Goal: Contribute content: Add original content to the website for others to see

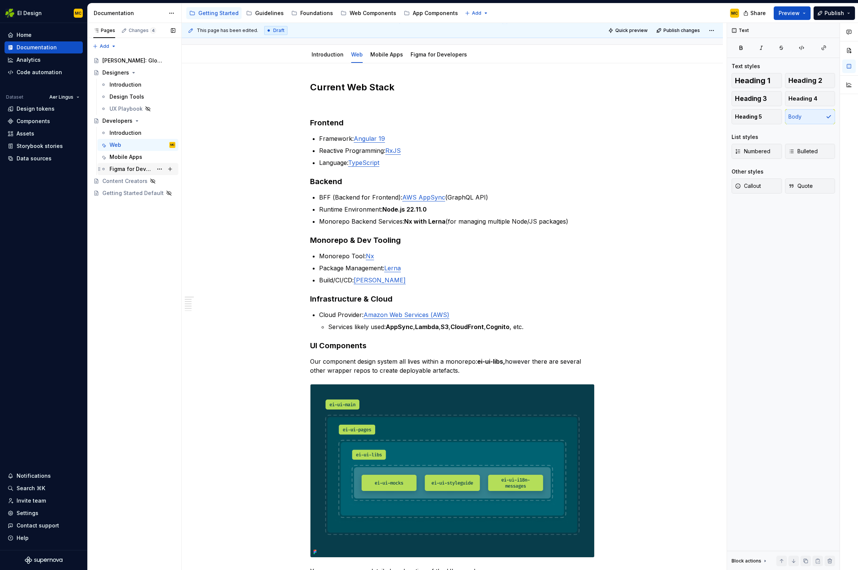
scroll to position [50, 0]
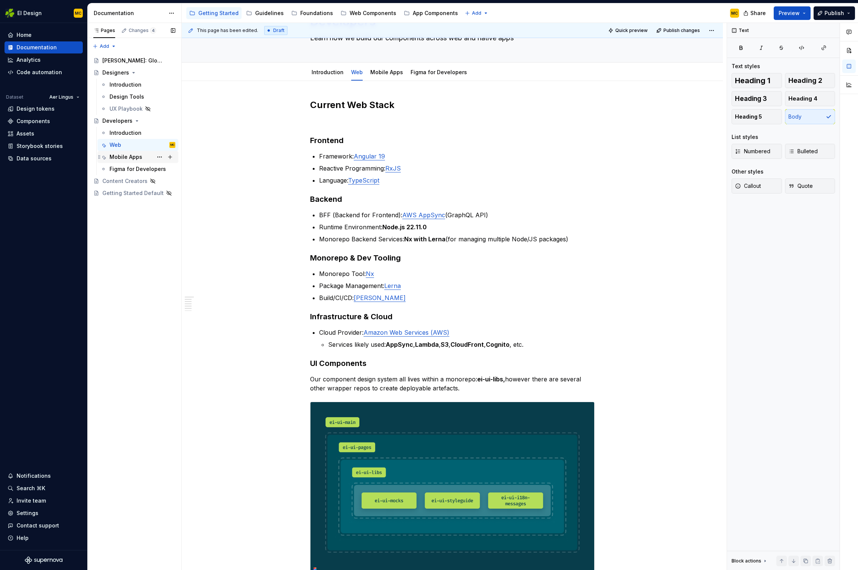
click at [139, 156] on div "Mobile Apps" at bounding box center [126, 157] width 33 height 8
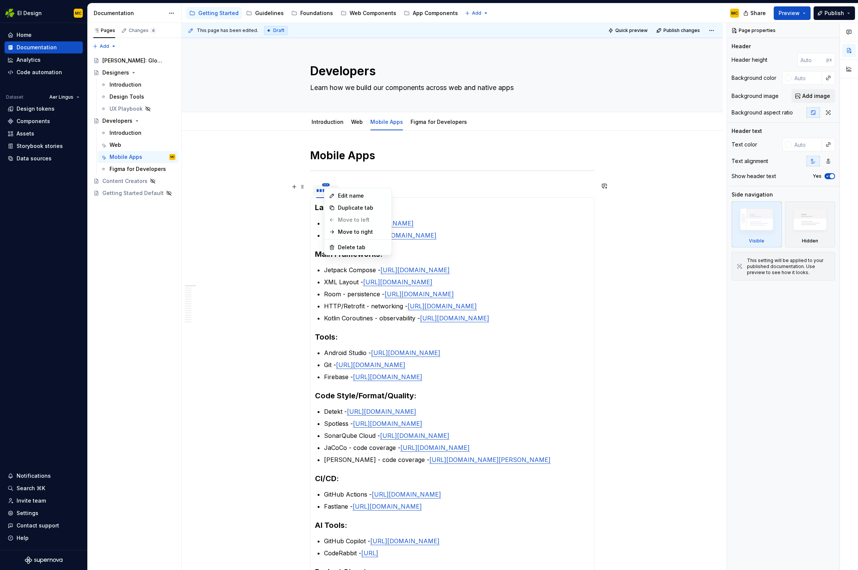
click at [329, 184] on html "EI Design MC Home Documentation Analytics Code automation Dataset Aer Lingus De…" at bounding box center [429, 285] width 858 height 570
click at [334, 176] on html "EI Design MC Home Documentation Analytics Code automation Dataset Aer Lingus De…" at bounding box center [429, 285] width 858 height 570
click at [304, 188] on span at bounding box center [303, 186] width 6 height 11
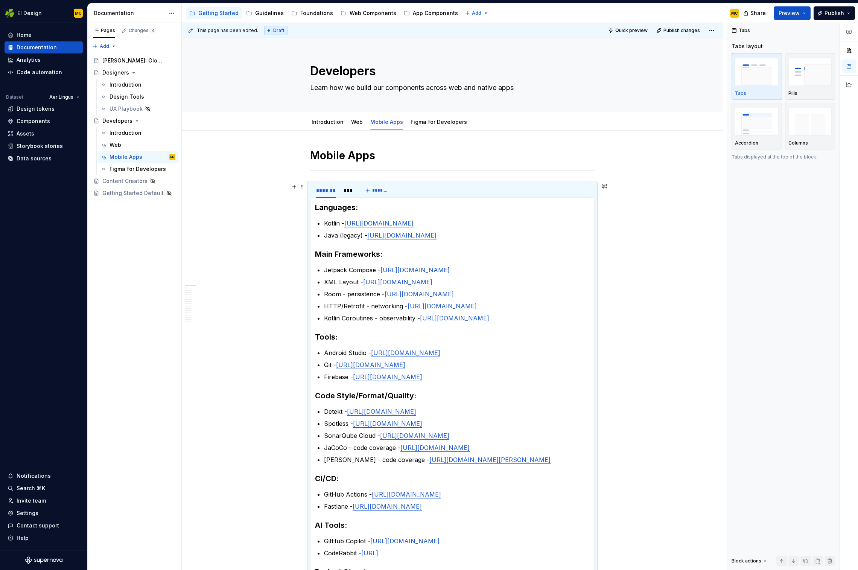
click at [650, 237] on div "Mobile Apps ******* *** ******* Languages: Kotlin - [URL][DOMAIN_NAME] Java (le…" at bounding box center [452, 545] width 541 height 829
click at [160, 157] on button "Page tree" at bounding box center [159, 157] width 11 height 11
type textarea "*"
click at [178, 168] on div "Rename tab" at bounding box center [205, 170] width 74 height 8
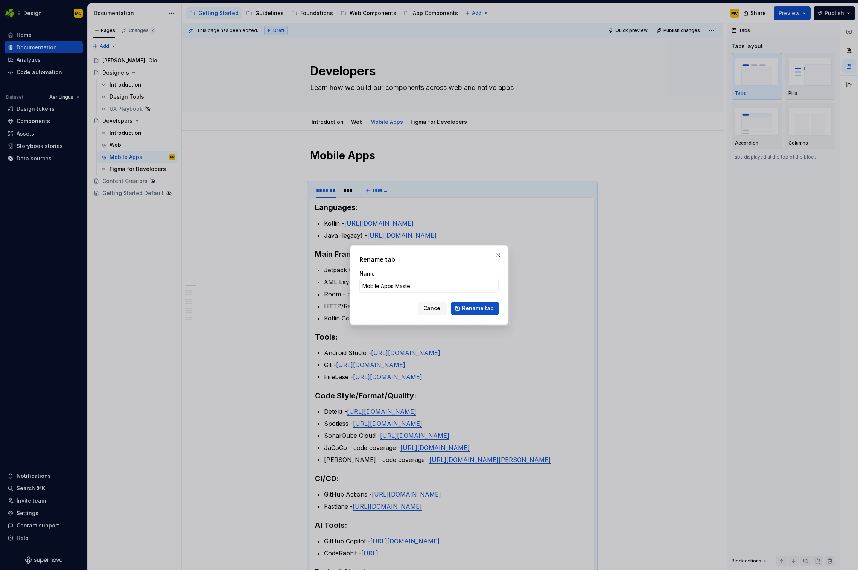
type input "Mobile Apps Master"
click button "Rename tab" at bounding box center [474, 309] width 47 height 14
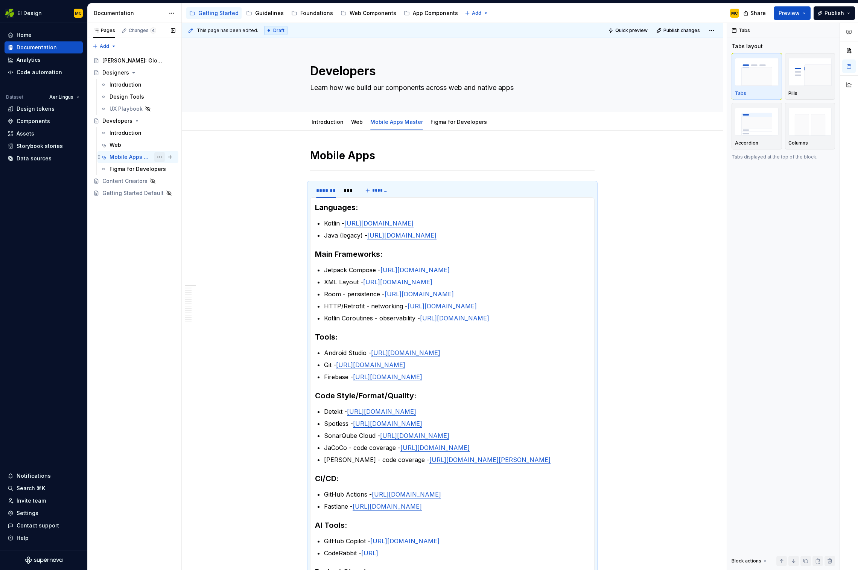
click at [162, 157] on button "Page tree" at bounding box center [159, 157] width 11 height 11
click at [185, 181] on div "Duplicate tab" at bounding box center [205, 182] width 74 height 8
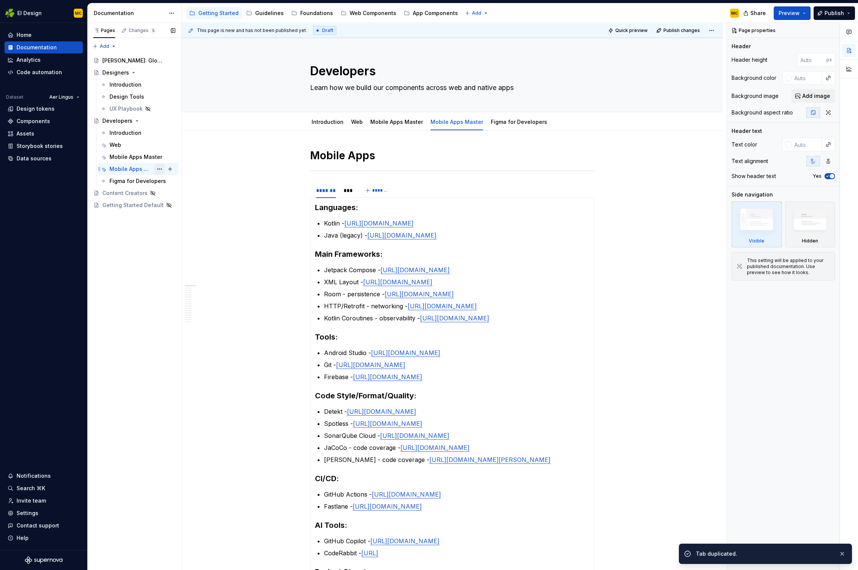
click at [160, 169] on button "Page tree" at bounding box center [159, 169] width 11 height 11
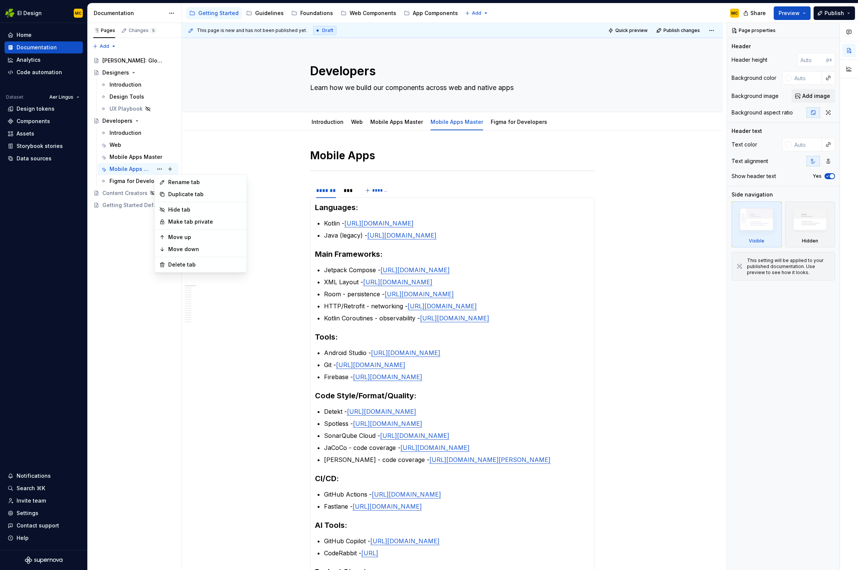
type textarea "*"
click at [172, 180] on div "Rename tab" at bounding box center [205, 182] width 74 height 8
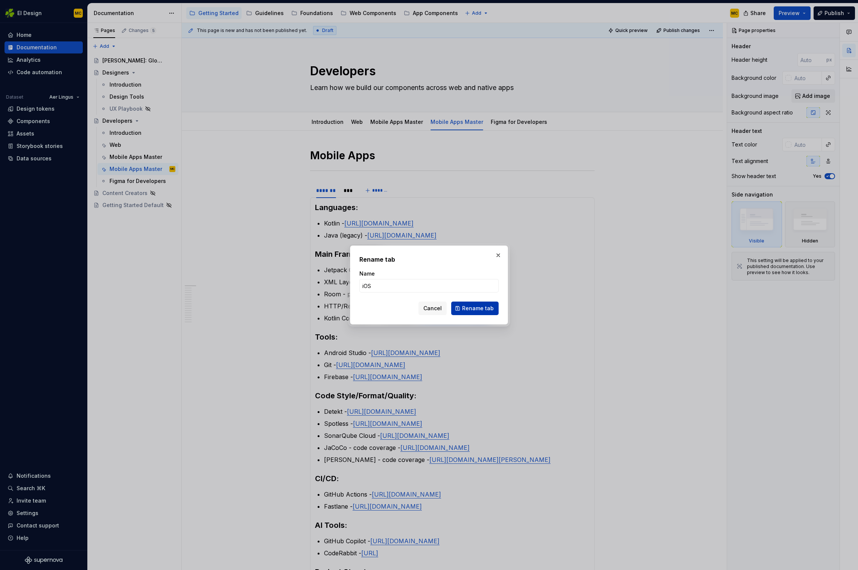
type input "iOS"
drag, startPoint x: 488, startPoint y: 308, endPoint x: 484, endPoint y: 308, distance: 3.8
click at [488, 308] on span "Rename tab" at bounding box center [478, 309] width 32 height 8
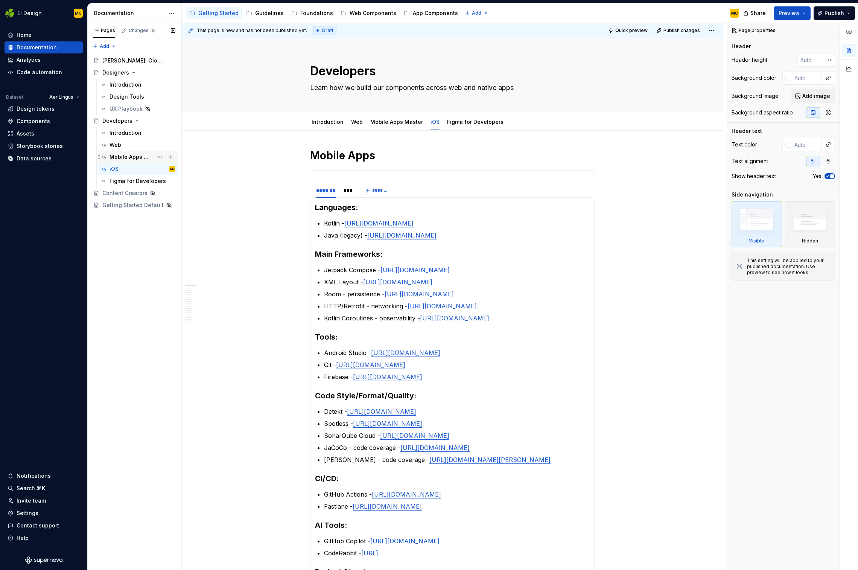
click at [142, 159] on div "Mobile Apps Master" at bounding box center [131, 157] width 43 height 8
click at [134, 167] on div "iOS" at bounding box center [143, 169] width 66 height 11
type textarea "*"
click at [328, 185] on html "EI Design MC Home Documentation Analytics Code automation Dataset Aer Lingus De…" at bounding box center [429, 285] width 858 height 570
click at [416, 188] on html "EI Design MC Home Documentation Analytics Code automation Dataset Aer Lingus De…" at bounding box center [429, 285] width 858 height 570
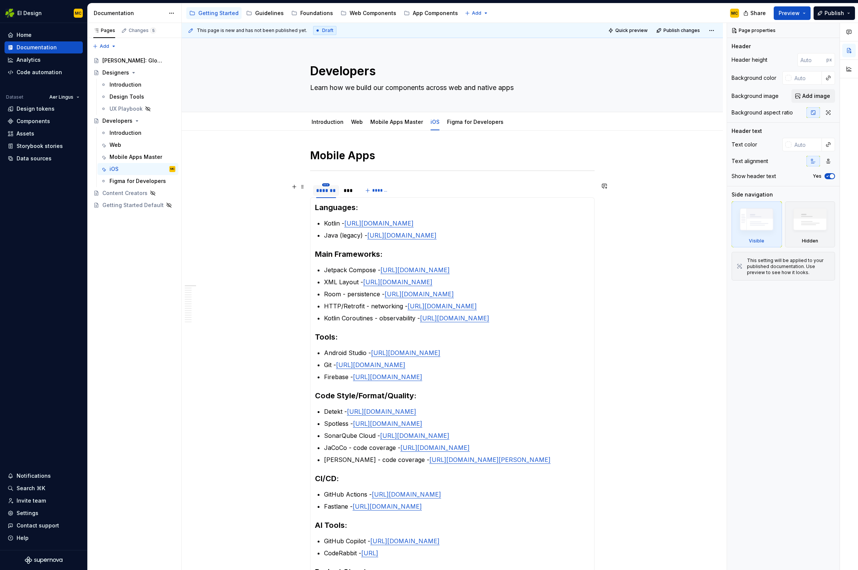
click at [327, 185] on html "EI Design MC Home Documentation Analytics Code automation Dataset Aer Lingus De…" at bounding box center [429, 285] width 858 height 570
click at [360, 248] on div "Delete tab" at bounding box center [362, 248] width 49 height 8
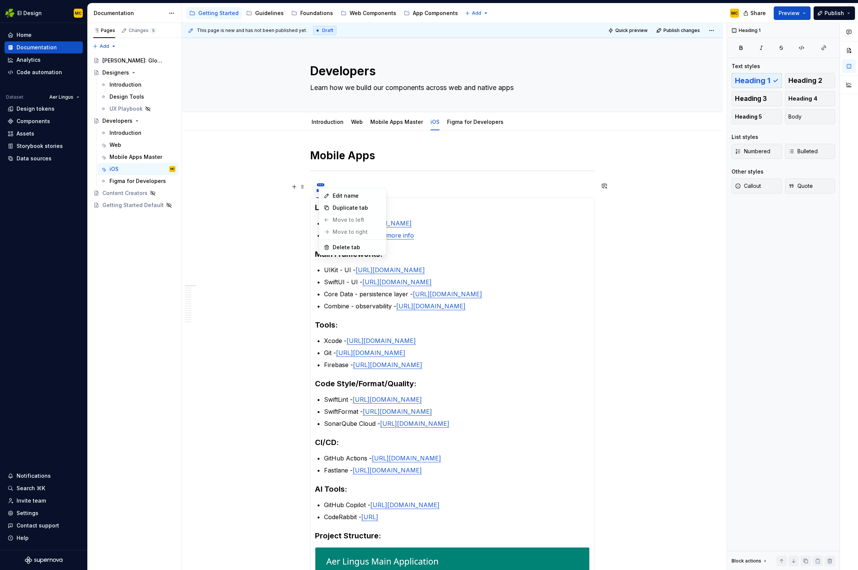
click at [324, 184] on html "EI Design MC Home Documentation Analytics Code automation Dataset Aer Lingus De…" at bounding box center [429, 285] width 858 height 570
click at [419, 185] on html "EI Design MC Home Documentation Analytics Code automation Dataset Aer Lingus De…" at bounding box center [429, 285] width 858 height 570
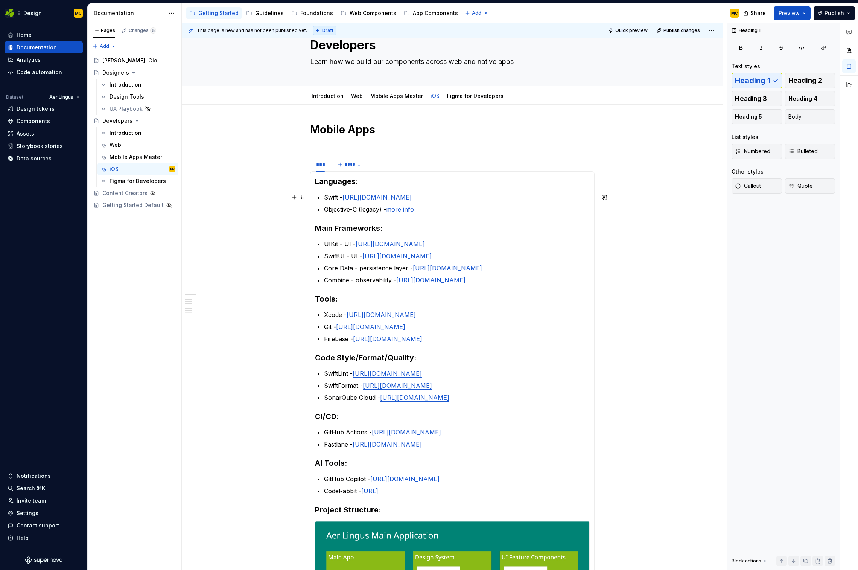
click at [463, 199] on p "Swift - [URL][DOMAIN_NAME]" at bounding box center [457, 197] width 266 height 9
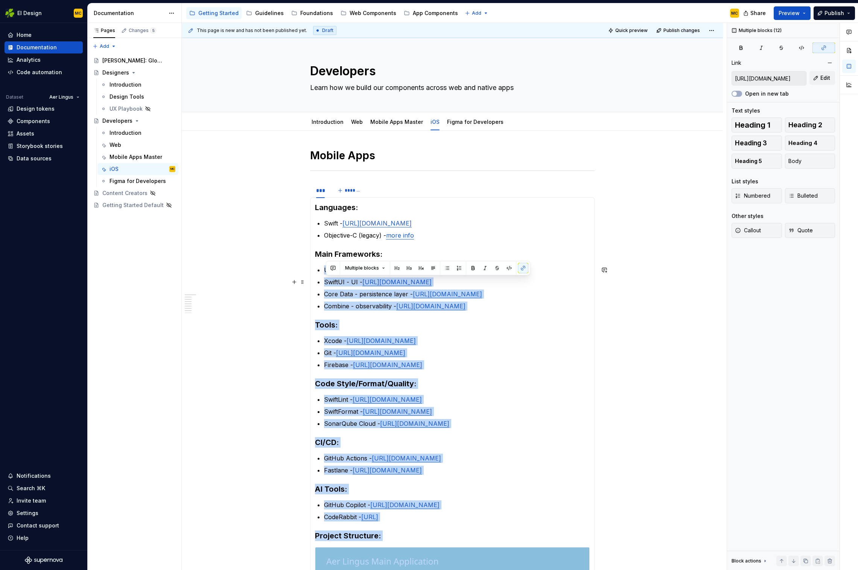
scroll to position [0, 0]
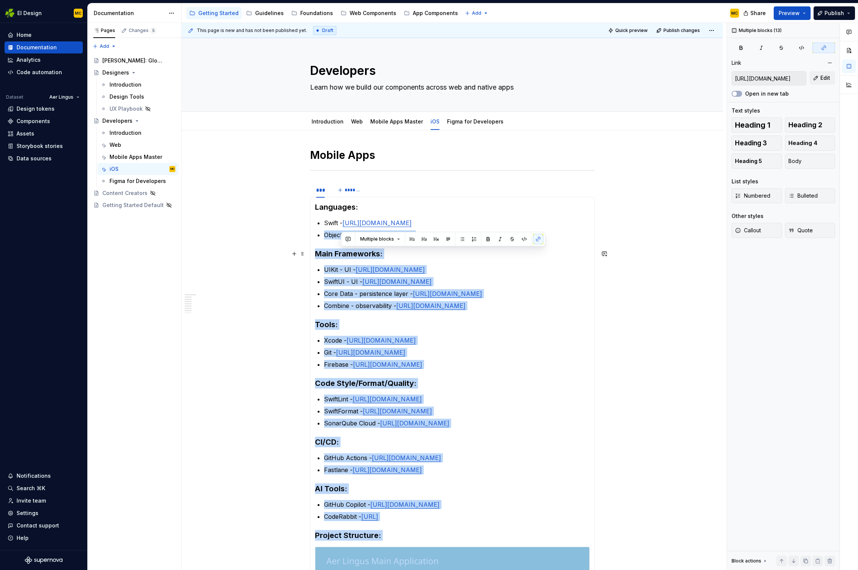
type input "[URL][DOMAIN_NAME]"
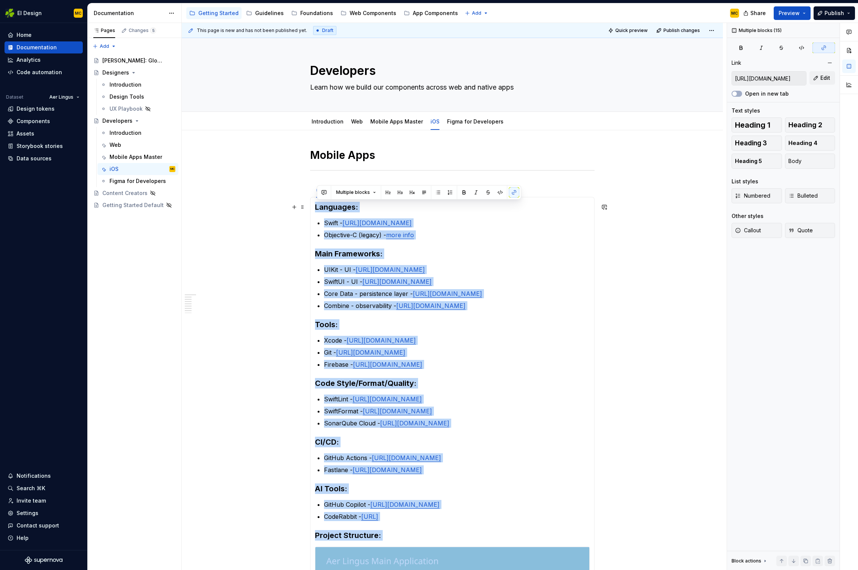
drag, startPoint x: 396, startPoint y: 386, endPoint x: 316, endPoint y: 204, distance: 199.1
click at [316, 204] on div "Languages: Swift - [URL][DOMAIN_NAME] Objective-C (legacy) - more info Main Fra…" at bounding box center [452, 461] width 285 height 528
copy section-item-column "Languages: Swift - [URL][DOMAIN_NAME] Objective-C (legacy) - more info Main Fra…"
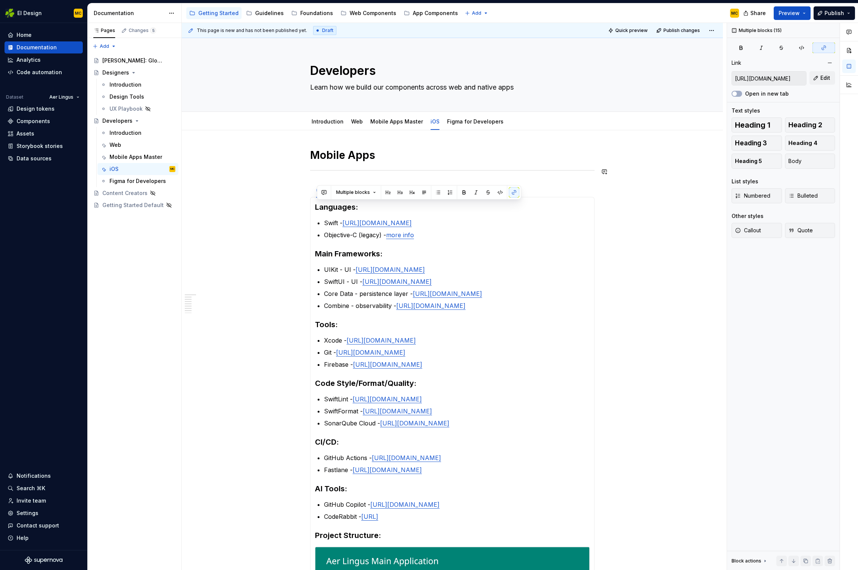
click at [385, 174] on div "Mobile Apps *** ******* Languages: Swift - [URL][DOMAIN_NAME] Objective-C (lega…" at bounding box center [452, 445] width 285 height 595
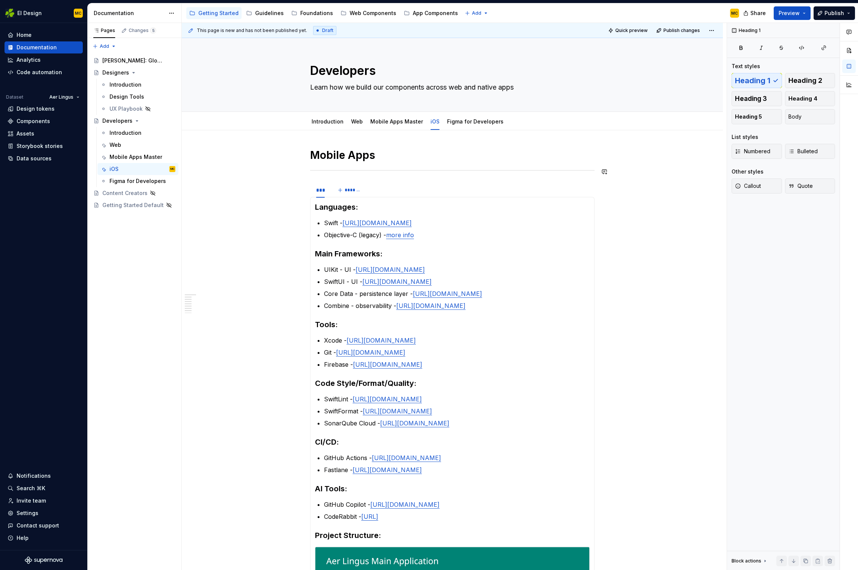
click at [338, 182] on section "*** ******* Languages: Swift - [URL][DOMAIN_NAME] Objective-C (legacy) - more i…" at bounding box center [452, 453] width 285 height 543
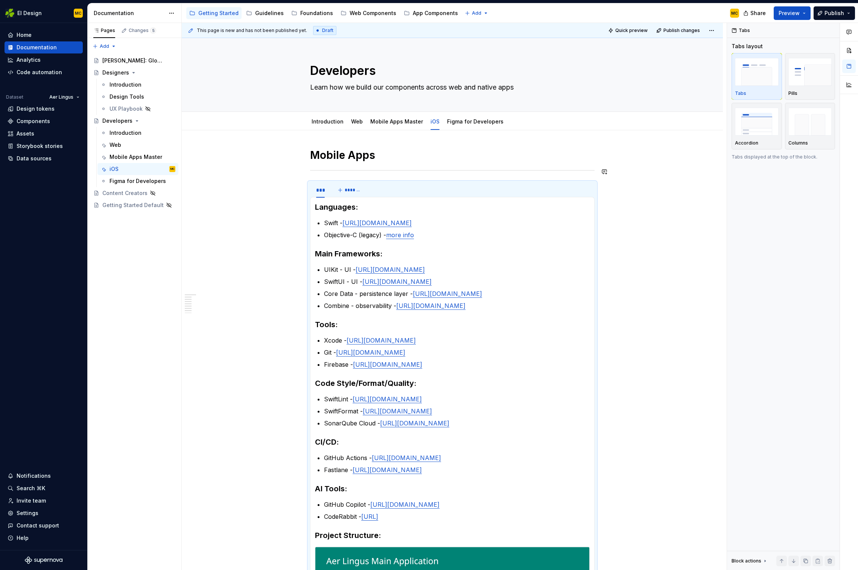
click at [403, 163] on div "Mobile Apps *** ******* Languages: Swift - [URL][DOMAIN_NAME] Objective-C (lega…" at bounding box center [452, 445] width 285 height 595
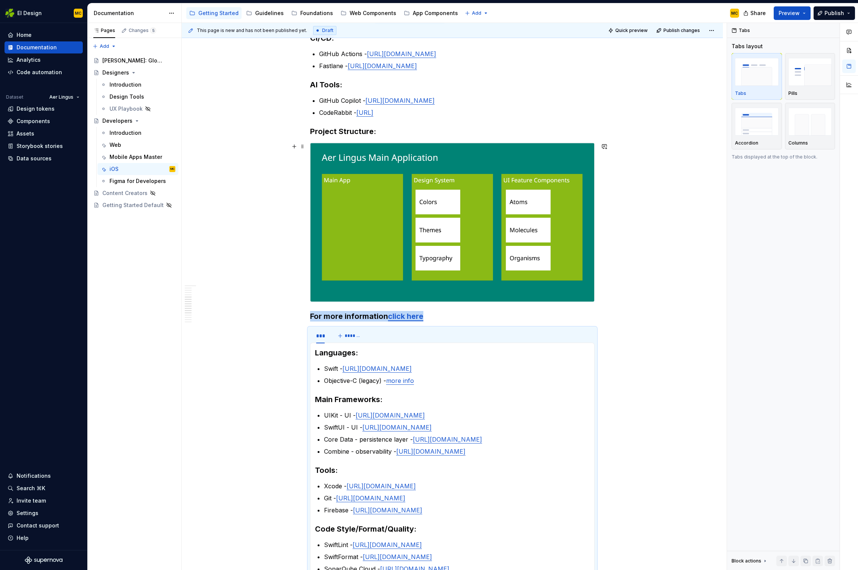
scroll to position [385, 0]
click at [375, 332] on div "*** *******" at bounding box center [452, 335] width 285 height 15
click at [305, 332] on span at bounding box center [303, 331] width 6 height 11
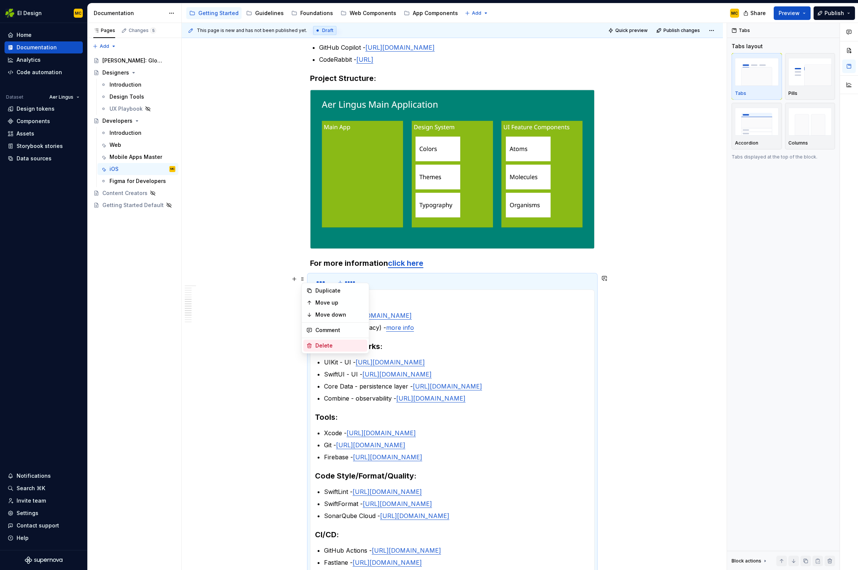
click at [329, 344] on div "Delete" at bounding box center [340, 346] width 49 height 8
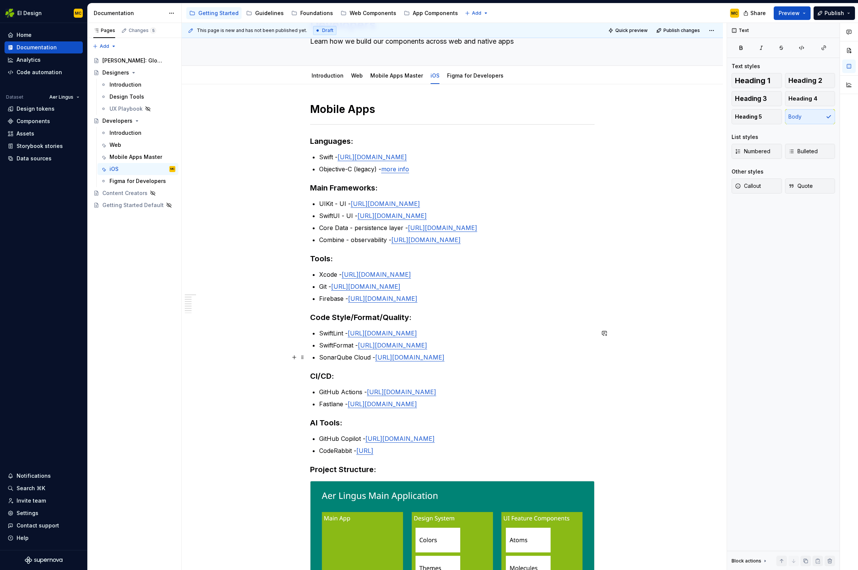
scroll to position [0, 0]
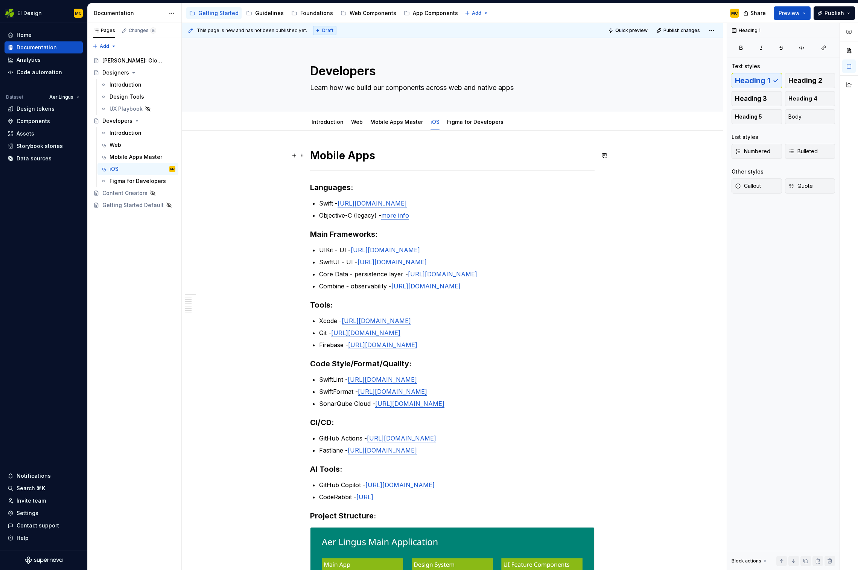
click at [383, 157] on h1 "Mobile Apps" at bounding box center [452, 156] width 285 height 14
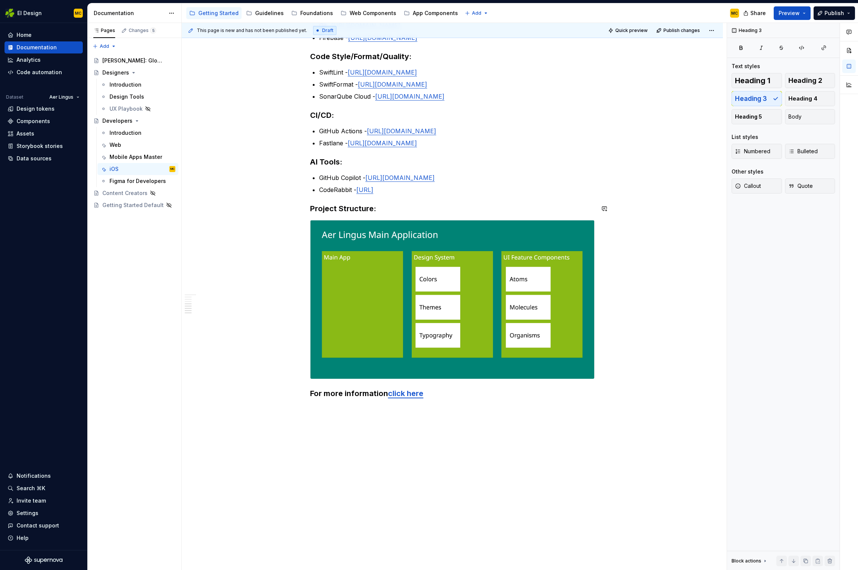
scroll to position [335, 0]
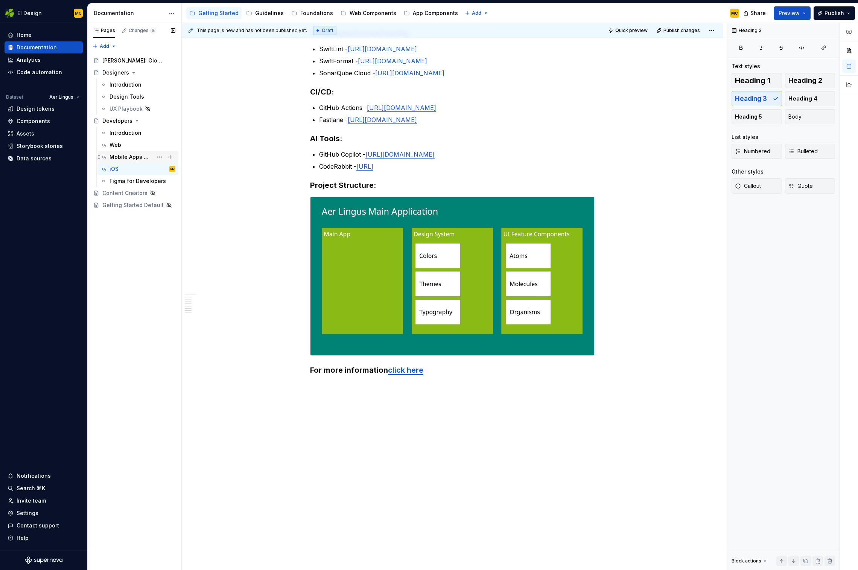
click at [137, 156] on div "Mobile Apps Master" at bounding box center [131, 157] width 43 height 8
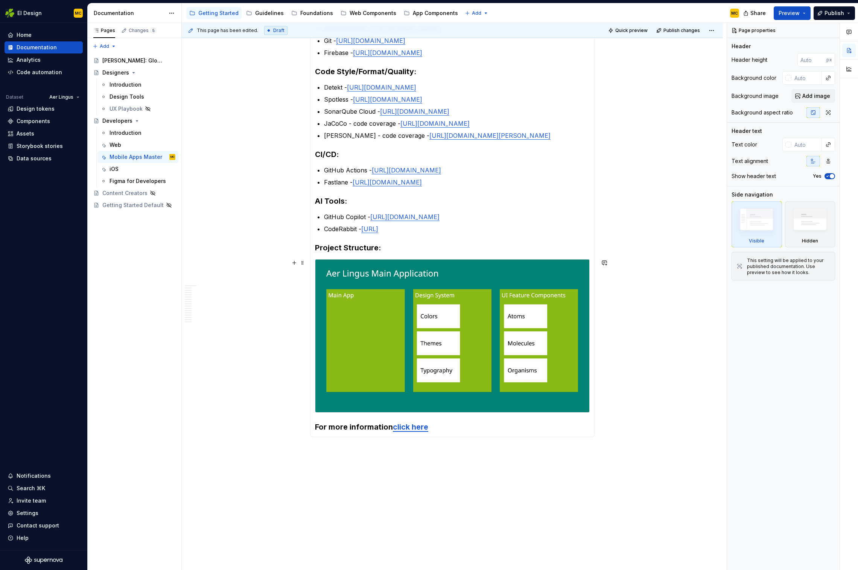
scroll to position [389, 0]
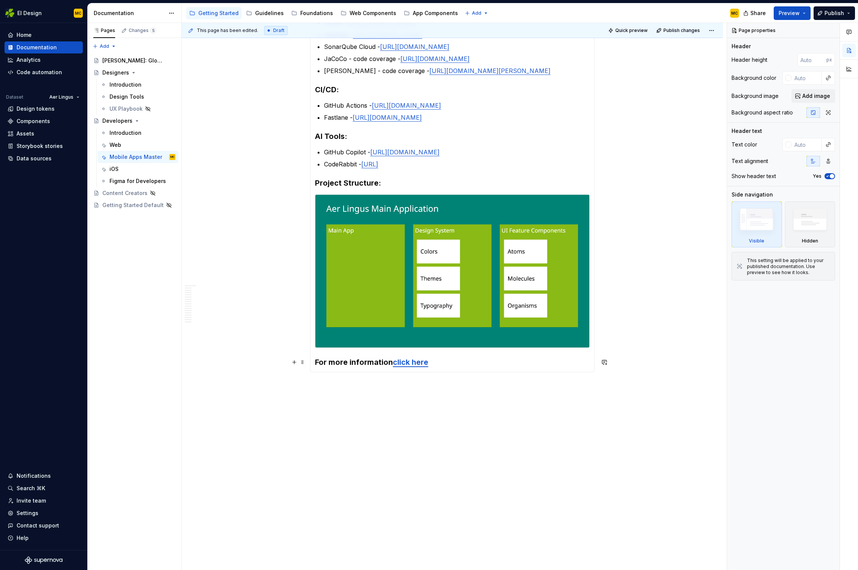
type textarea "*"
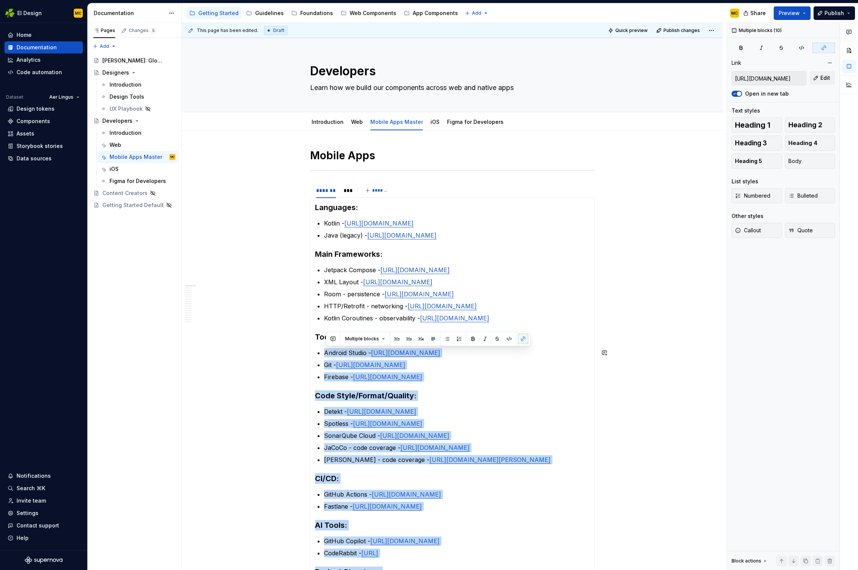
scroll to position [1, 0]
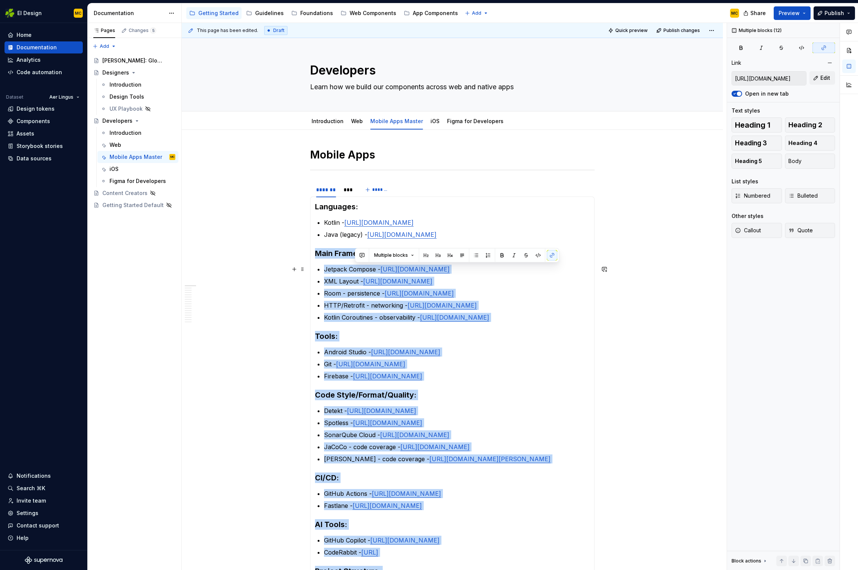
type input "[URL][DOMAIN_NAME]"
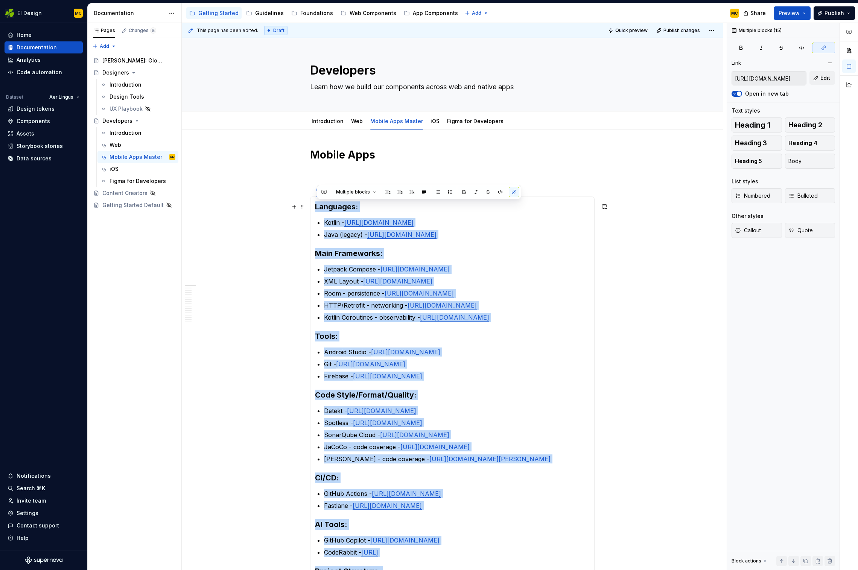
drag, startPoint x: 456, startPoint y: 366, endPoint x: 316, endPoint y: 207, distance: 211.8
click at [317, 207] on section-item-column "Languages: Kotlin - [URL][DOMAIN_NAME] Java (legacy) - [URL][DOMAIN_NAME] Main …" at bounding box center [452, 478] width 275 height 554
copy section-item-column "Languages: Kotlin - [URL][DOMAIN_NAME] Java (legacy) - [URL][DOMAIN_NAME] Main …"
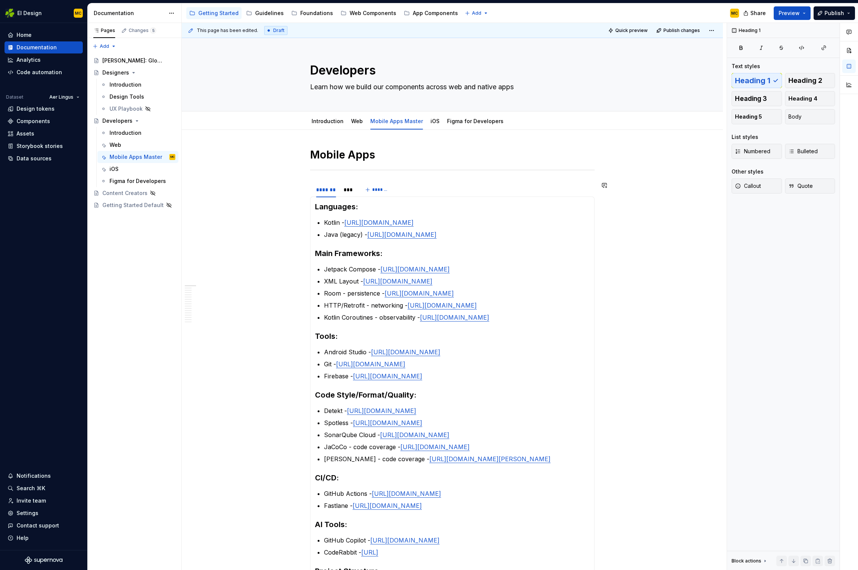
click at [355, 175] on div "Mobile Apps ******* *** ******* Languages: Kotlin - [URL][DOMAIN_NAME] Java (le…" at bounding box center [452, 463] width 285 height 631
drag, startPoint x: 346, startPoint y: 178, endPoint x: 355, endPoint y: 174, distance: 10.1
click at [346, 178] on div "Mobile Apps ******* *** ******* Languages: Kotlin - [URL][DOMAIN_NAME] Java (le…" at bounding box center [452, 463] width 285 height 631
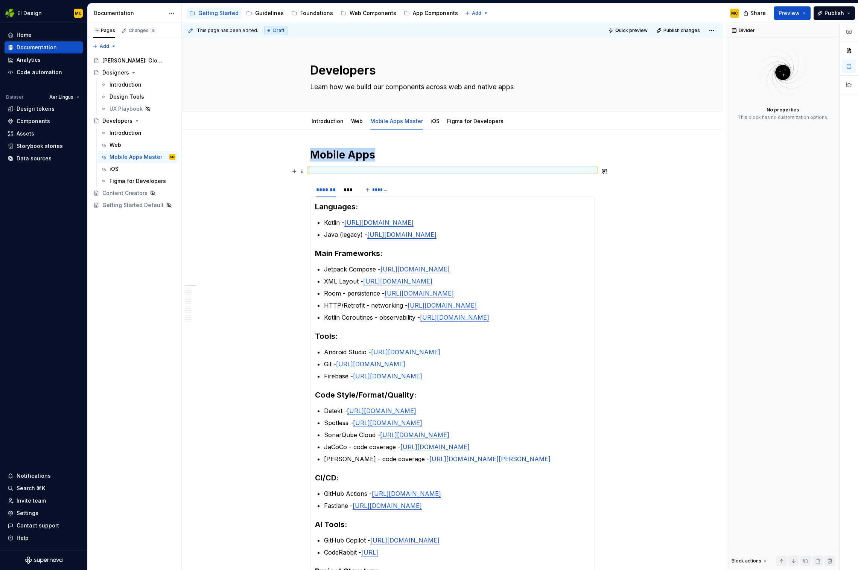
click at [422, 171] on div at bounding box center [452, 170] width 285 height 5
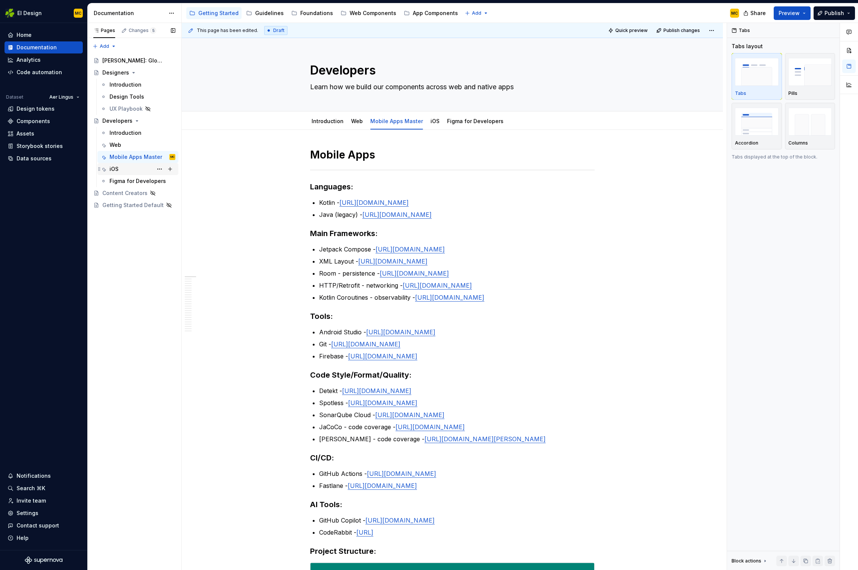
click at [120, 169] on div "iOS" at bounding box center [143, 169] width 66 height 11
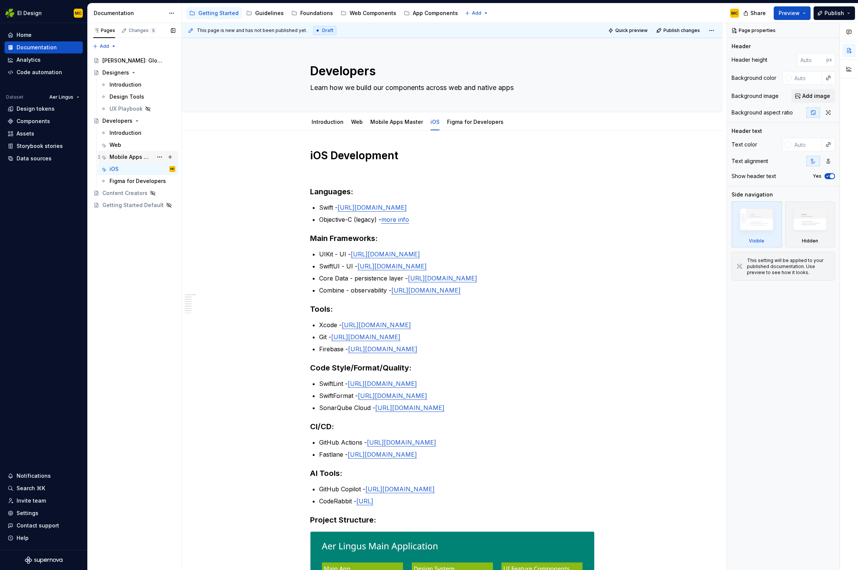
click at [127, 156] on div "Mobile Apps Master" at bounding box center [131, 157] width 43 height 8
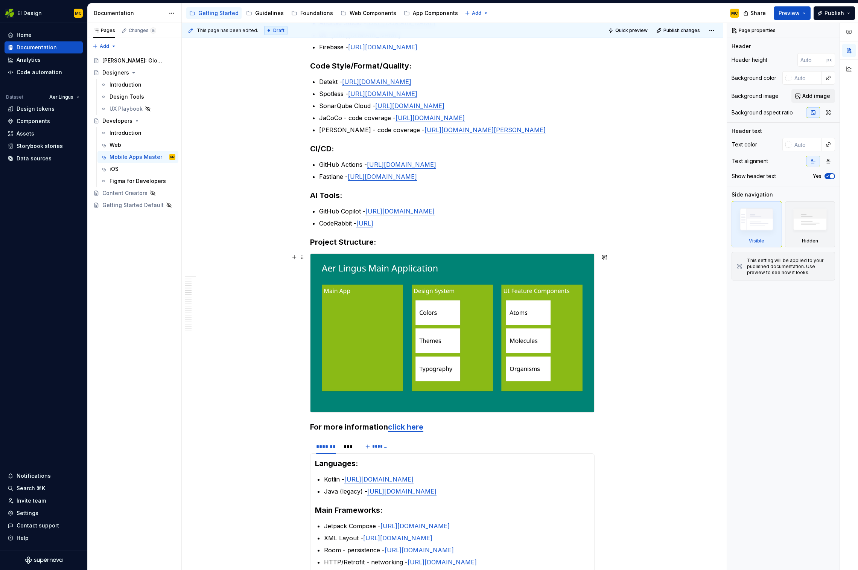
scroll to position [440, 0]
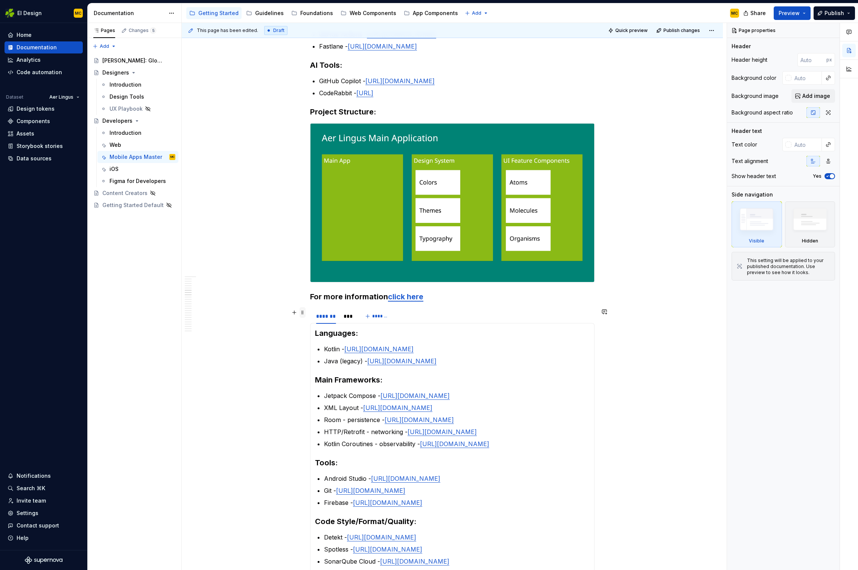
click at [305, 313] on span at bounding box center [303, 312] width 6 height 11
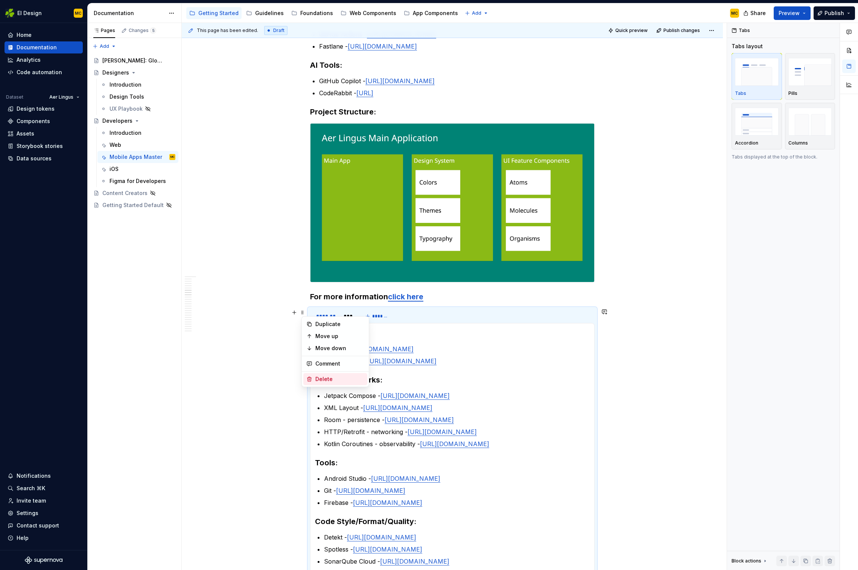
click at [328, 360] on div "Delete" at bounding box center [340, 379] width 49 height 8
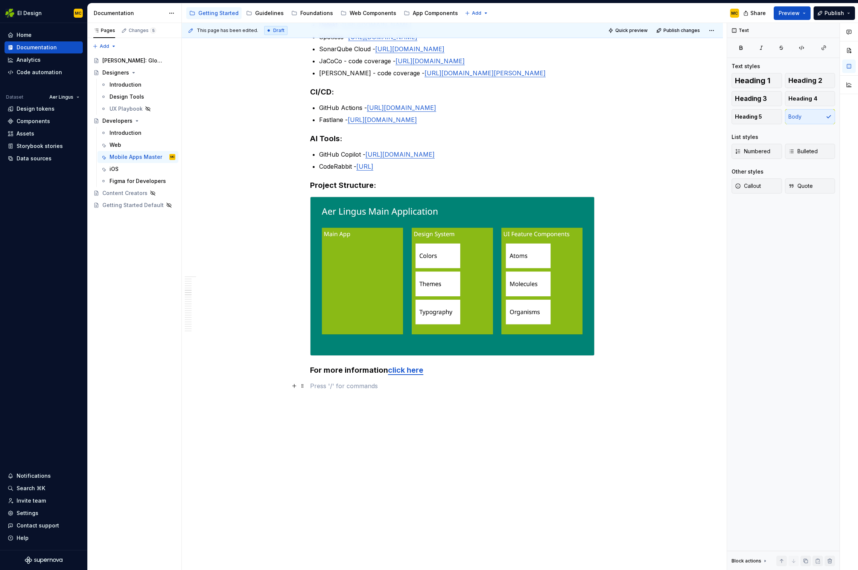
scroll to position [367, 0]
click at [161, 156] on button "Page tree" at bounding box center [159, 157] width 11 height 11
type textarea "*"
click at [177, 171] on div "Rename tab" at bounding box center [205, 170] width 74 height 8
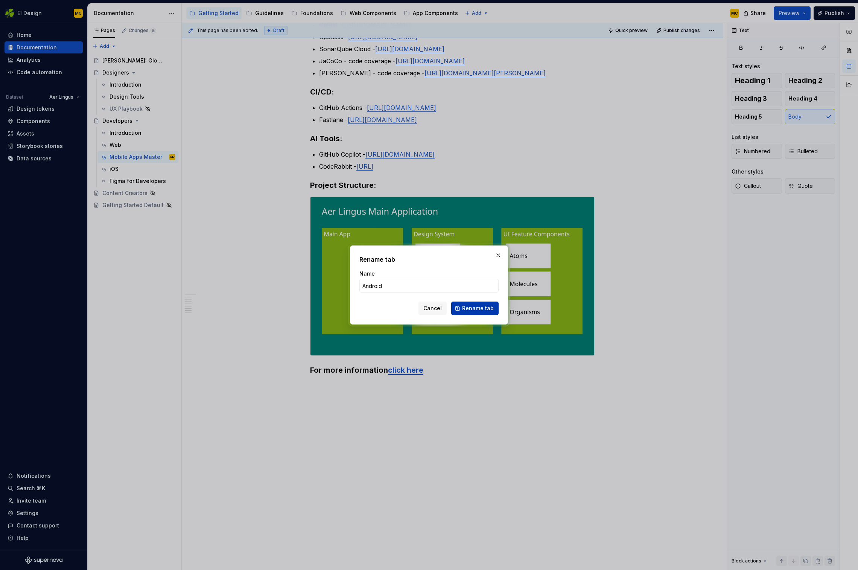
type input "Android"
click at [473, 312] on span "Rename tab" at bounding box center [478, 309] width 32 height 8
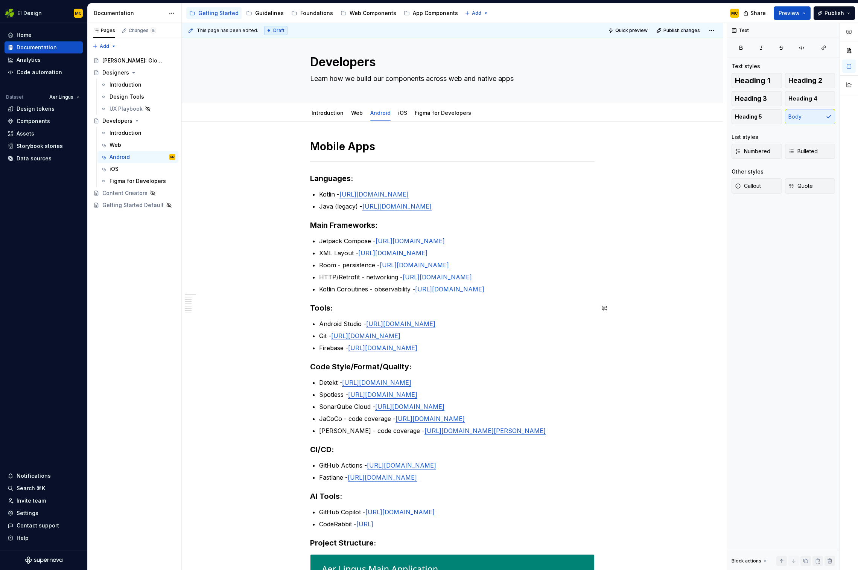
scroll to position [0, 0]
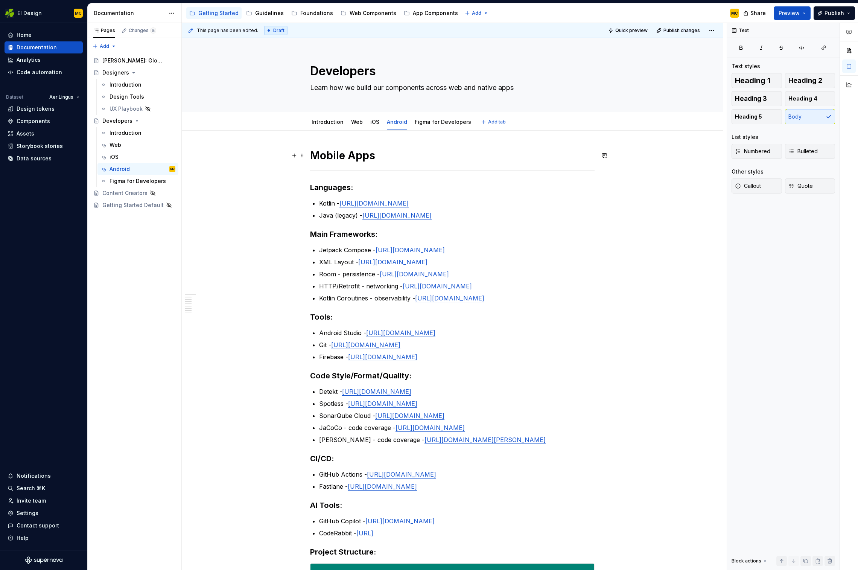
click at [650, 151] on div "Mobile Apps Languages: Kotlin - [URL][DOMAIN_NAME] Java (legacy) - [URL][DOMAIN…" at bounding box center [452, 534] width 541 height 807
type textarea "*"
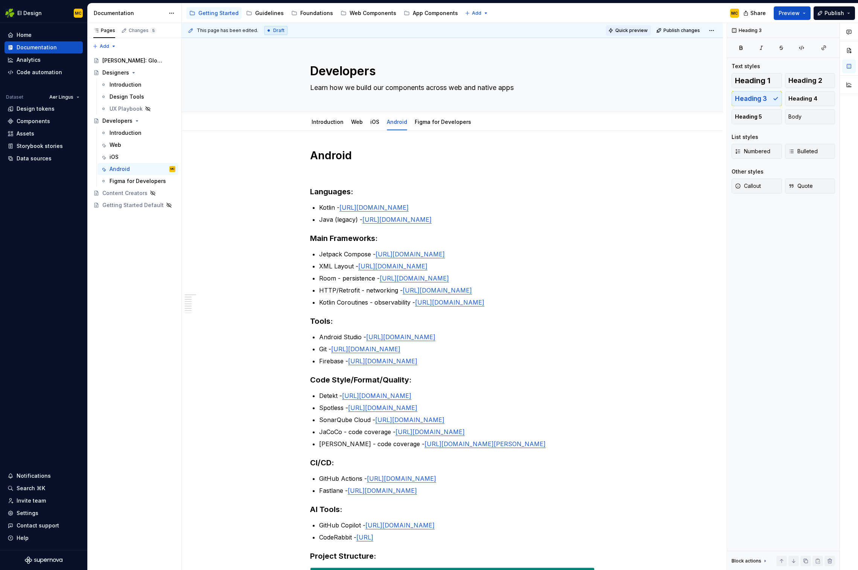
click at [637, 30] on span "Quick preview" at bounding box center [632, 30] width 32 height 6
click at [650, 15] on button "Preview" at bounding box center [792, 13] width 37 height 14
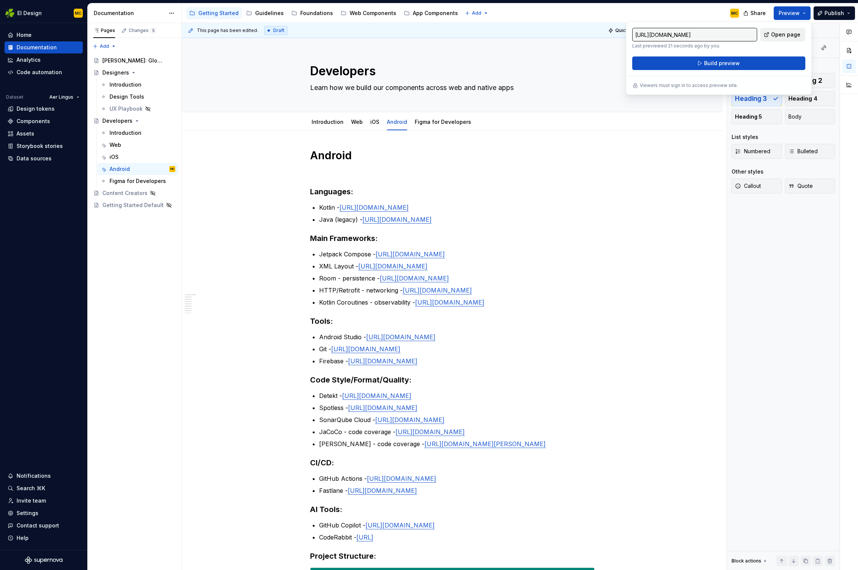
click at [650, 33] on span "Open page" at bounding box center [785, 35] width 29 height 8
click at [373, 124] on link "iOS" at bounding box center [375, 122] width 9 height 6
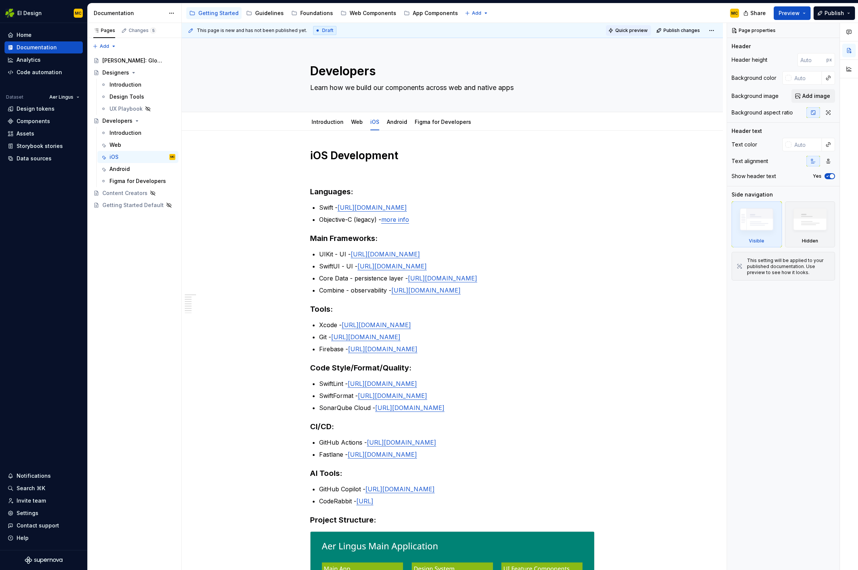
click at [632, 29] on span "Quick preview" at bounding box center [632, 30] width 32 height 6
click at [650, 360] on span "Open page" at bounding box center [818, 552] width 25 height 6
click at [404, 122] on link "Android" at bounding box center [397, 122] width 20 height 6
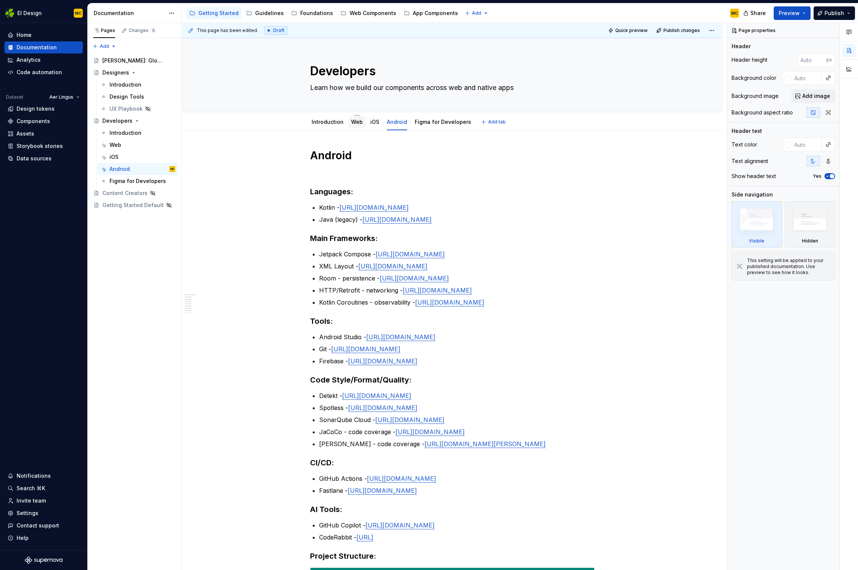
click at [357, 123] on link "Web" at bounding box center [357, 122] width 12 height 6
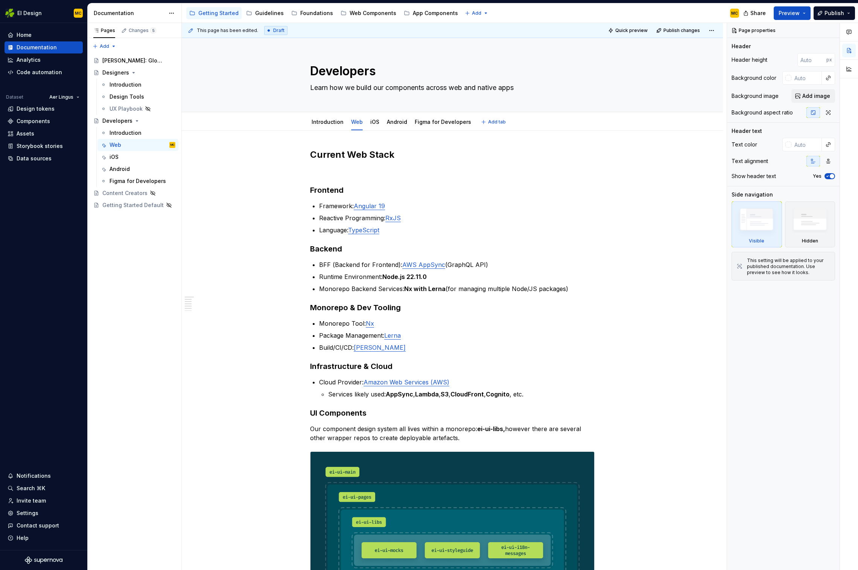
type textarea "*"
click at [313, 157] on h2 "Current Web Stack" at bounding box center [452, 155] width 285 height 12
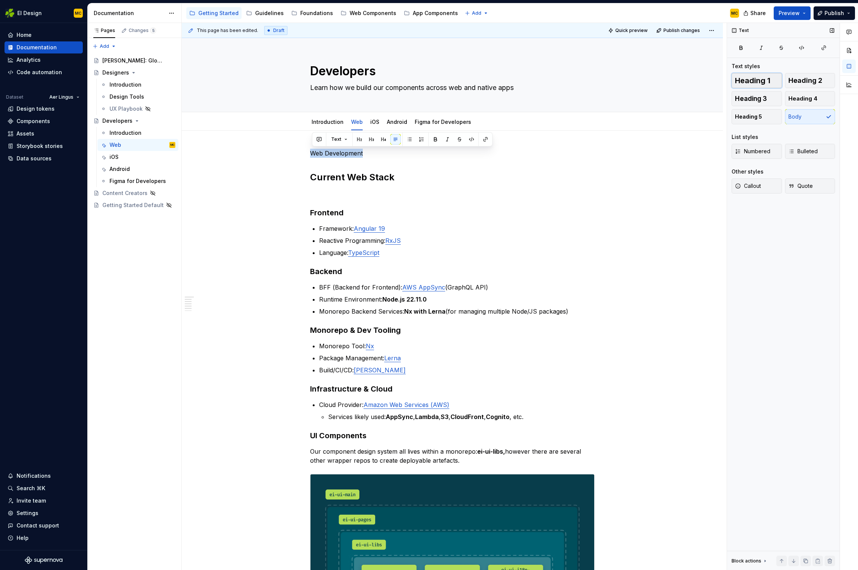
click at [650, 82] on button "Heading 1" at bounding box center [757, 80] width 50 height 15
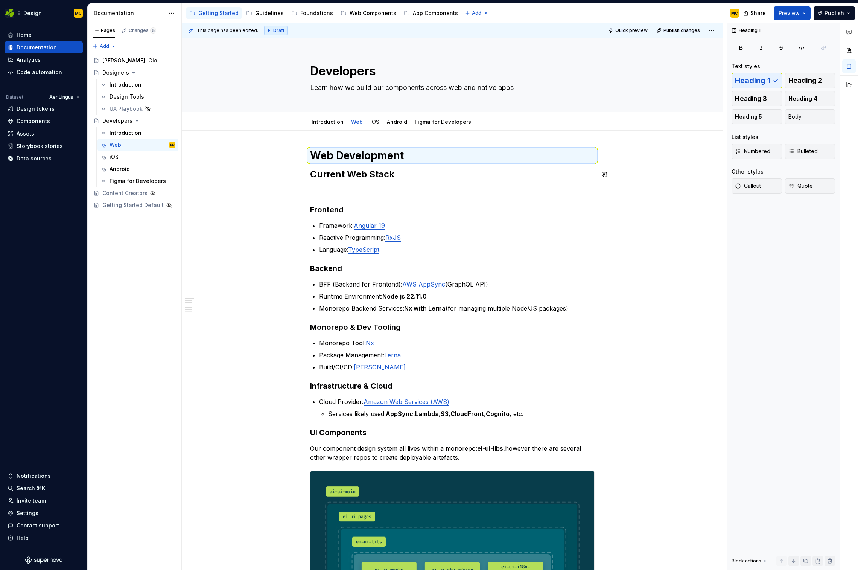
click at [453, 168] on h2 "Current Web Stack" at bounding box center [452, 174] width 285 height 12
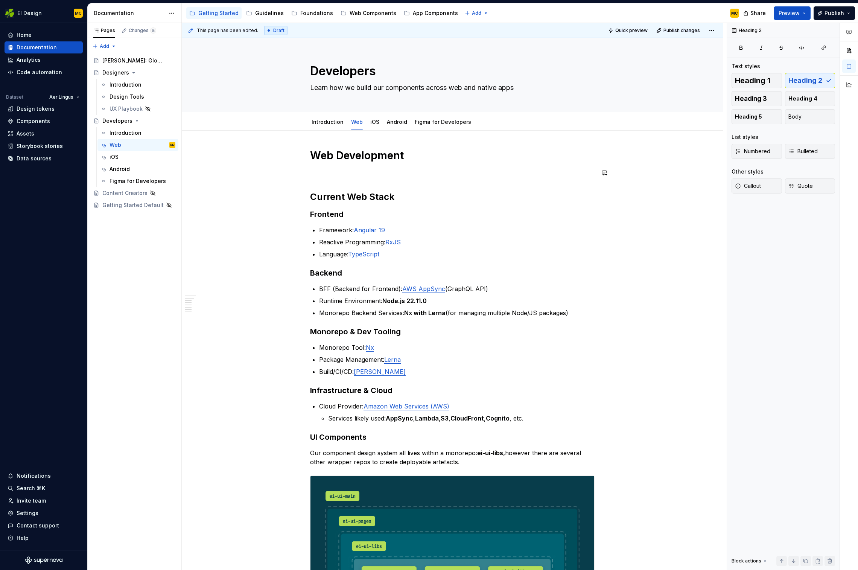
click at [348, 179] on div "**********" at bounding box center [452, 507] width 285 height 716
click at [346, 175] on p at bounding box center [452, 172] width 285 height 9
click at [379, 125] on div "iOS" at bounding box center [375, 122] width 9 height 8
click at [378, 125] on div "iOS" at bounding box center [375, 122] width 9 height 8
click at [374, 124] on link "iOS" at bounding box center [375, 122] width 9 height 6
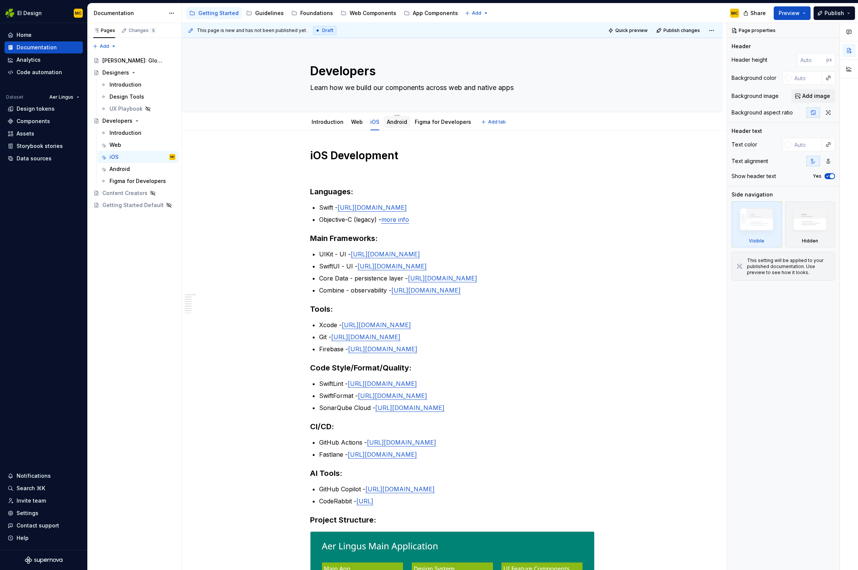
click at [399, 126] on div "Android" at bounding box center [397, 121] width 20 height 9
click at [360, 123] on link "Web" at bounding box center [357, 122] width 12 height 6
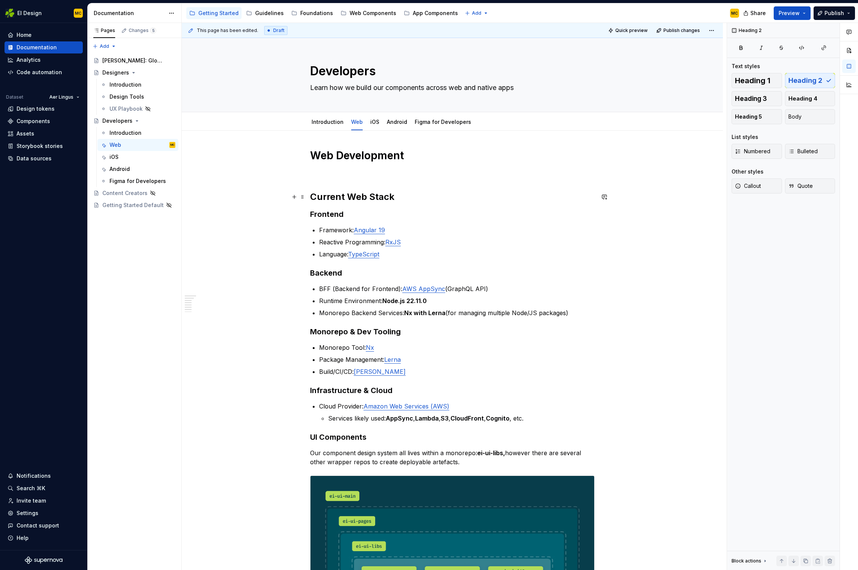
click at [421, 195] on h2 "Current Web Stack" at bounding box center [452, 197] width 285 height 12
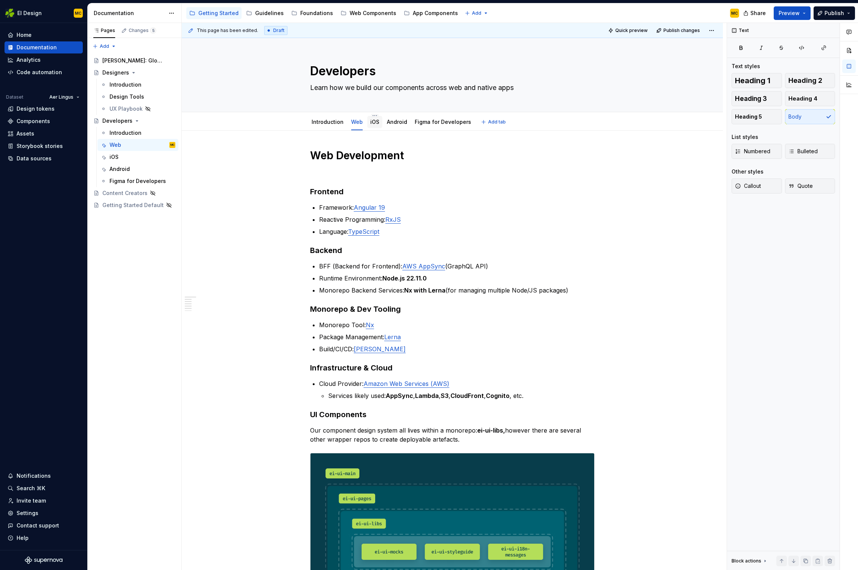
click at [374, 127] on div "iOS" at bounding box center [374, 122] width 15 height 12
click at [376, 123] on link "iOS" at bounding box center [375, 122] width 9 height 6
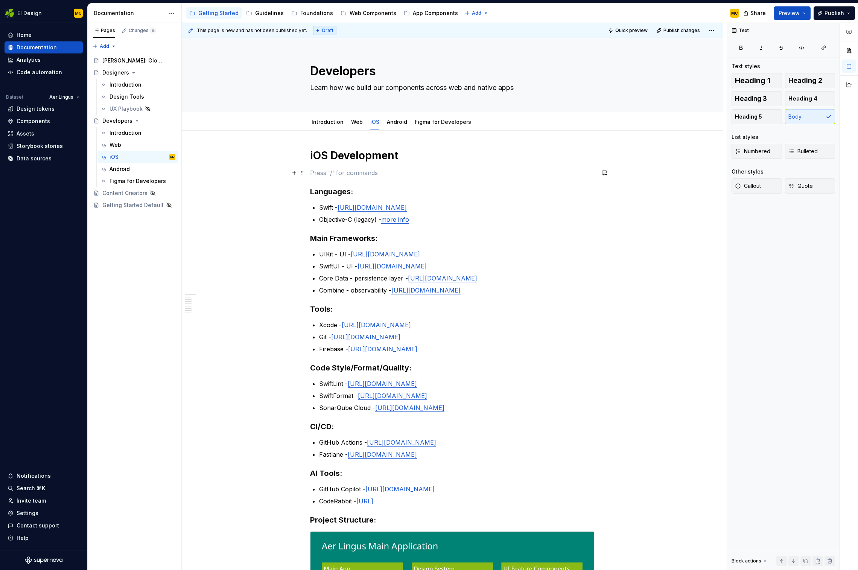
click at [358, 172] on p at bounding box center [452, 172] width 285 height 9
click at [389, 124] on link "Android" at bounding box center [397, 122] width 20 height 6
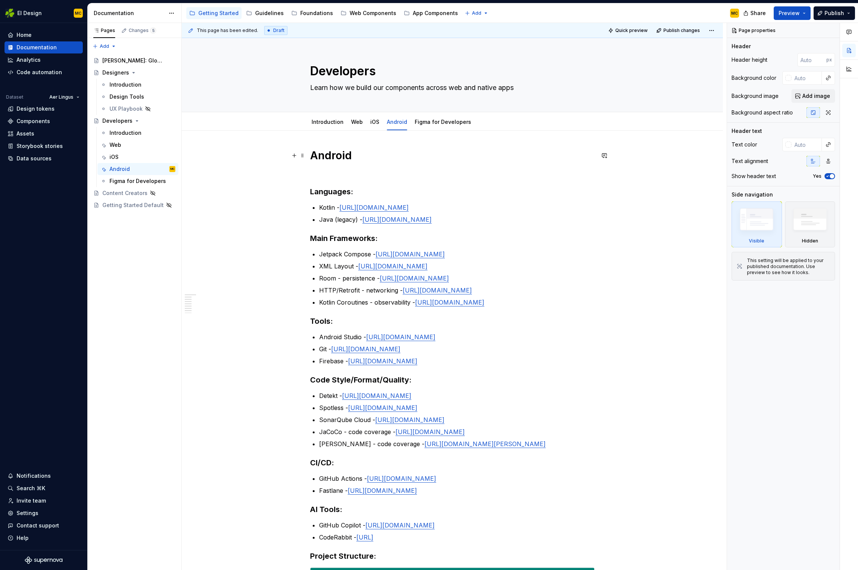
type textarea "*"
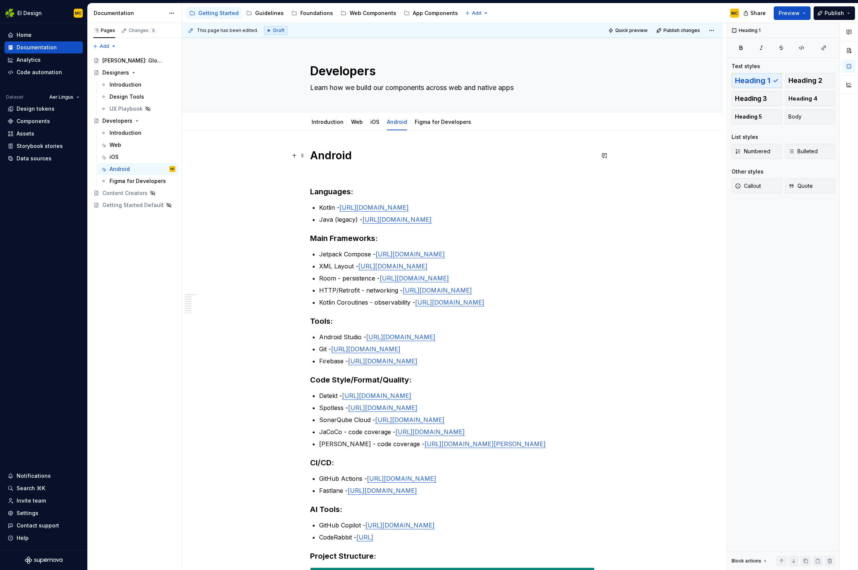
click at [367, 156] on h1 "Android" at bounding box center [452, 156] width 285 height 14
click at [360, 179] on div "Android Development Languages: Kotlin - [URL][DOMAIN_NAME] Java (legacy) - [URL…" at bounding box center [452, 455] width 285 height 613
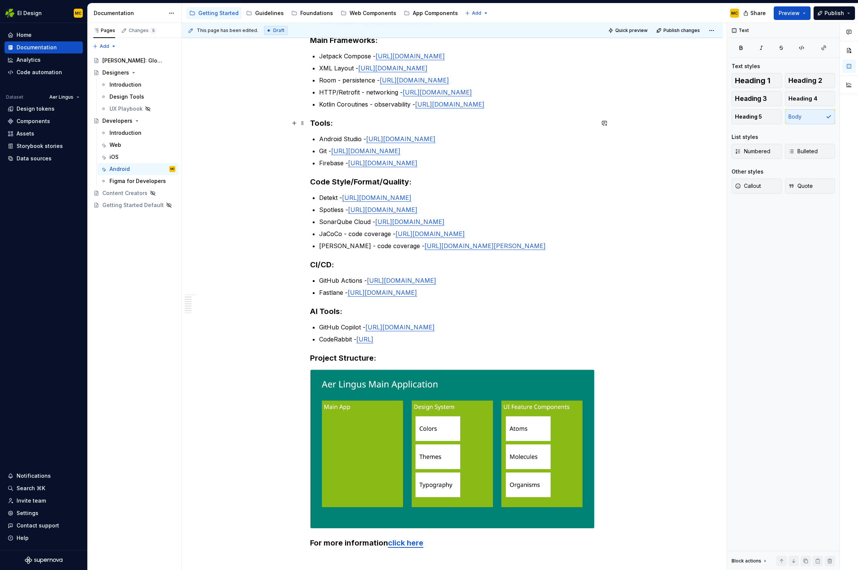
scroll to position [223, 0]
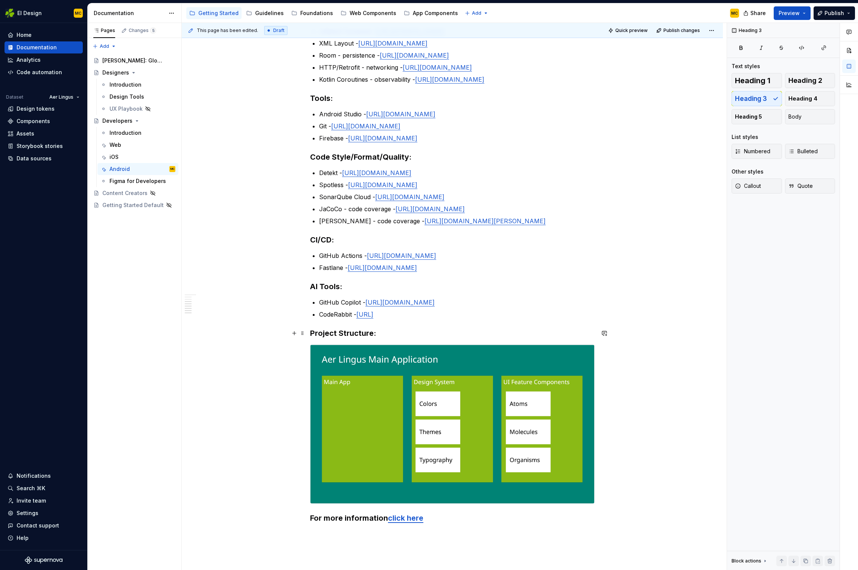
click at [394, 333] on h3 "Project Structure:" at bounding box center [452, 333] width 285 height 11
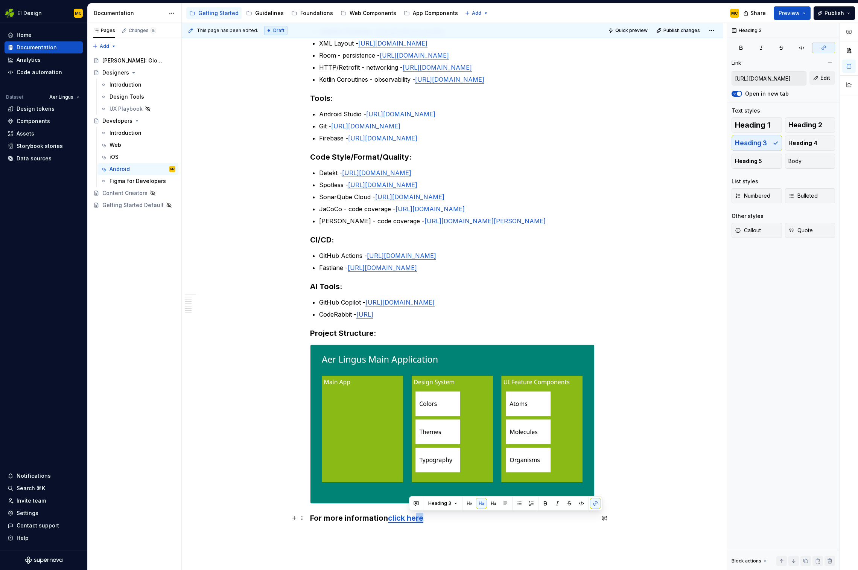
click at [419, 360] on link "click here" at bounding box center [405, 518] width 35 height 9
click at [410, 360] on link "click here" at bounding box center [405, 518] width 35 height 9
click at [457, 360] on button "button" at bounding box center [462, 502] width 11 height 11
click at [634, 360] on div "Android Development Languages: Kotlin - [URL][DOMAIN_NAME] Java (legacy) - [URL…" at bounding box center [452, 313] width 541 height 811
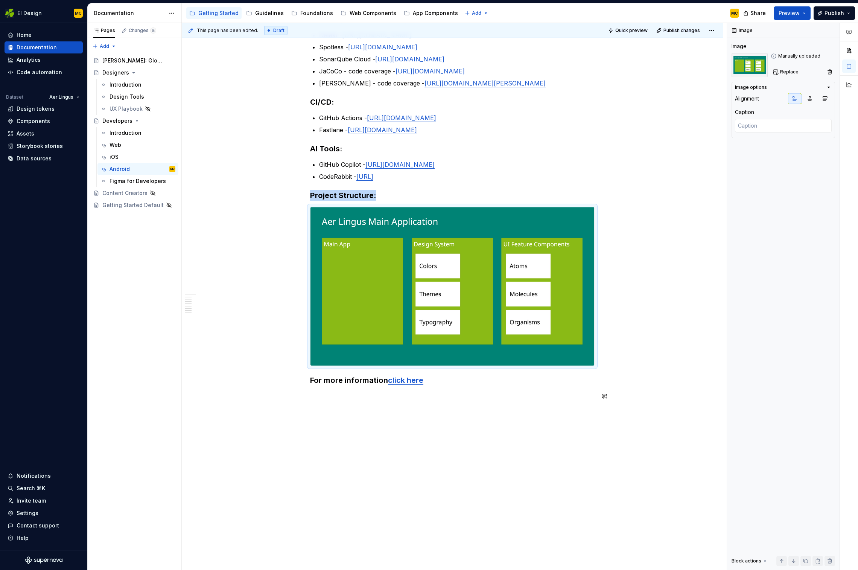
scroll to position [369, 0]
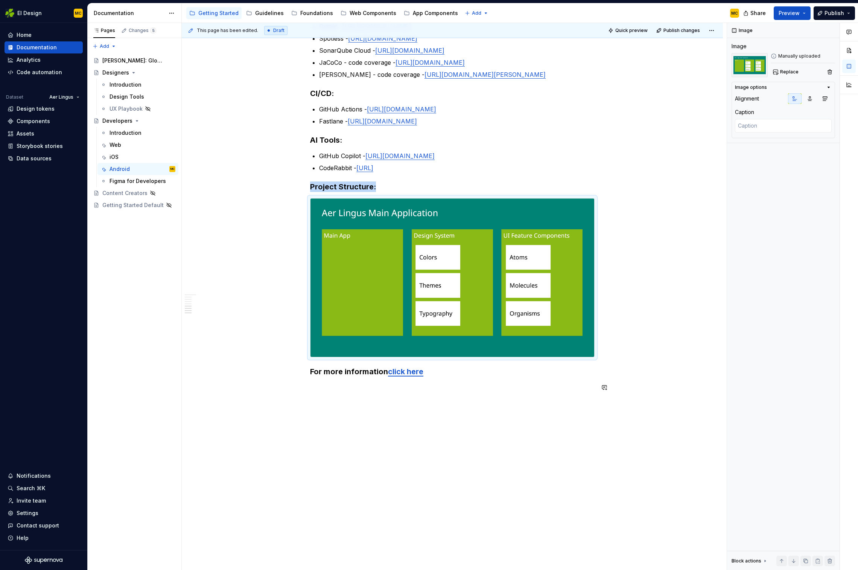
click at [444, 360] on div "Android Development Languages: Kotlin - [URL][DOMAIN_NAME] Java (legacy) - [URL…" at bounding box center [452, 166] width 541 height 811
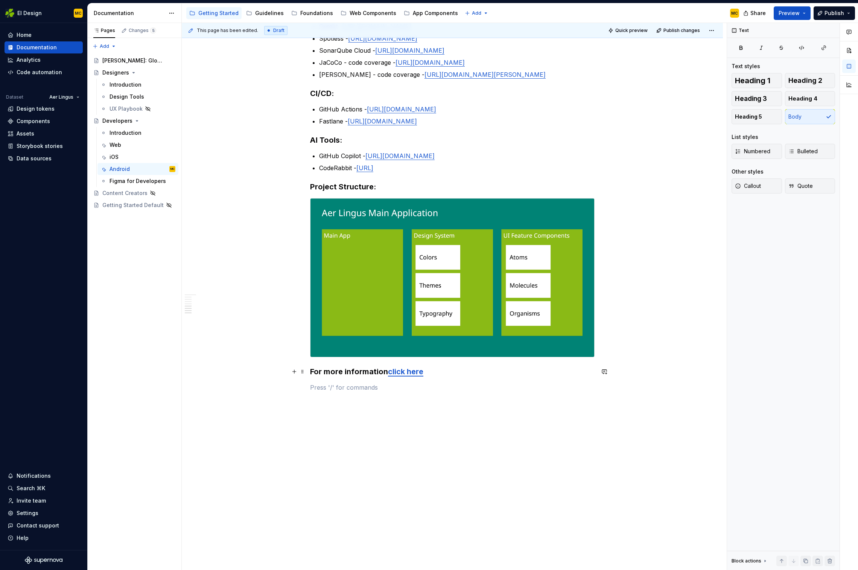
click at [406, 360] on link "click here" at bounding box center [405, 371] width 35 height 9
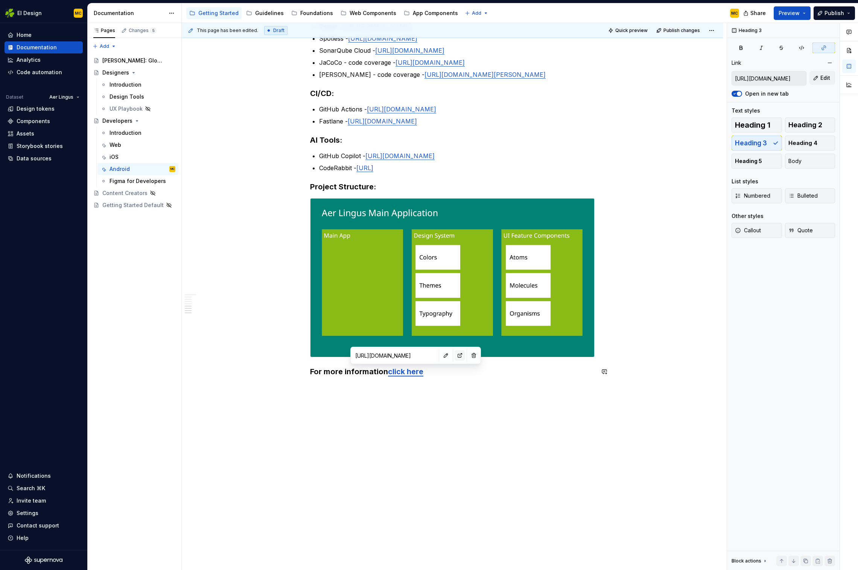
click at [455, 354] on button "button" at bounding box center [460, 355] width 11 height 11
click at [112, 157] on div "iOS" at bounding box center [114, 157] width 9 height 8
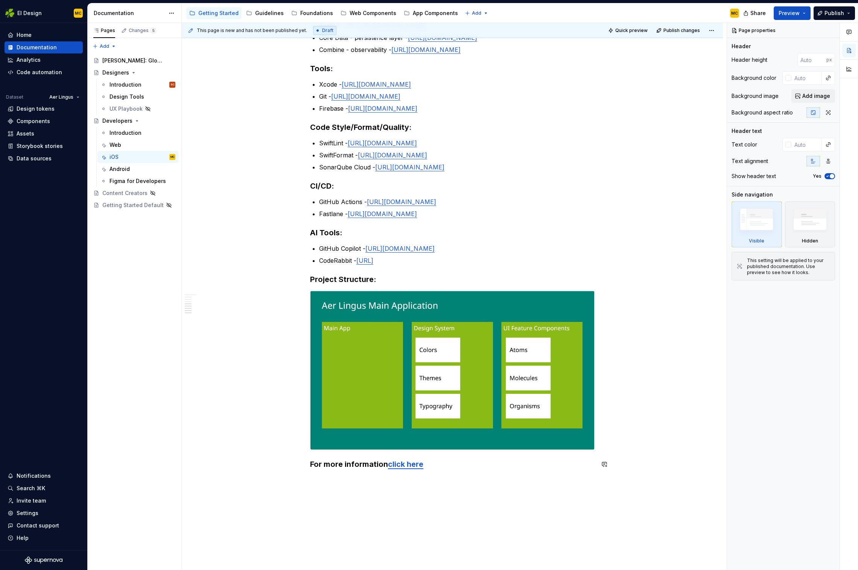
scroll to position [335, 0]
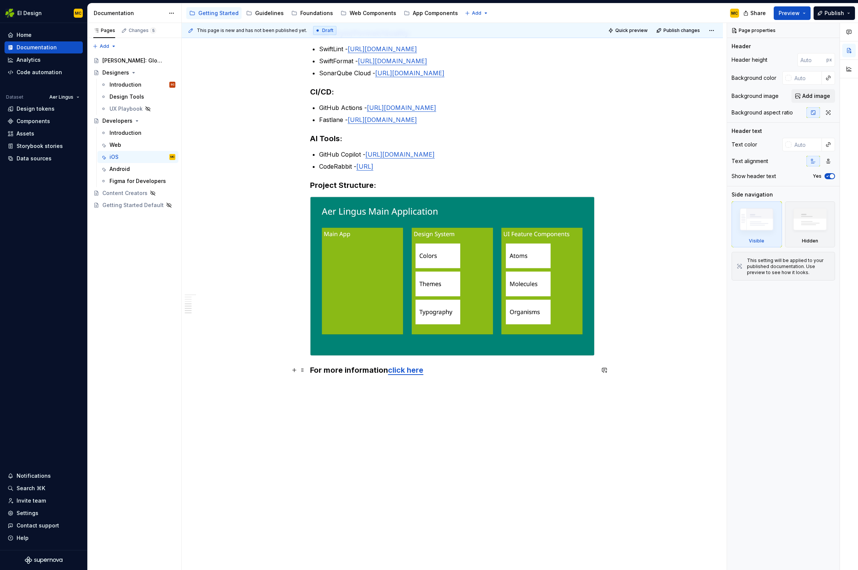
click at [412, 360] on link "click here" at bounding box center [405, 370] width 35 height 9
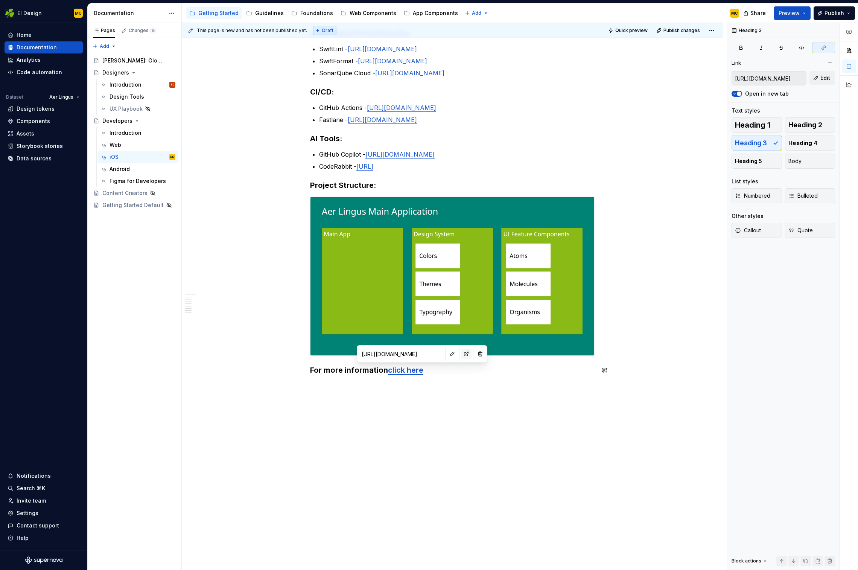
click at [461, 350] on button "button" at bounding box center [466, 354] width 11 height 11
type textarea "*"
click at [427, 360] on div "iOS Development Languages: Swift - [URL][DOMAIN_NAME] Objective-C (legacy) - mo…" at bounding box center [452, 106] width 285 height 585
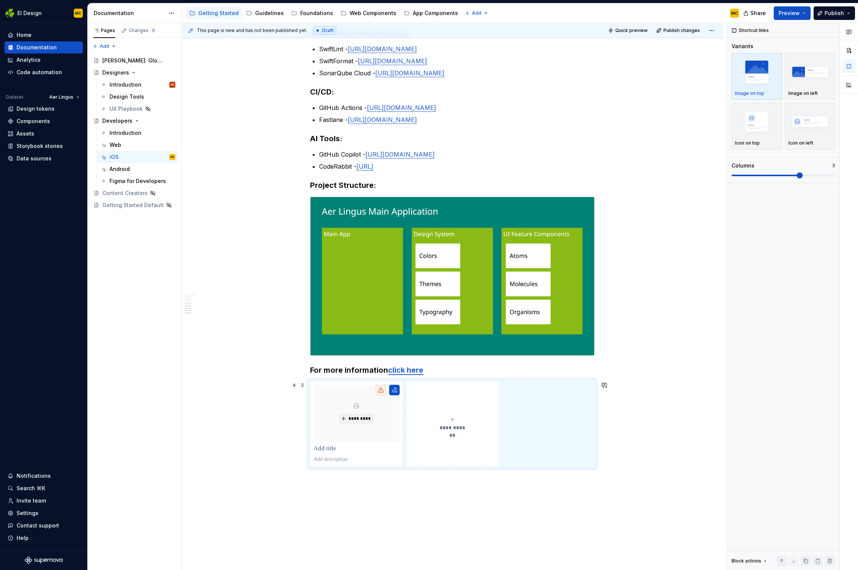
click at [559, 360] on div "**********" at bounding box center [452, 423] width 285 height 85
click at [650, 122] on img "button" at bounding box center [811, 121] width 44 height 27
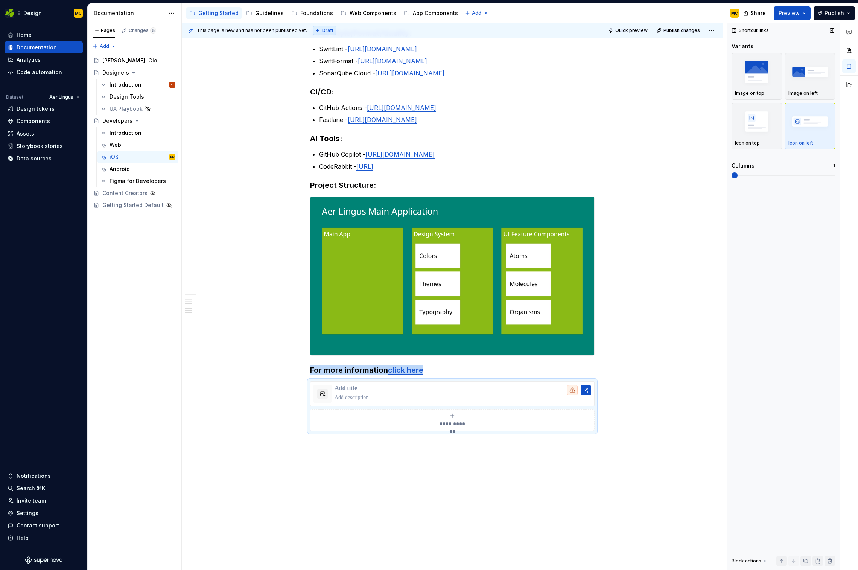
click at [650, 178] on span at bounding box center [735, 175] width 6 height 6
click at [352, 360] on p at bounding box center [463, 389] width 257 height 8
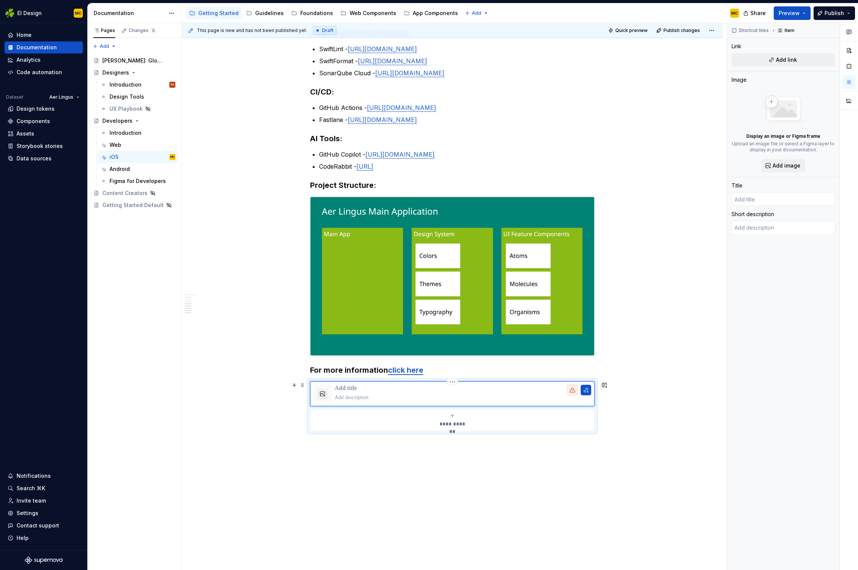
type textarea "*"
type input "i"
type textarea "*"
type input "iO"
type textarea "*"
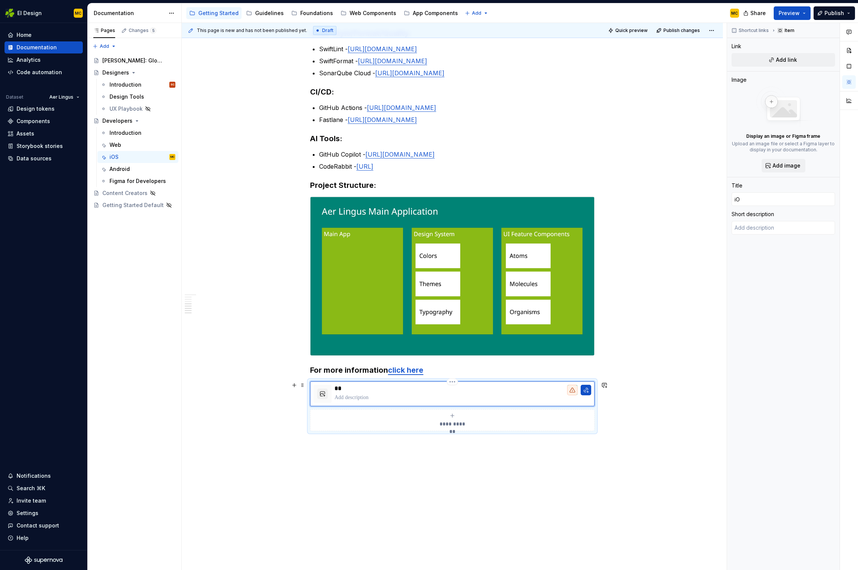
type input "iOS"
type textarea "*"
type input "iOS"
type textarea "*"
type input "iOS G"
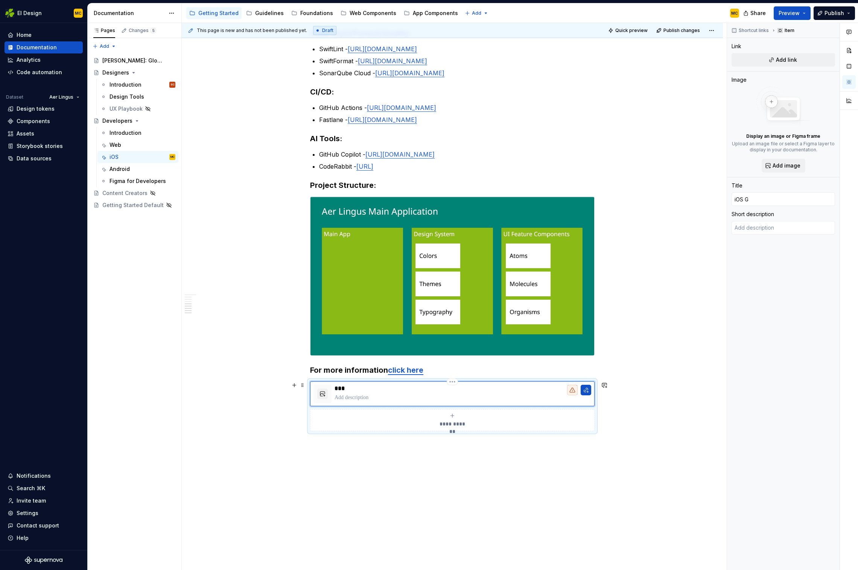
type textarea "*"
type input "iOS Gi"
type textarea "*"
type input "iOS Git"
type textarea "*"
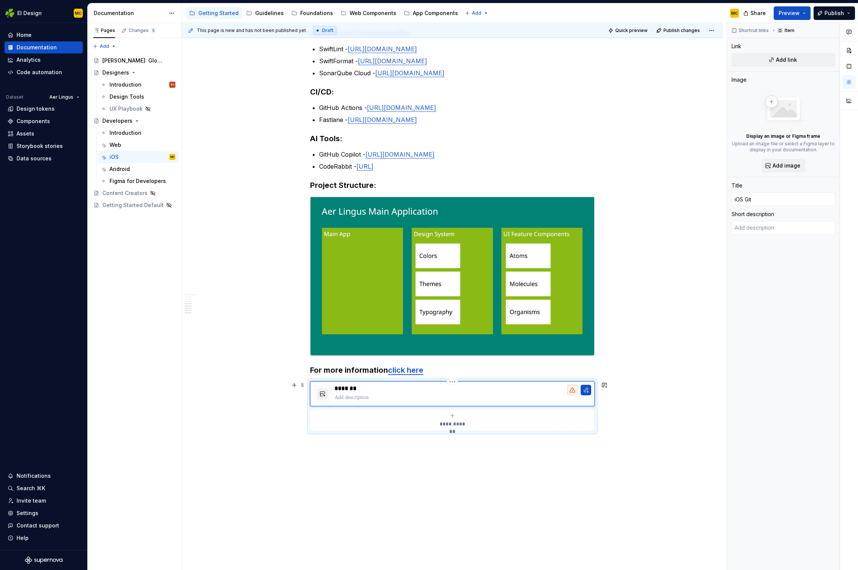
type input "iOS GitH"
type textarea "*"
type input "iOS GitHu"
type textarea "*"
type input "iOS GitHuu"
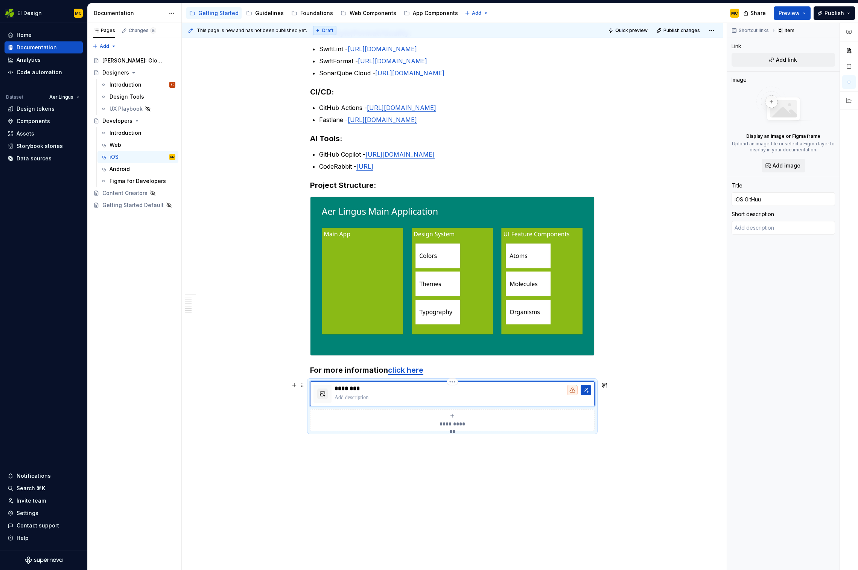
type textarea "*"
type input "iOS GitHuub"
type textarea "*"
type input "iOS GitHub"
click at [405, 360] on link "click here" at bounding box center [405, 370] width 35 height 9
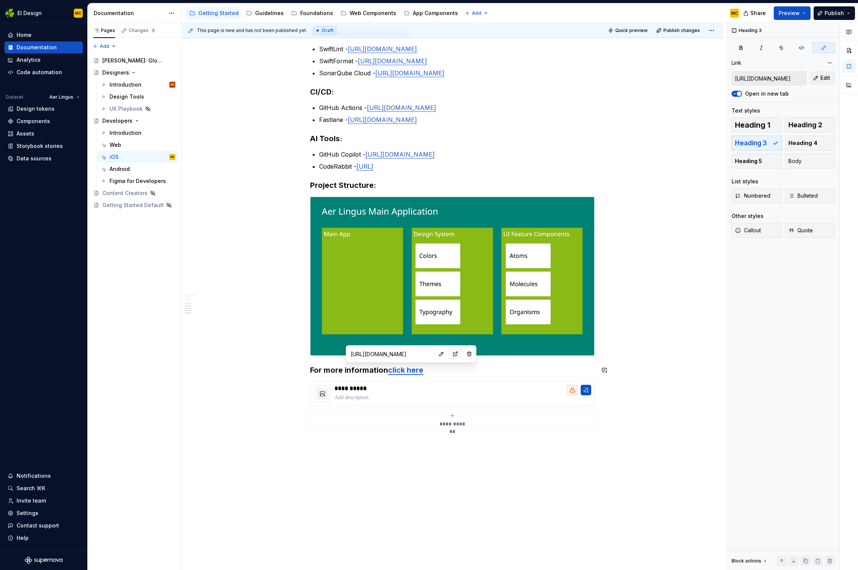
click at [450, 352] on button "button" at bounding box center [455, 354] width 11 height 11
click at [377, 360] on p at bounding box center [463, 398] width 257 height 8
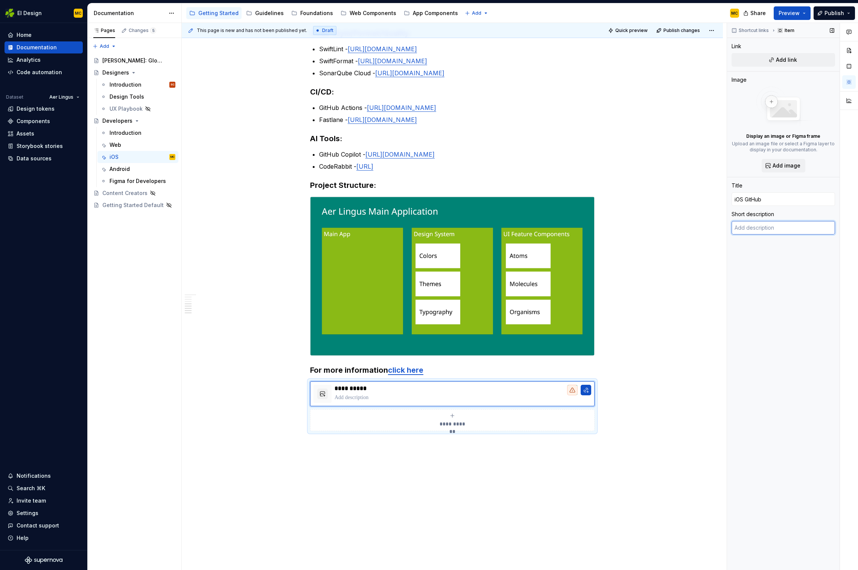
click at [650, 233] on textarea at bounding box center [784, 228] width 104 height 14
type textarea "*"
type textarea "L"
type textarea "*"
type textarea "Le"
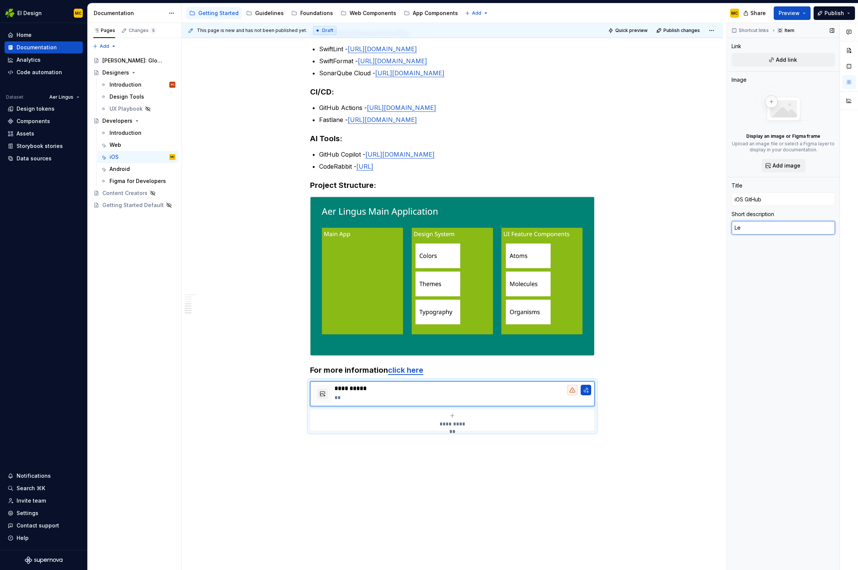
type textarea "*"
type textarea "Lea"
type textarea "*"
type textarea "[PERSON_NAME]"
type textarea "*"
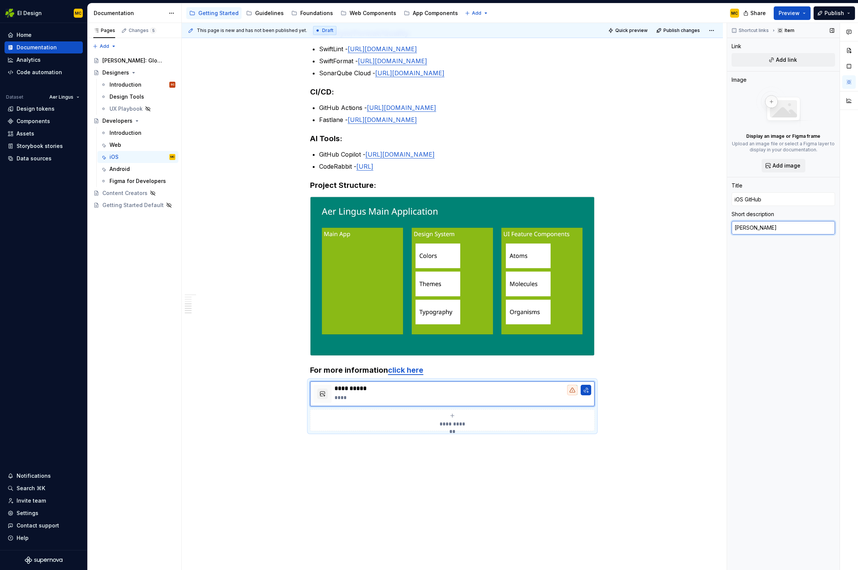
type textarea "Learn"
type textarea "*"
type textarea "Learn"
type textarea "*"
type textarea "Learn mo"
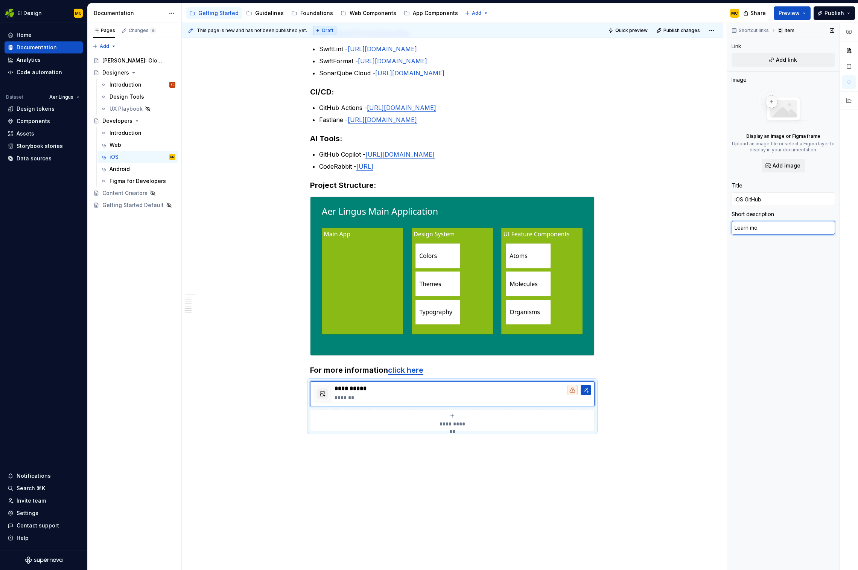
type textarea "*"
type textarea "Learn mor"
type textarea "*"
type textarea "Learn more"
type textarea "*"
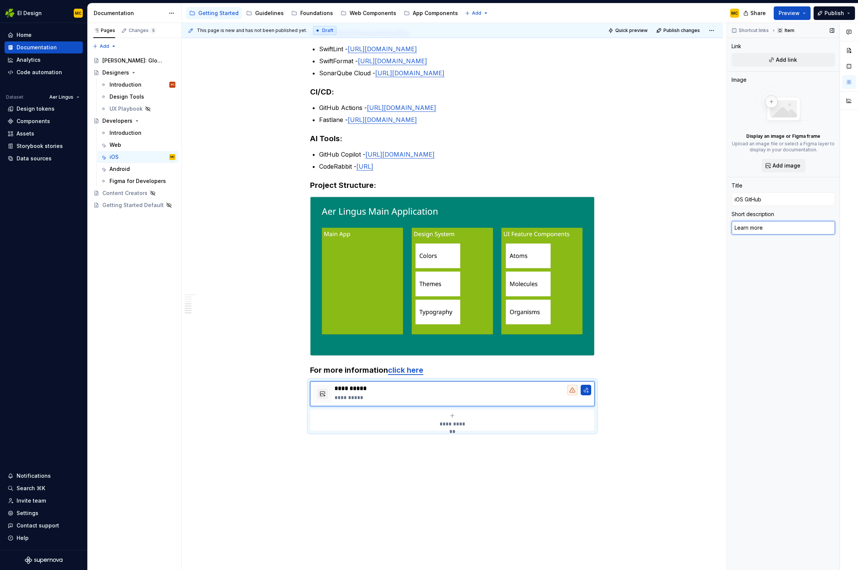
type textarea "Learn more o"
type textarea "*"
type textarea "Learn more or"
type textarea "*"
type textarea "Learn more or"
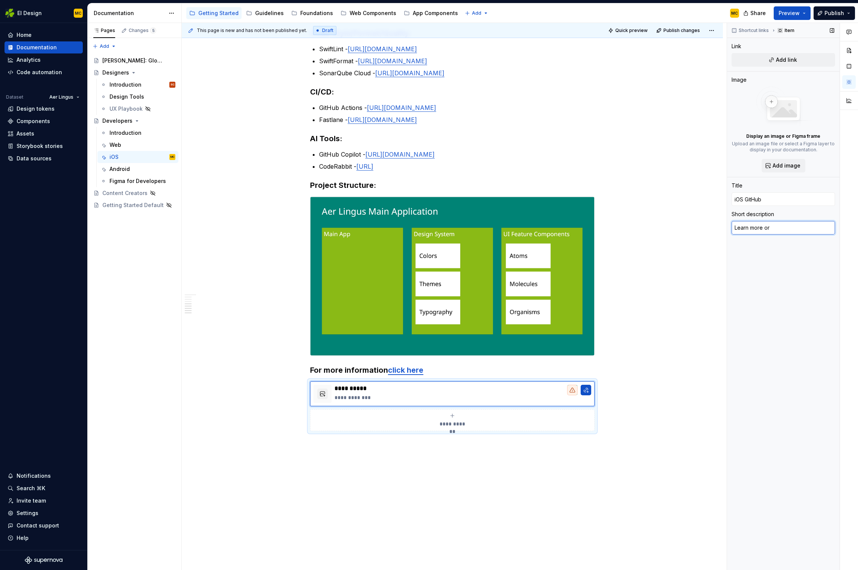
type textarea "*"
type textarea "Learn more or jo"
type textarea "*"
type textarea "Learn more or joi"
type textarea "*"
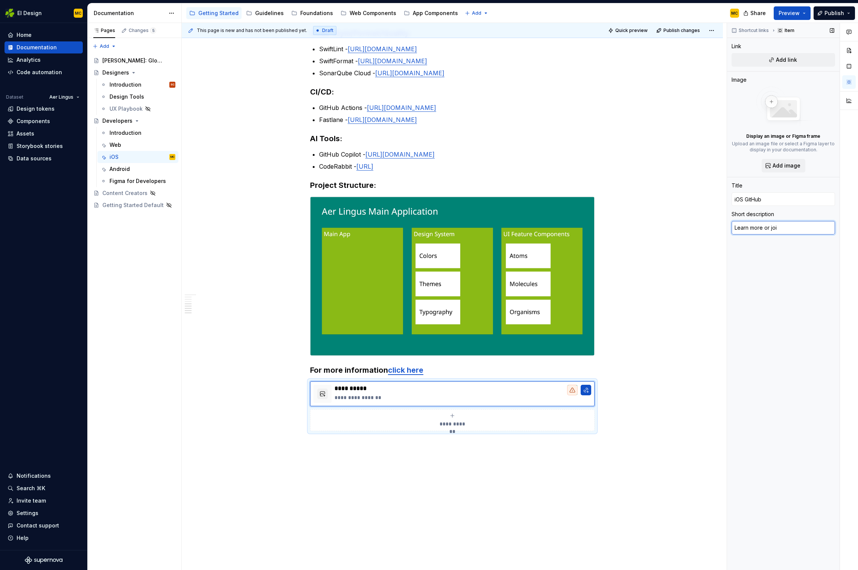
type textarea "Learn more or join"
type textarea "*"
type textarea "Learn more or join"
click at [396, 360] on p "**********" at bounding box center [463, 398] width 257 height 8
type textarea "*"
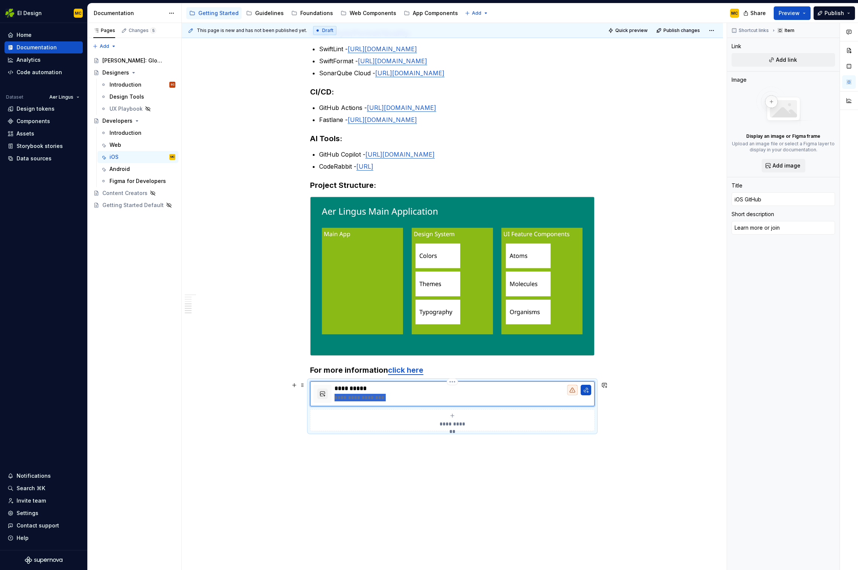
type textarea "A"
type textarea "*"
type textarea "Ae"
type textarea "*"
type textarea "Aer"
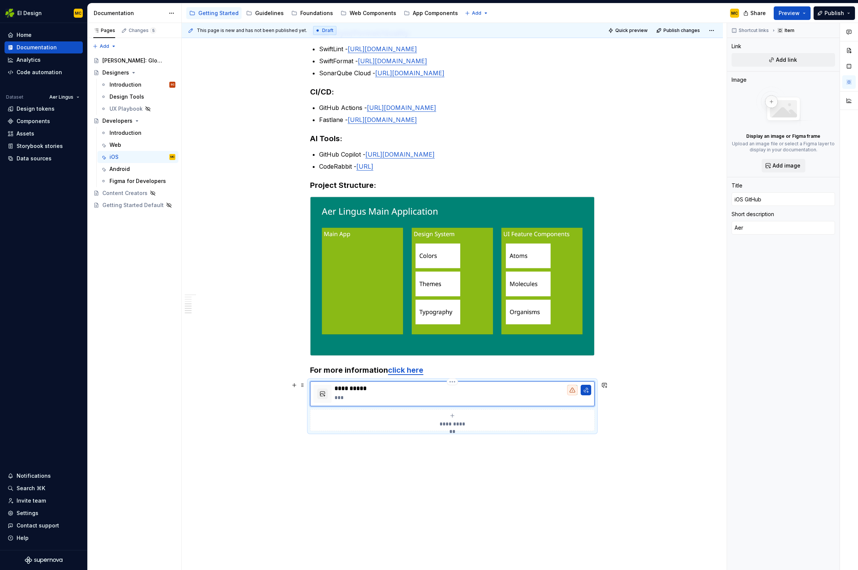
type textarea "*"
type textarea "Aer"
type textarea "*"
type textarea "Aer L"
type textarea "*"
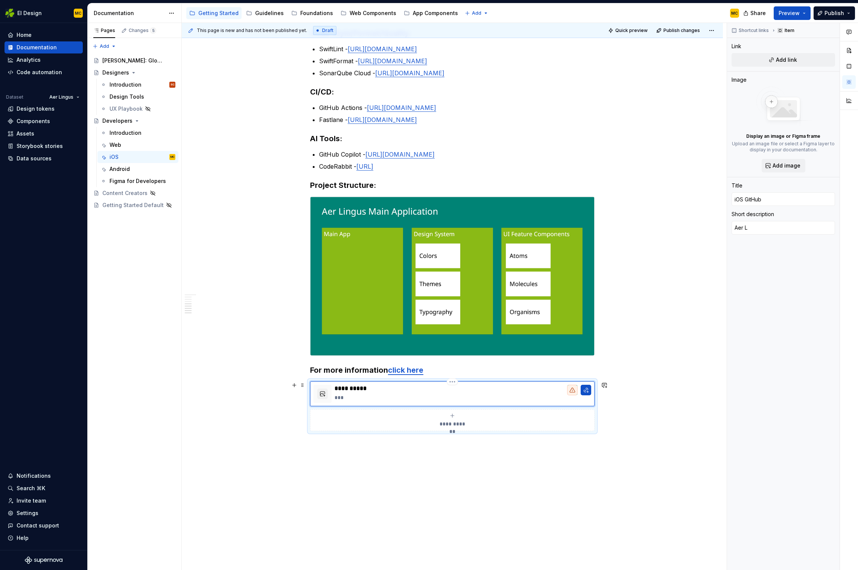
type textarea "Aer Li"
type textarea "*"
type textarea "[PERSON_NAME]"
type textarea "*"
type textarea "[PERSON_NAME]"
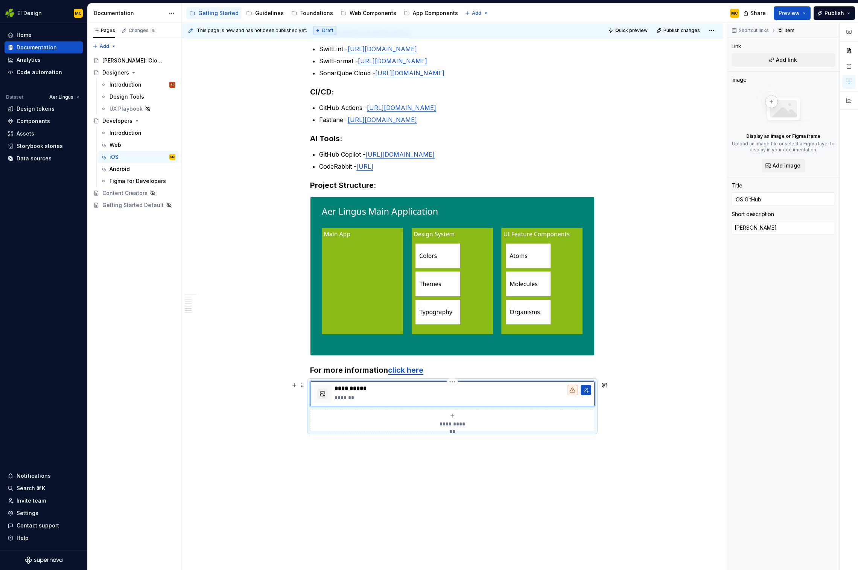
type textarea "*"
type textarea "[PERSON_NAME]"
type textarea "*"
type textarea "Aer Lingus"
type textarea "*"
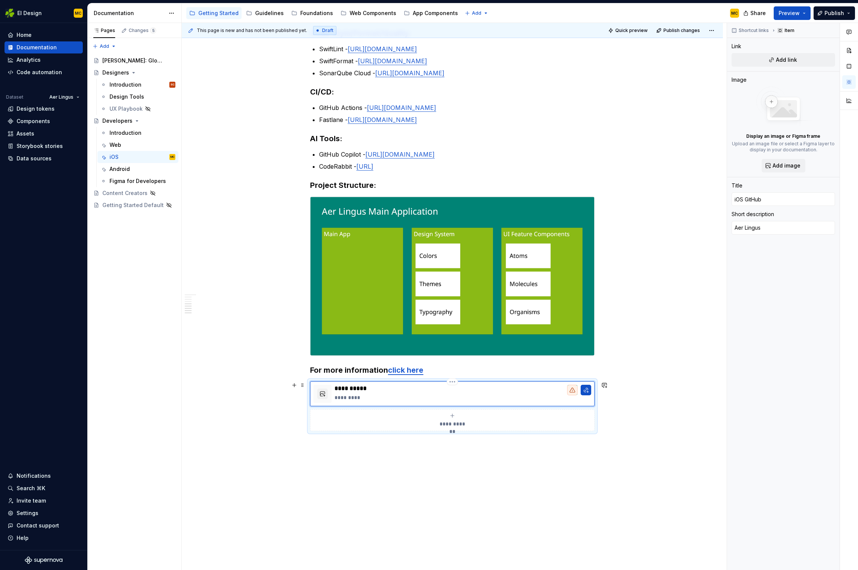
type textarea "Aer Lingus"
type textarea "*"
type textarea "Aer Lingus i"
type textarea "*"
type textarea "Aer Lingus iO"
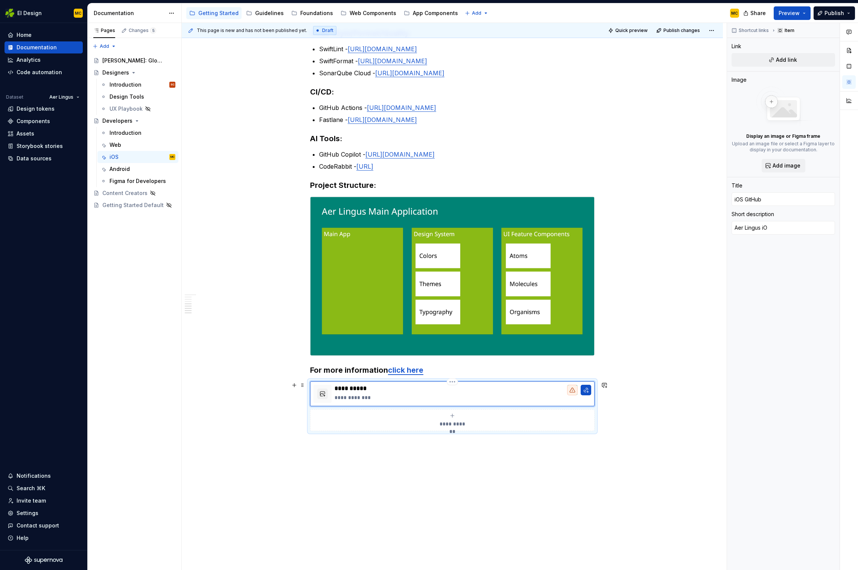
type textarea "*"
type textarea "Aer Lingus iOS"
type textarea "*"
type textarea "Aer Lingus iOS"
type textarea "*"
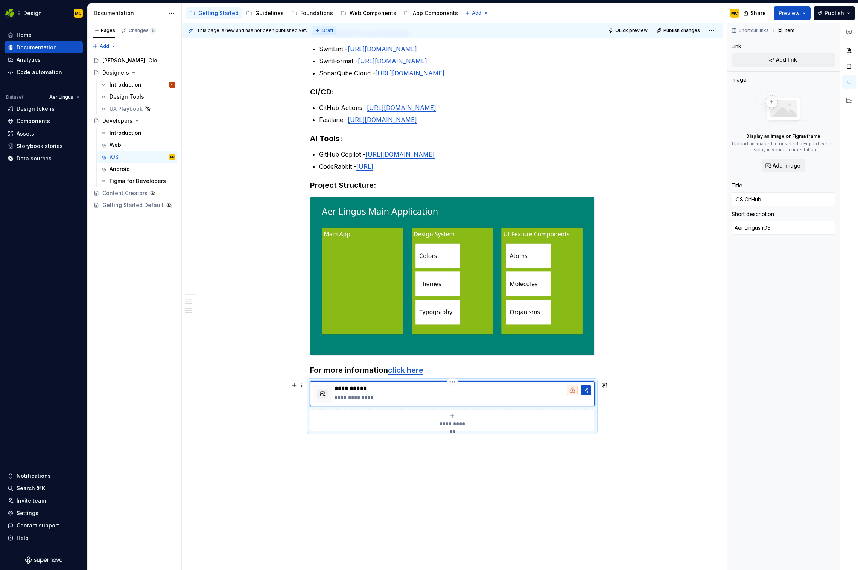
type textarea "Aer Lingus iOS a"
type textarea "*"
type textarea "Aer Lingus iOS aa"
type textarea "*"
type textarea "Aer Lingus iOS a"
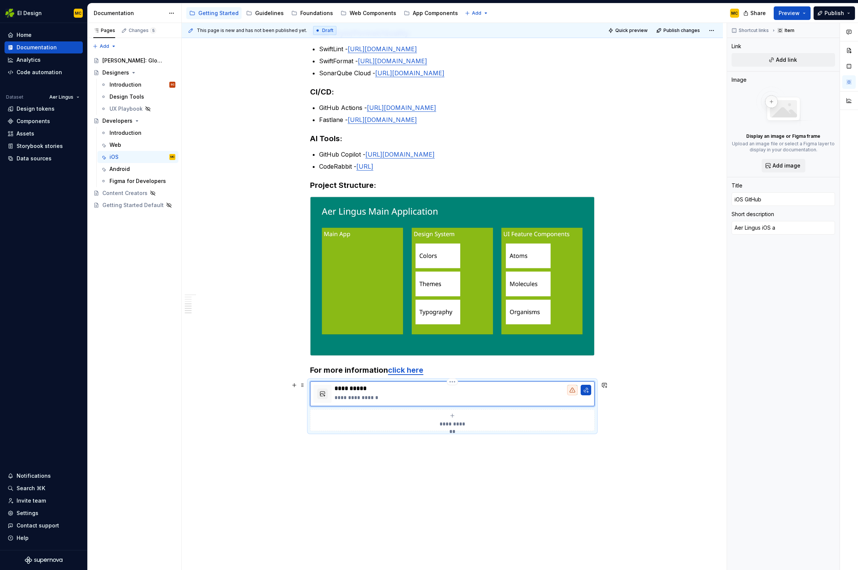
type textarea "*"
type textarea "Aer Lingus iOS ap"
type textarea "*"
type textarea "Aer Lingus iOS app"
type textarea "*"
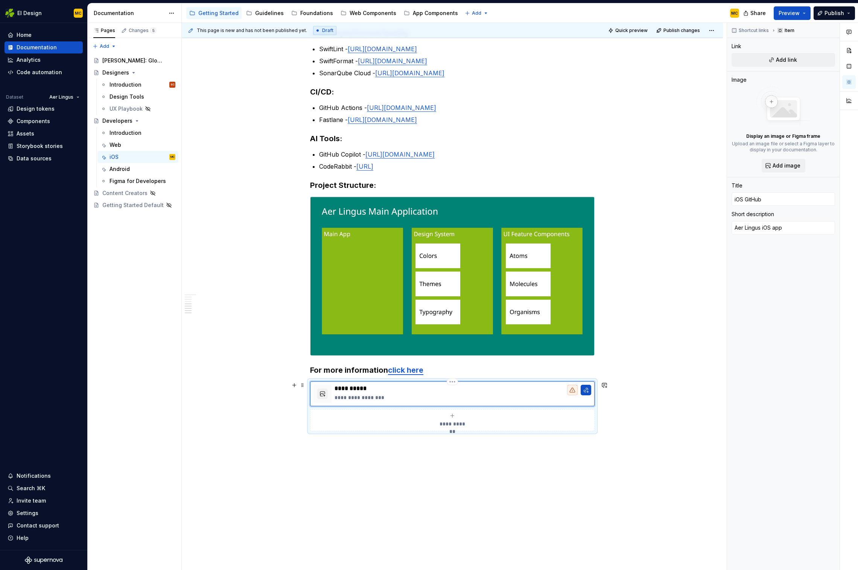
type textarea "Aer Lingus iOS appl"
type textarea "*"
type textarea "Aer Lingus iOS appli"
type textarea "*"
type textarea "Aer Lingus iOS applic"
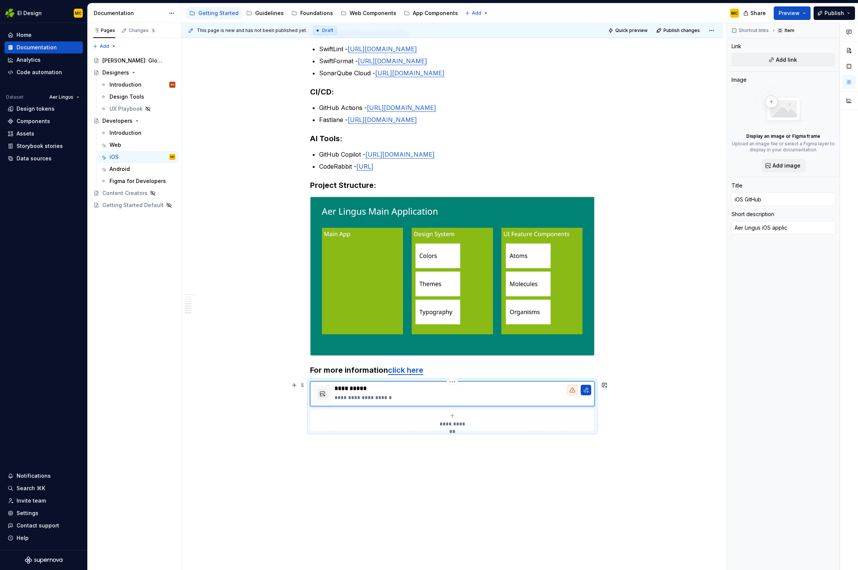
type textarea "*"
type textarea "Aer Lingus iOS applica"
type textarea "*"
type textarea "Aer Lingus iOS applicat"
type textarea "*"
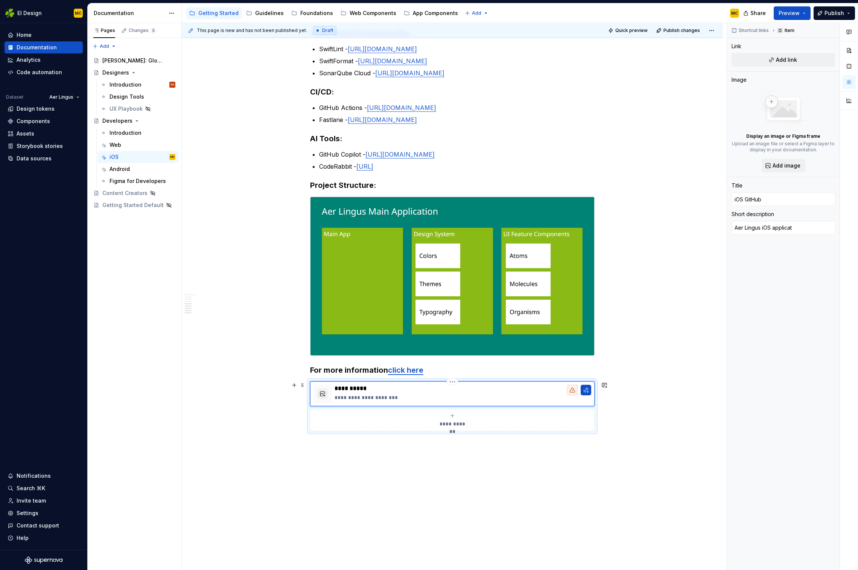
type textarea "Aer Lingus iOS applicati"
type textarea "*"
type textarea "Aer Lingus iOS applicatio"
type textarea "*"
type textarea "Aer Lingus iOS application"
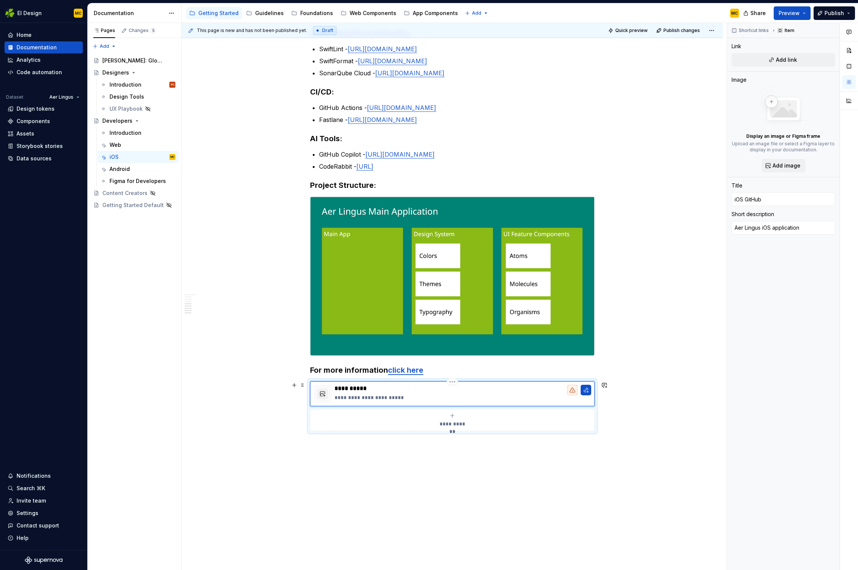
type textarea "*"
type textarea "Aer Lingus iOS application"
type textarea "*"
type textarea "Aer Lingus iOS application o"
type textarea "*"
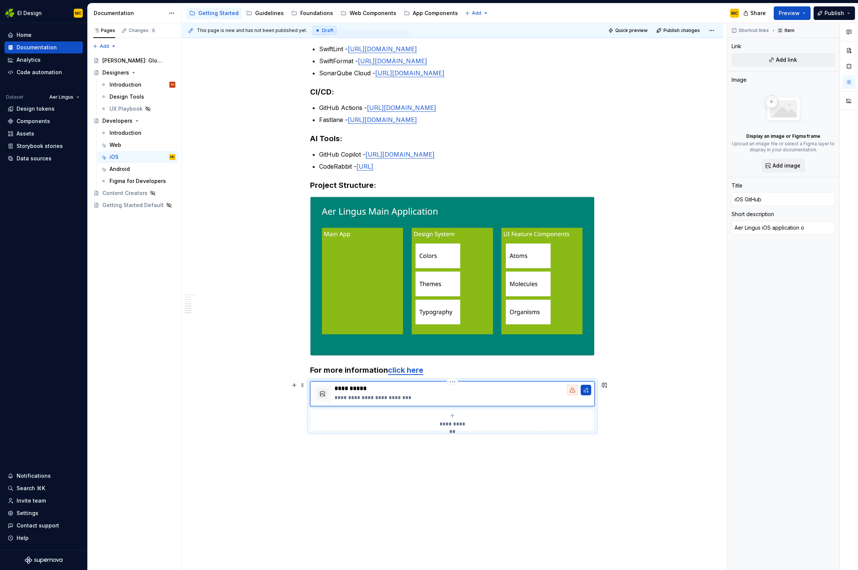
type textarea "Aer Lingus iOS application on"
type textarea "*"
type textarea "Aer Lingus iOS application on"
type textarea "*"
type textarea "Aer Lingus iOS application on G"
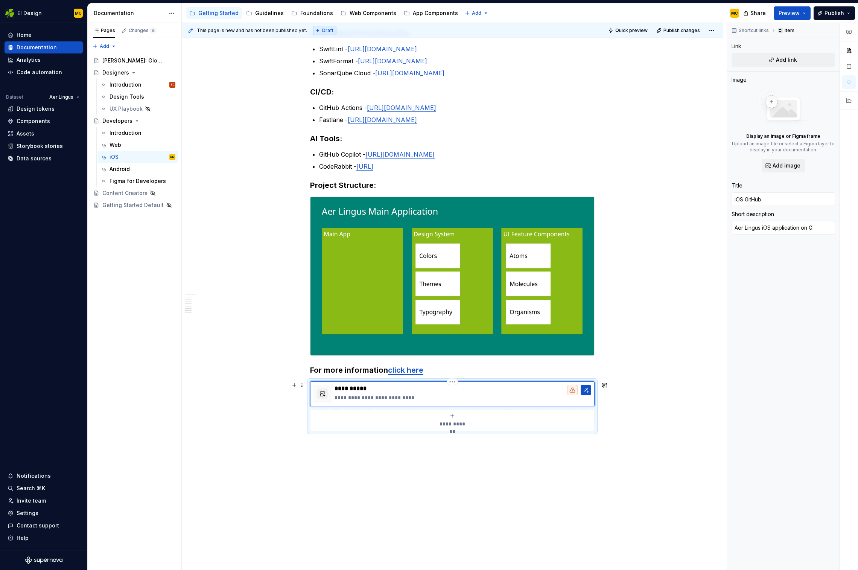
type textarea "*"
type textarea "Aer Lingus iOS application on Gi"
type textarea "*"
type textarea "Aer Lingus iOS application on Git"
type textarea "*"
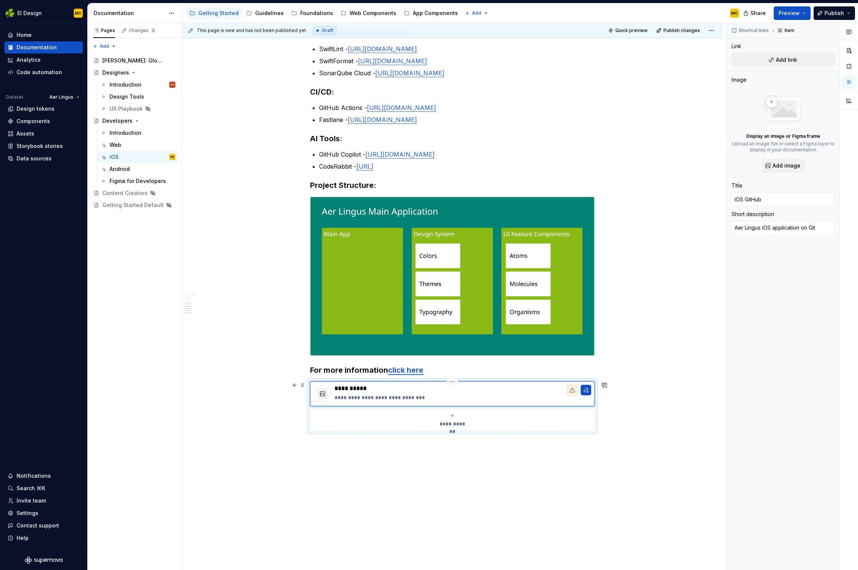
type textarea "Aer Lingus iOS application on GitH"
type textarea "*"
type textarea "Aer Lingus iOS application on GitHu"
type textarea "*"
type textarea "Aer Lingus iOS application on GitHub"
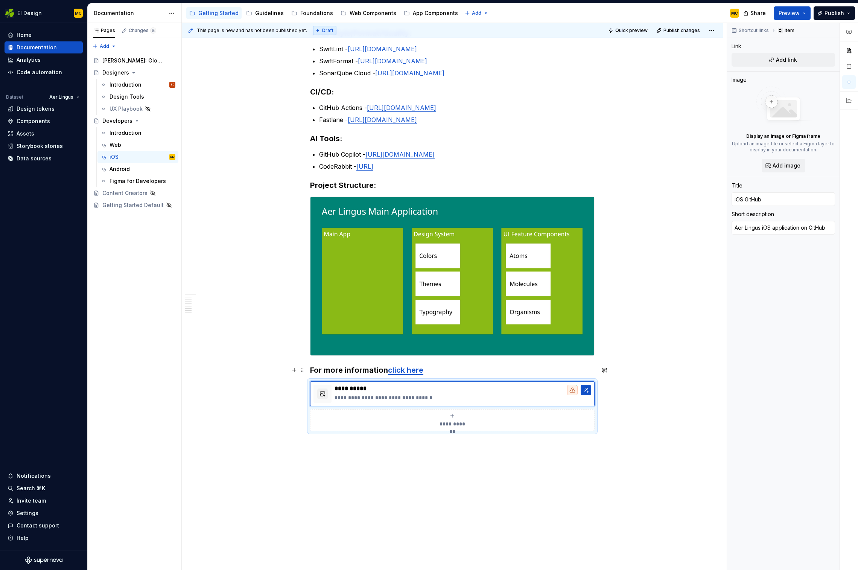
click at [415, 360] on link "click here" at bounding box center [405, 370] width 35 height 9
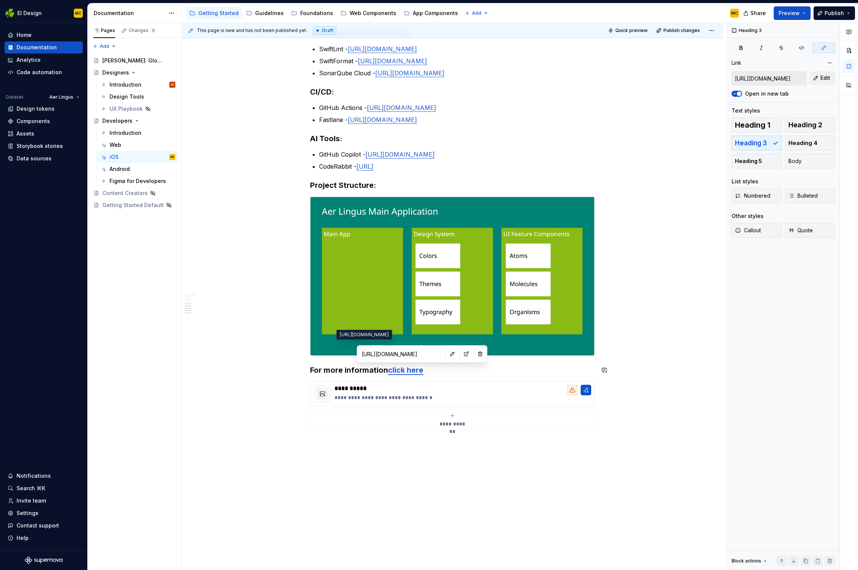
click at [402, 356] on input "[URL][DOMAIN_NAME]" at bounding box center [401, 354] width 85 height 14
drag, startPoint x: 407, startPoint y: 463, endPoint x: 435, endPoint y: 431, distance: 41.9
click at [408, 360] on div "This page is new and has not been published yet. Draft Quick preview Publish ch…" at bounding box center [454, 296] width 545 height 547
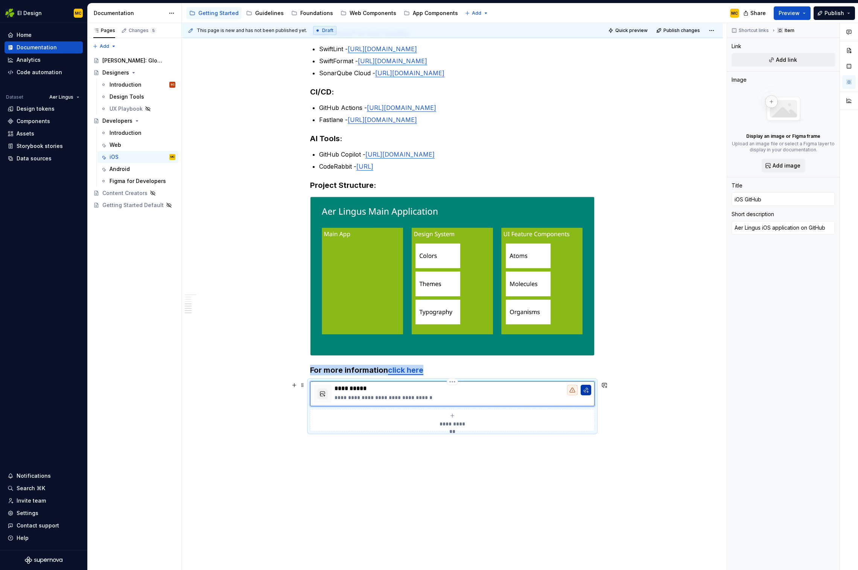
click at [592, 360] on button "button" at bounding box center [586, 390] width 11 height 11
type textarea "*"
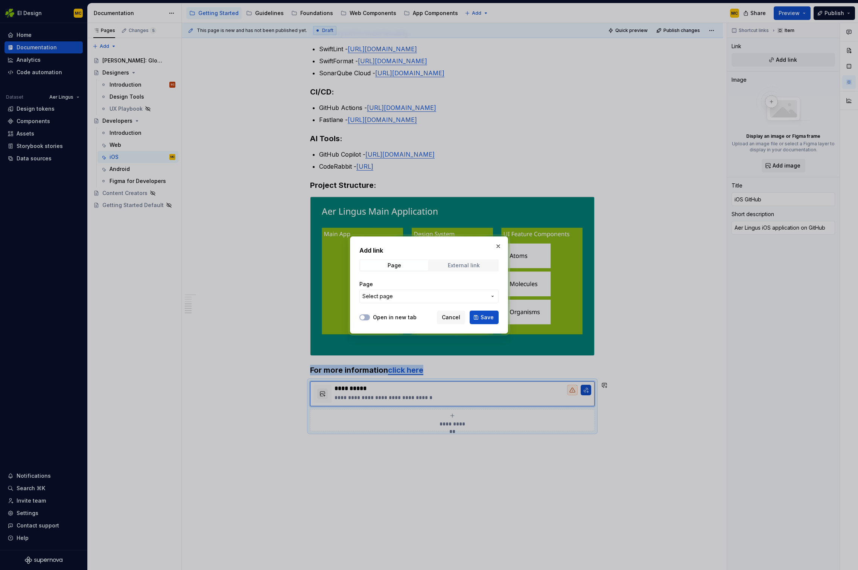
click at [470, 268] on div "External link" at bounding box center [464, 265] width 32 height 6
click at [422, 299] on input "URL" at bounding box center [429, 297] width 139 height 14
paste input "[URL][DOMAIN_NAME]"
type input "[URL][DOMAIN_NAME]"
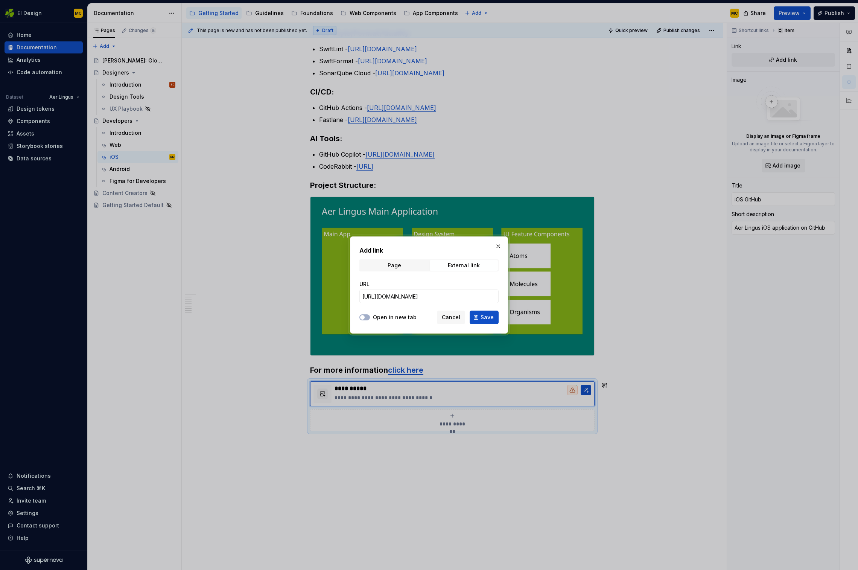
click at [410, 317] on label "Open in new tab" at bounding box center [395, 318] width 44 height 8
click at [370, 317] on button "Open in new tab" at bounding box center [365, 317] width 11 height 6
click at [484, 319] on span "Save" at bounding box center [487, 318] width 13 height 8
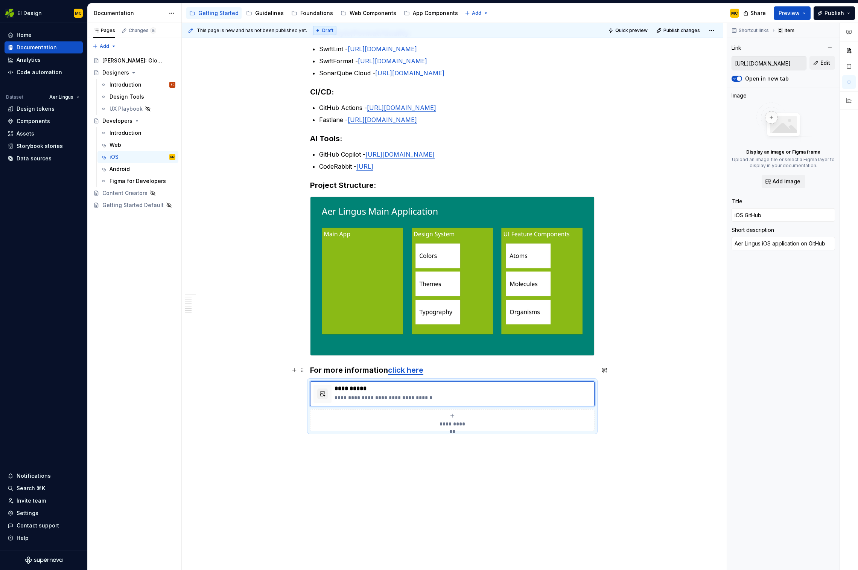
click at [492, 360] on h3 "For more information click here" at bounding box center [452, 370] width 285 height 11
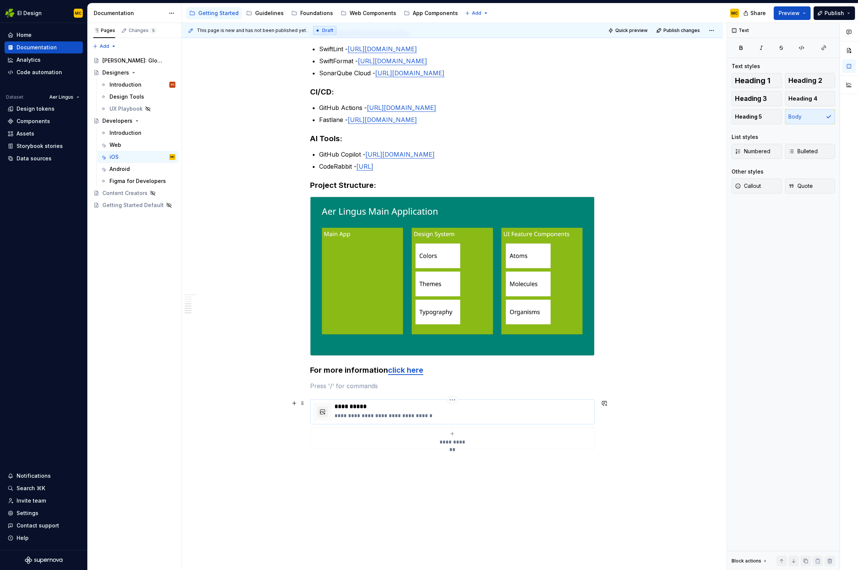
click at [439, 360] on p "**********" at bounding box center [463, 416] width 257 height 8
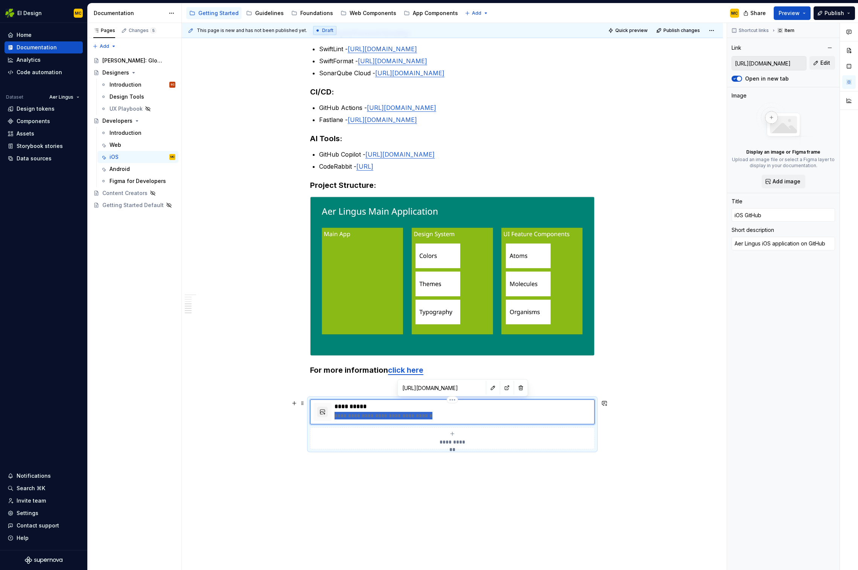
type textarea "*"
type textarea "G"
type textarea "*"
type textarea "Ge"
type textarea "*"
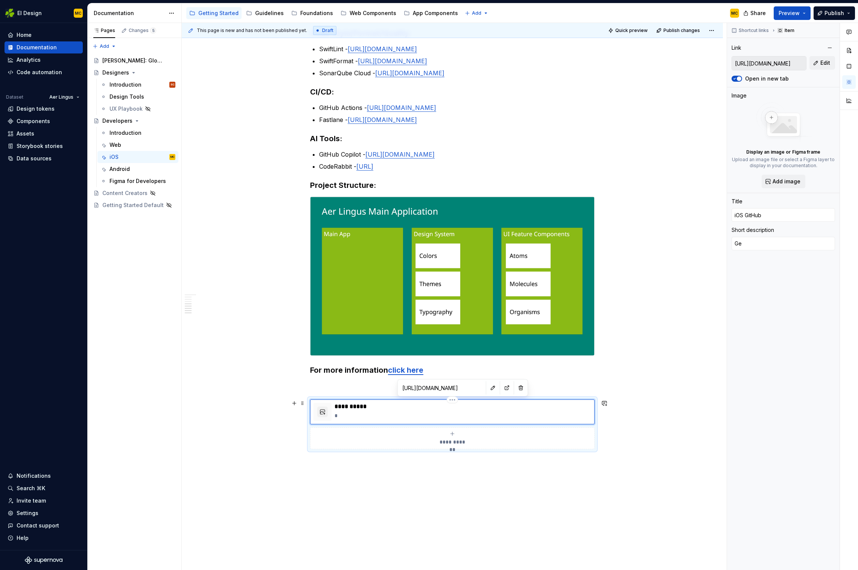
type textarea "Get"
type textarea "*"
type textarea "Get"
type textarea "*"
type textarea "Get s"
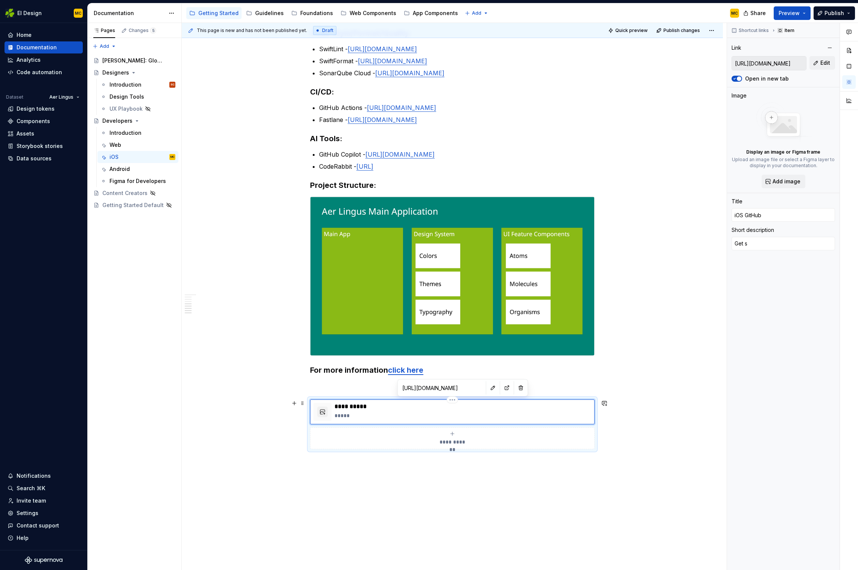
type textarea "*"
type textarea "Get st"
type textarea "*"
type textarea "Get sta"
type textarea "*"
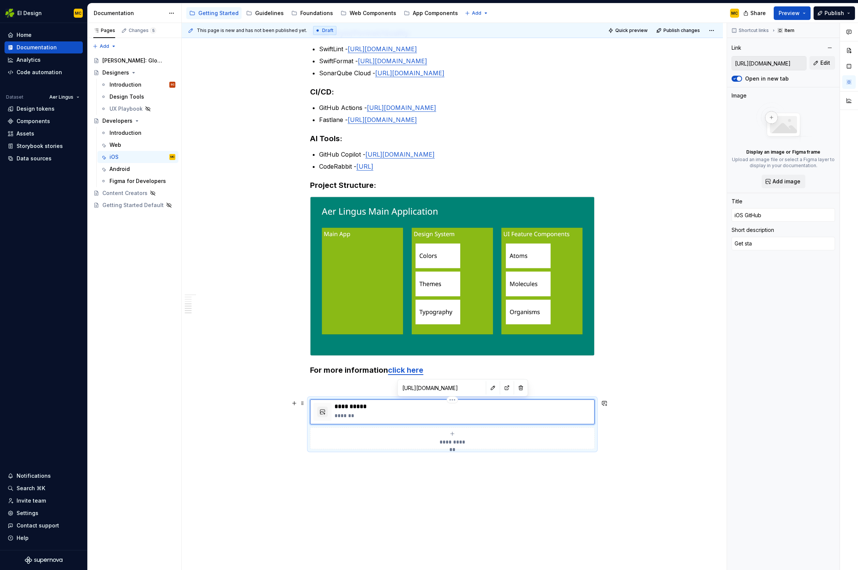
type textarea "Get star"
type textarea "*"
type textarea "Get start"
type textarea "*"
type textarea "Get starte"
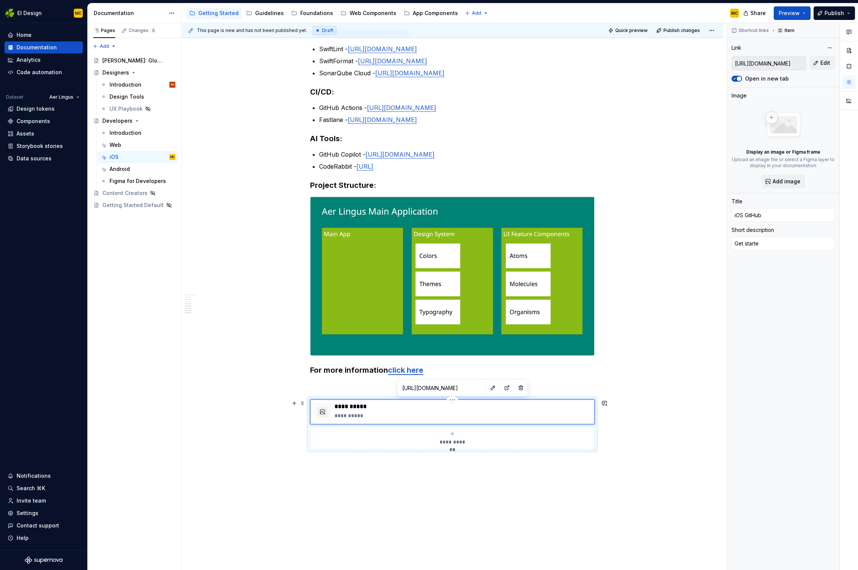
type textarea "*"
type textarea "Get started"
type textarea "*"
type textarea "Get started"
type textarea "*"
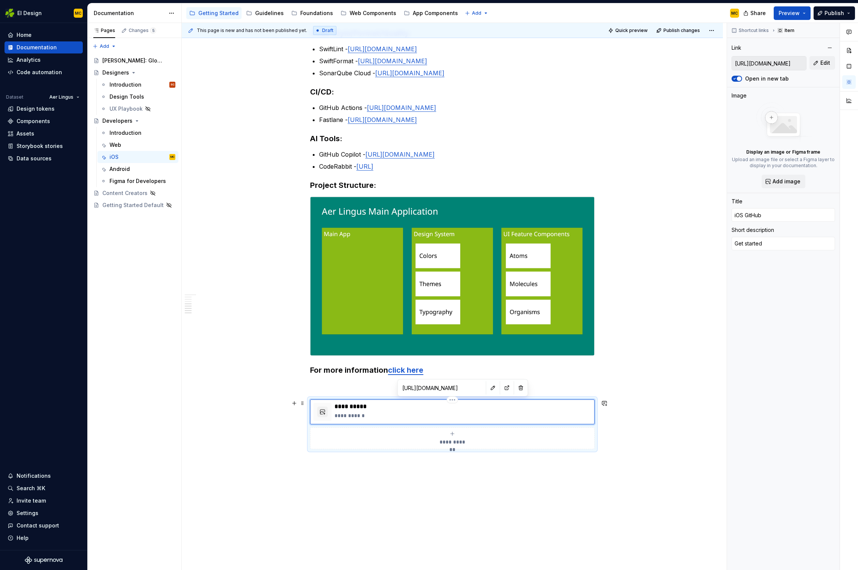
type textarea "Get started w"
type textarea "*"
type textarea "Get started wi"
type textarea "*"
type textarea "Get started wit"
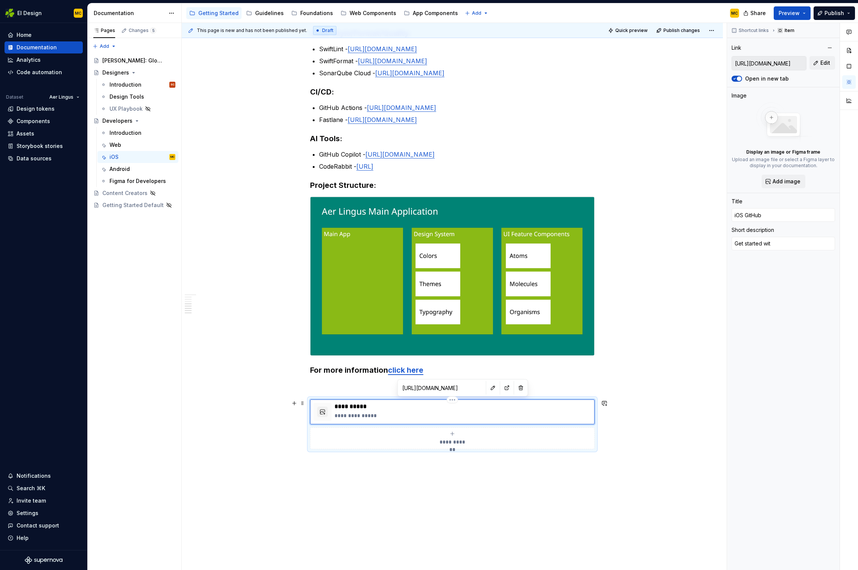
type textarea "*"
type textarea "Get started with"
type textarea "*"
type textarea "Get started with"
type textarea "*"
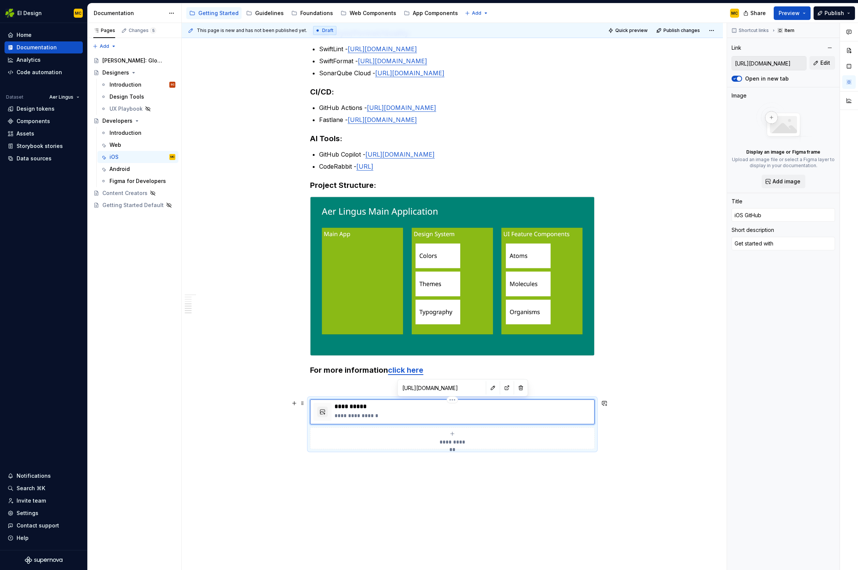
type textarea "Get started with i"
type textarea "*"
type textarea "Get started with iO"
type textarea "*"
type textarea "Get started with iOS"
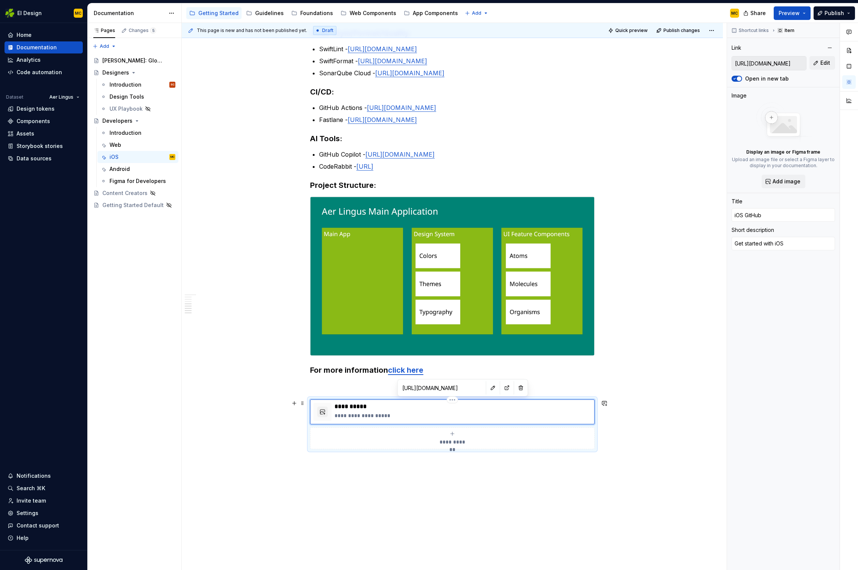
type textarea "*"
type textarea "Get started with iOS"
type textarea "*"
type textarea "Get started with iOS d"
type textarea "*"
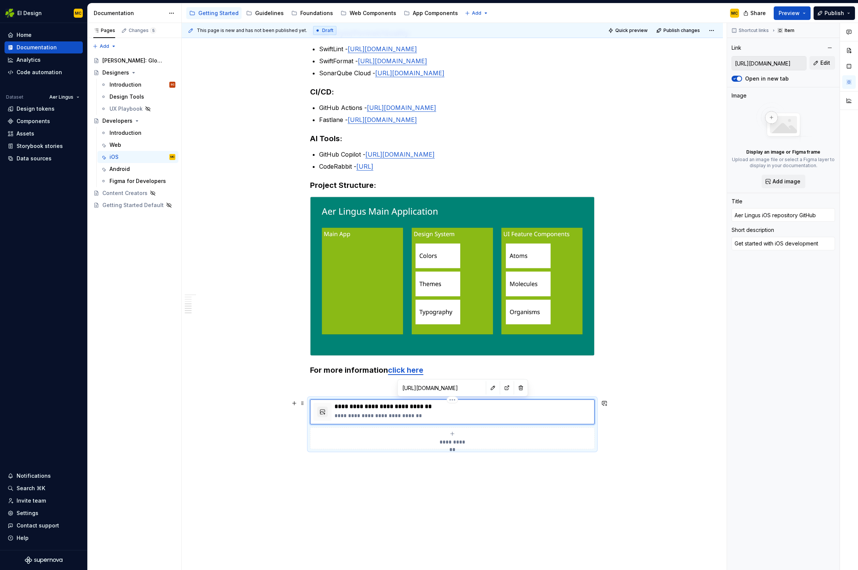
click at [435, 360] on p "**********" at bounding box center [463, 416] width 257 height 8
click at [364, 360] on p at bounding box center [452, 385] width 285 height 9
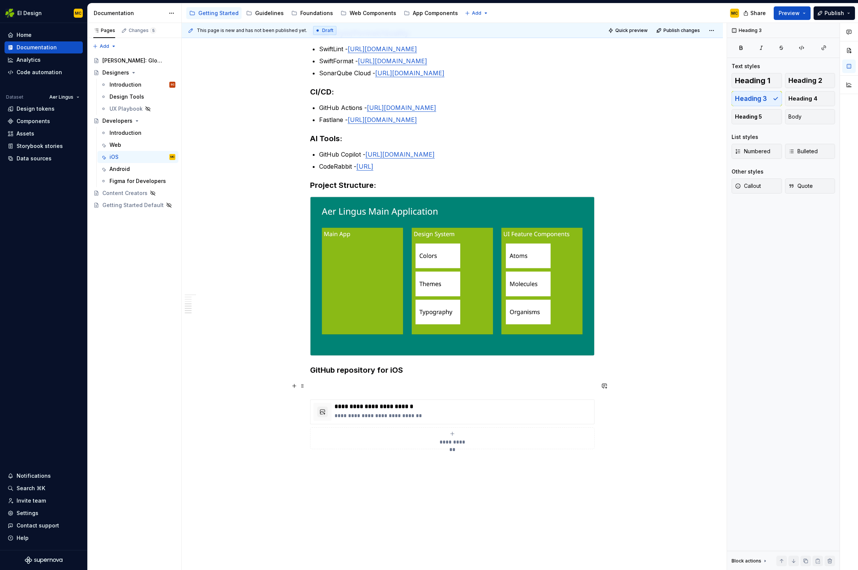
click at [343, 360] on p at bounding box center [452, 385] width 285 height 9
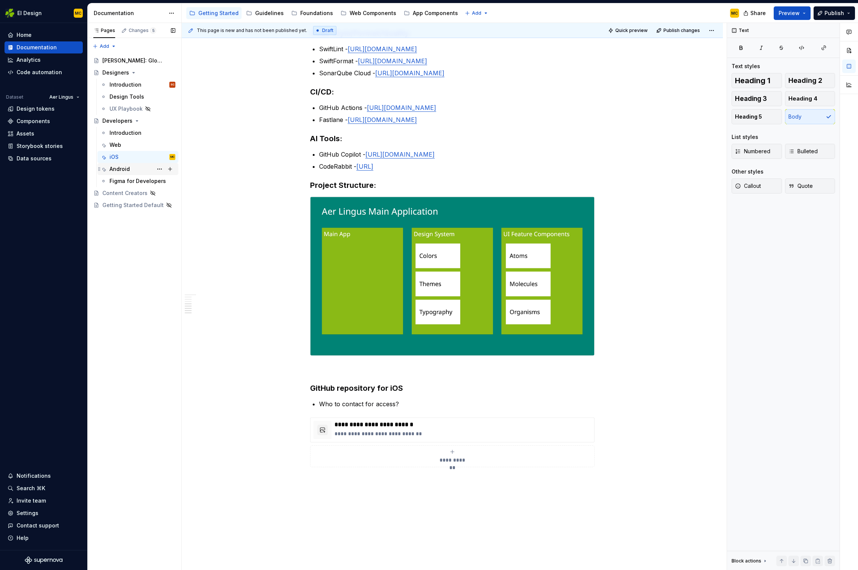
click at [131, 170] on div "Android" at bounding box center [143, 169] width 66 height 11
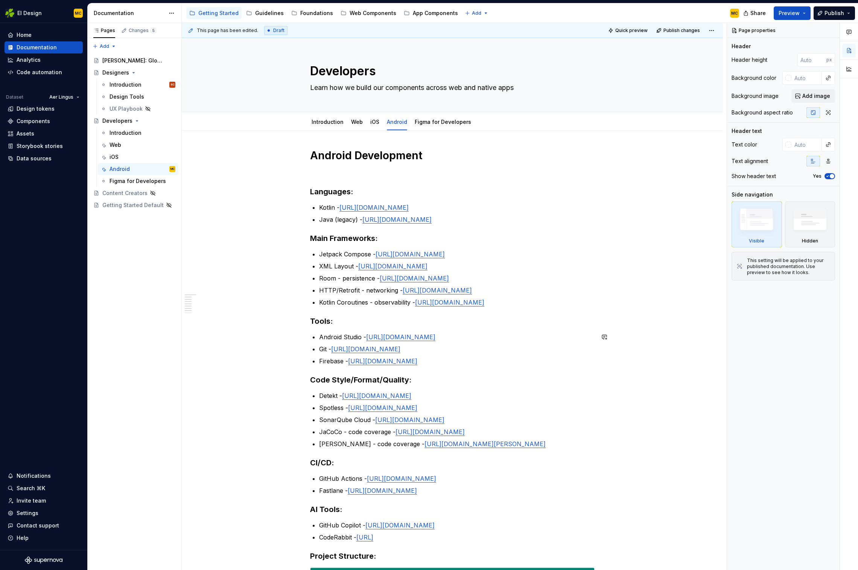
scroll to position [371, 0]
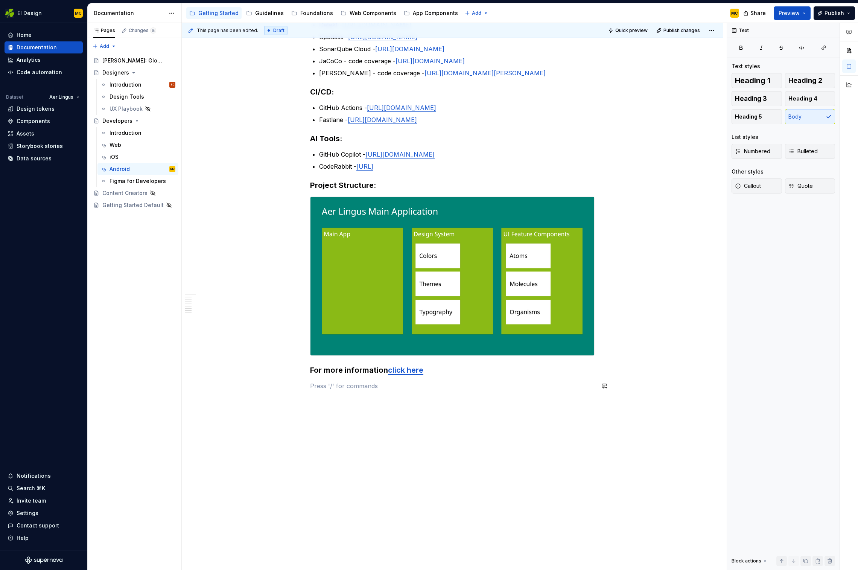
click at [345, 360] on div "Android Development Languages: Kotlin - [URL][DOMAIN_NAME] Java (legacy) - [URL…" at bounding box center [452, 89] width 285 height 622
drag, startPoint x: 372, startPoint y: 371, endPoint x: 373, endPoint y: 375, distance: 4.4
click at [372, 360] on button "button" at bounding box center [371, 372] width 11 height 11
click at [439, 360] on h3 "For more information click here" at bounding box center [452, 370] width 285 height 11
click at [410, 360] on div "Android Development Languages: Kotlin - [URL][DOMAIN_NAME] Java (legacy) - [URL…" at bounding box center [452, 166] width 541 height 812
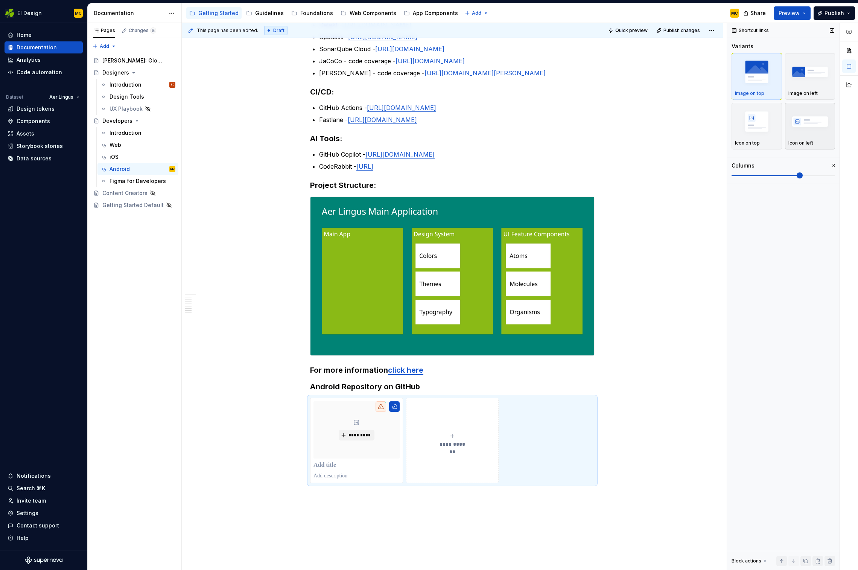
click at [650, 125] on img "button" at bounding box center [811, 121] width 44 height 27
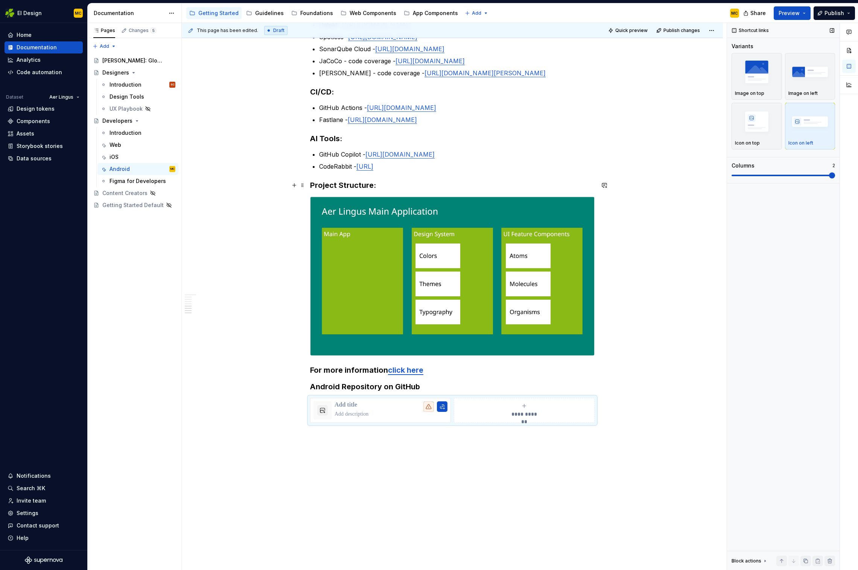
drag, startPoint x: 801, startPoint y: 172, endPoint x: 736, endPoint y: 178, distance: 65.4
click at [650, 180] on div "Shortcut links Variants Image on top Image on left Icon on top Icon on left Col…" at bounding box center [783, 296] width 113 height 547
click at [650, 178] on span at bounding box center [784, 175] width 104 height 6
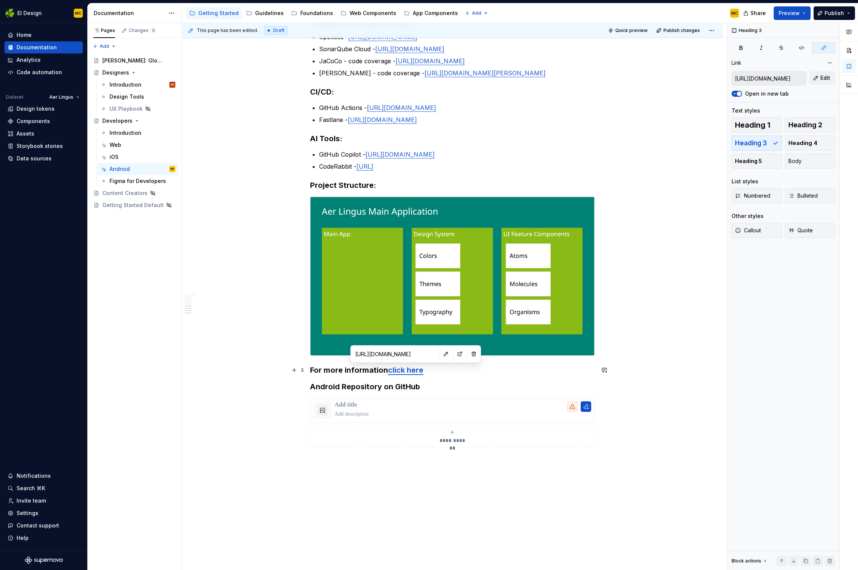
click at [407, 360] on link "click here" at bounding box center [405, 370] width 35 height 9
click at [410, 355] on input "[URL][DOMAIN_NAME]" at bounding box center [394, 354] width 85 height 14
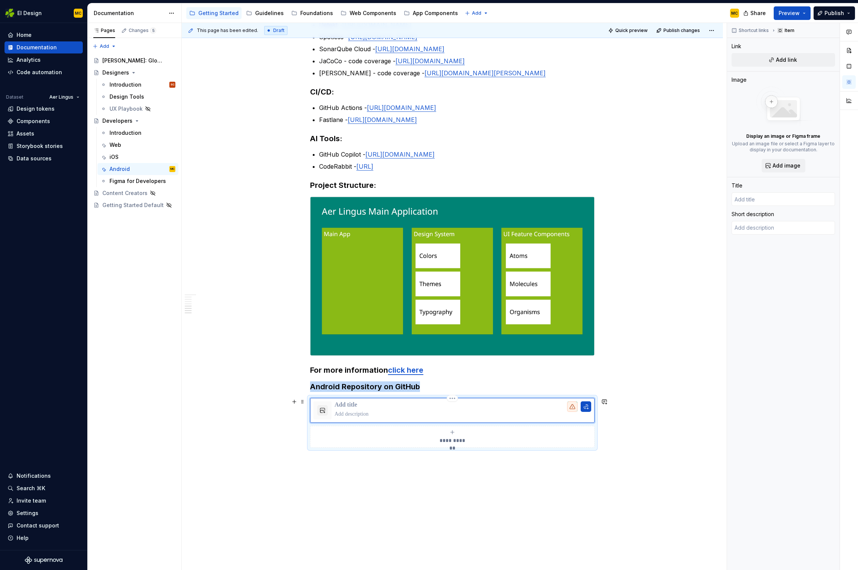
click at [442, 360] on div at bounding box center [463, 410] width 257 height 18
click at [589, 360] on button "button" at bounding box center [586, 406] width 11 height 11
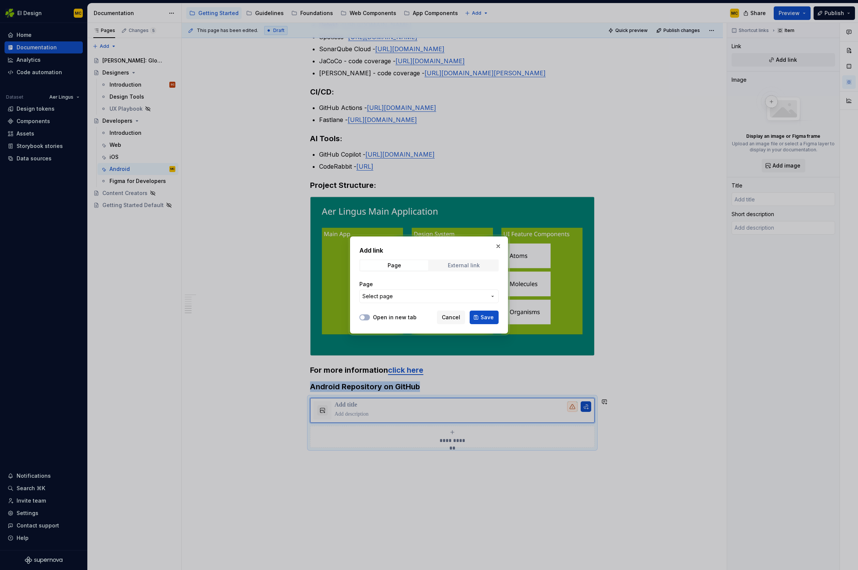
click at [454, 263] on div "External link" at bounding box center [464, 265] width 32 height 6
click at [411, 299] on input "URL" at bounding box center [429, 297] width 139 height 14
paste input "[URL][DOMAIN_NAME]"
click at [386, 316] on label "Open in new tab" at bounding box center [395, 318] width 44 height 8
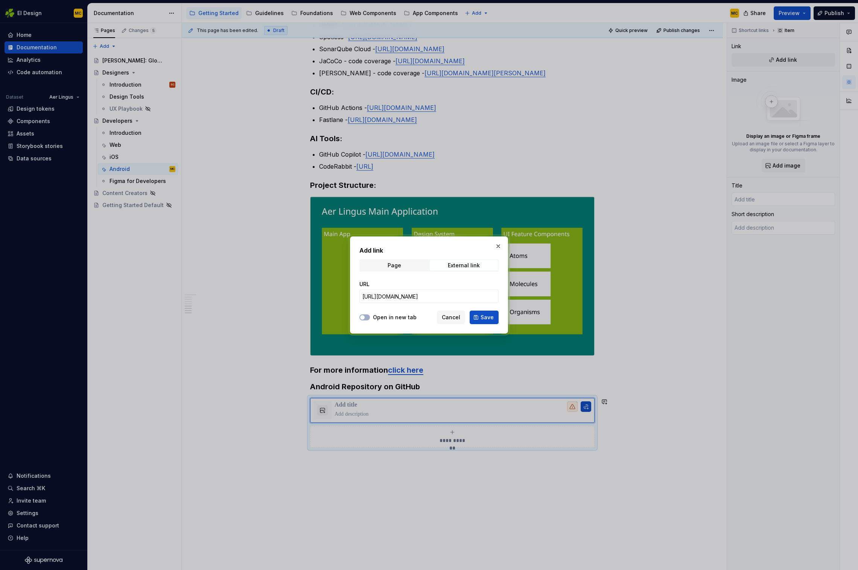
click at [370, 316] on button "Open in new tab" at bounding box center [365, 317] width 11 height 6
click at [489, 320] on span "Save" at bounding box center [487, 318] width 13 height 8
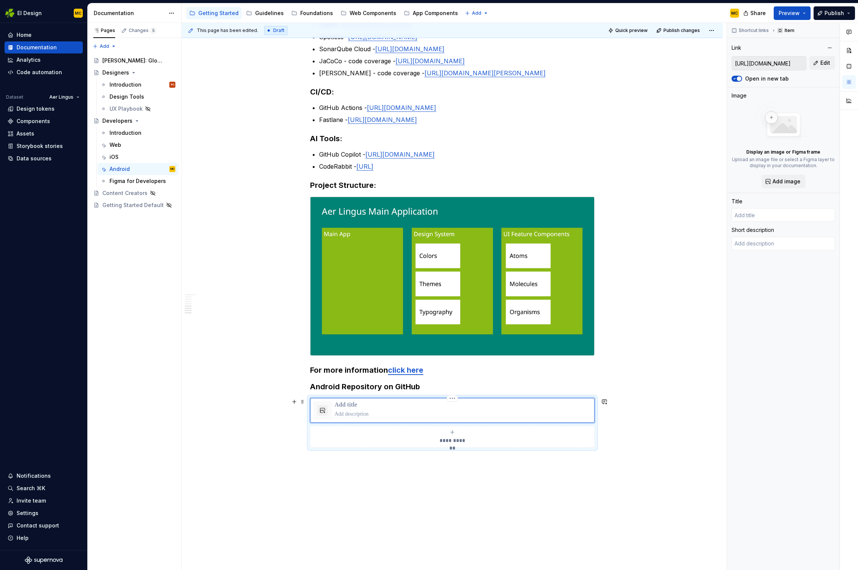
click at [356, 360] on p at bounding box center [463, 405] width 257 height 8
click at [130, 157] on div "iOS" at bounding box center [143, 157] width 66 height 11
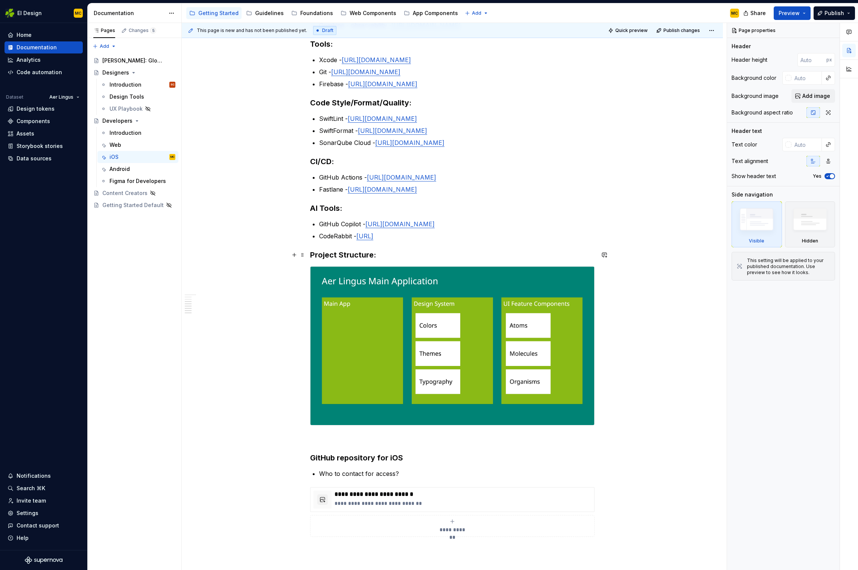
scroll to position [267, 0]
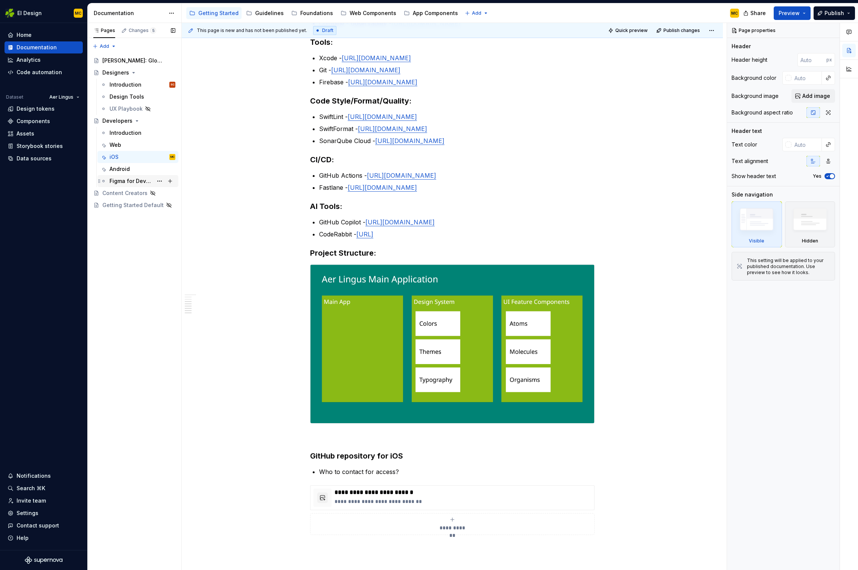
click at [118, 180] on div "Figma for Developers" at bounding box center [131, 181] width 43 height 8
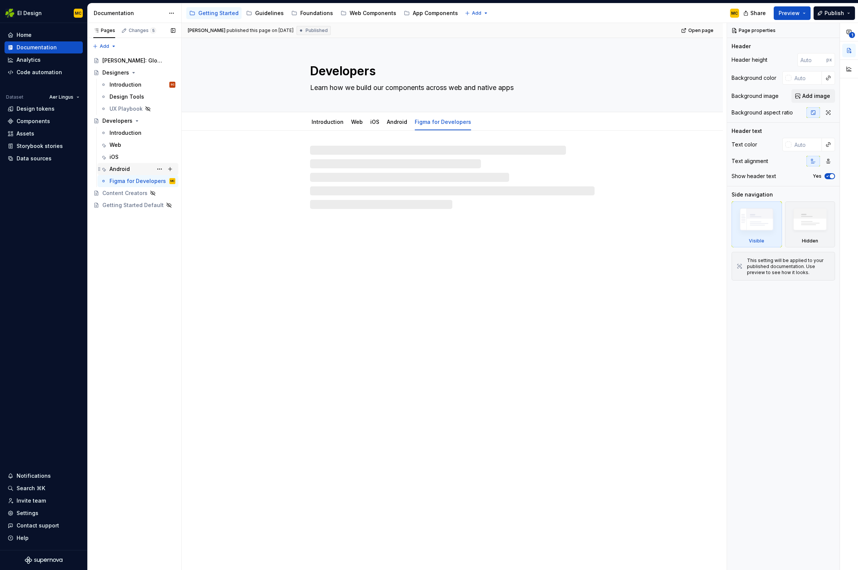
click at [117, 172] on div "Android" at bounding box center [120, 169] width 20 height 8
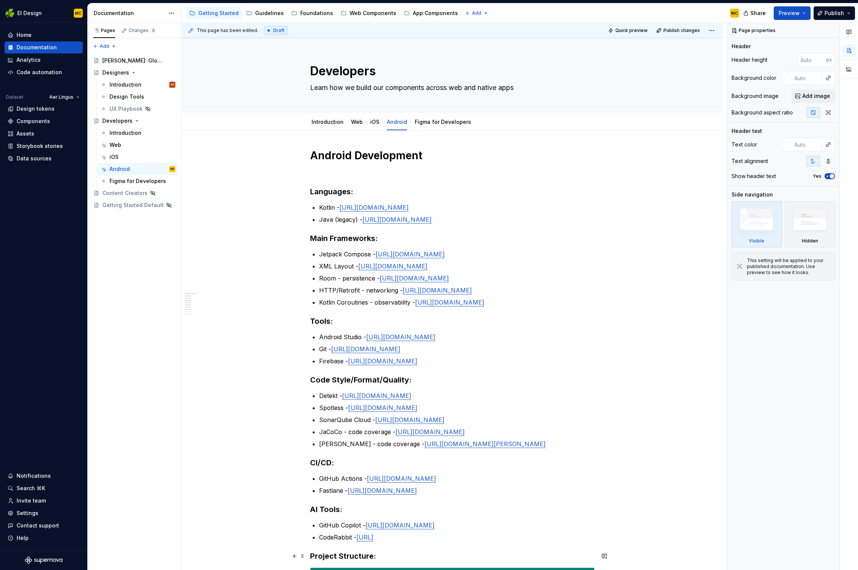
scroll to position [428, 0]
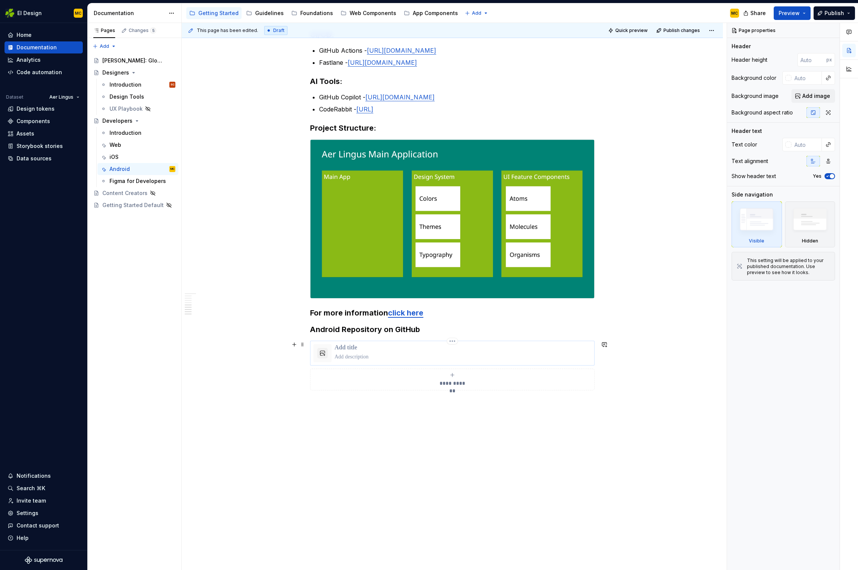
click at [354, 346] on p at bounding box center [463, 348] width 257 height 8
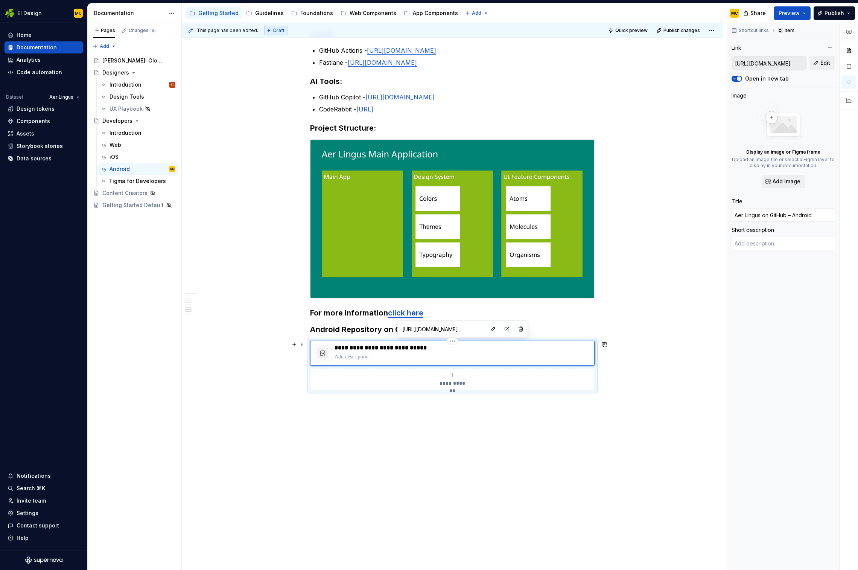
click at [348, 358] on p at bounding box center [463, 357] width 257 height 8
drag, startPoint x: 385, startPoint y: 446, endPoint x: 387, endPoint y: 441, distance: 5.1
click at [386, 360] on div "This page has been edited. Draft Quick preview Publish changes Developers Learn…" at bounding box center [454, 296] width 545 height 547
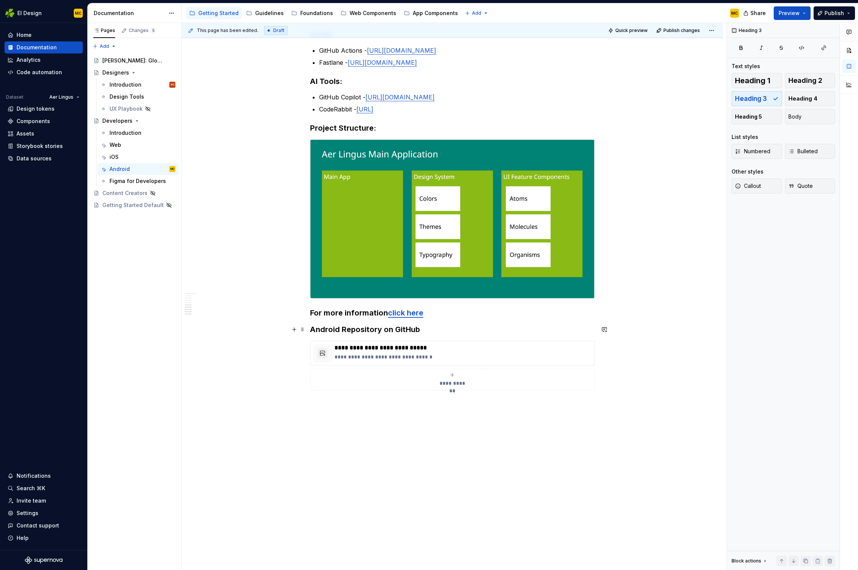
click at [435, 330] on h3 "Android Repository on GitHub" at bounding box center [452, 329] width 285 height 11
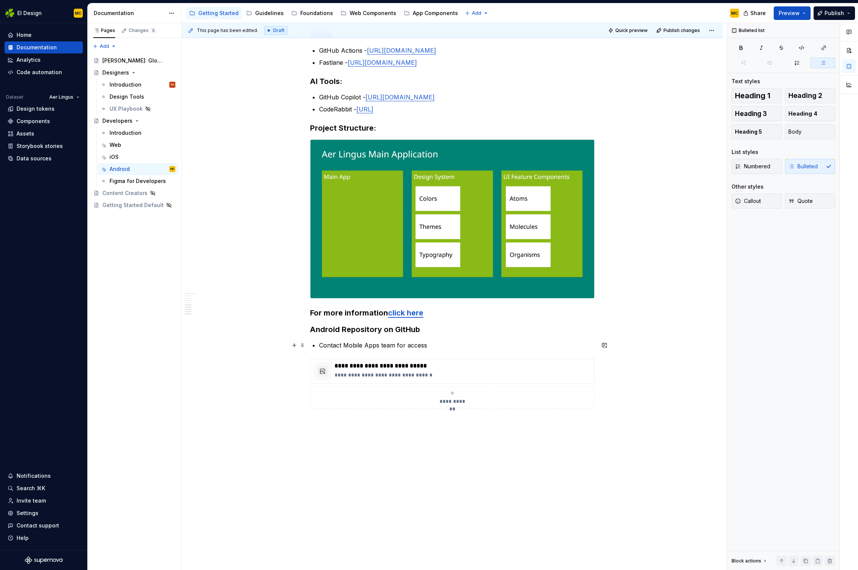
click at [320, 347] on div "Android Development Languages: Kotlin - [URL][DOMAIN_NAME] Java (legacy) - [URL…" at bounding box center [452, 65] width 285 height 688
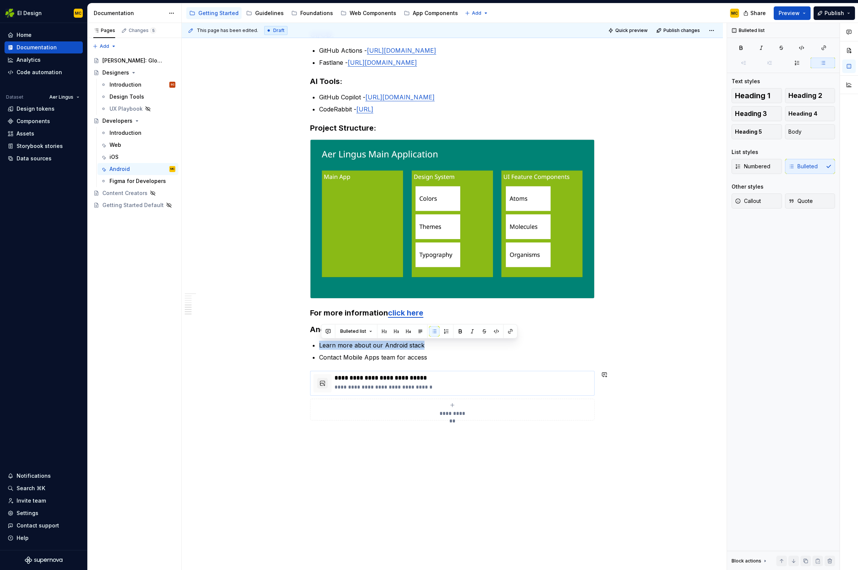
copy p "Learn more about our Android stack"
click at [345, 360] on p "Contact Mobile Apps team for access" at bounding box center [457, 357] width 276 height 9
click at [444, 360] on p "**********" at bounding box center [463, 387] width 257 height 8
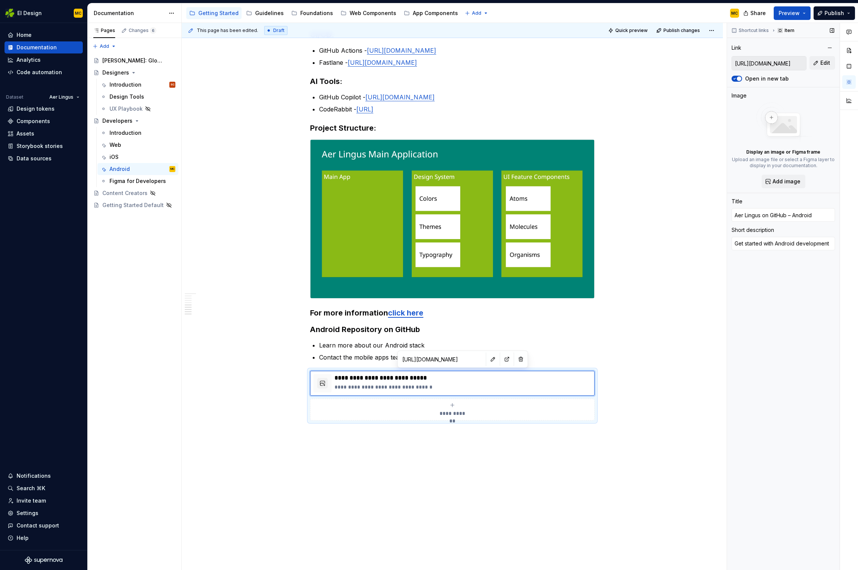
click at [650, 65] on input "[URL][DOMAIN_NAME]" at bounding box center [769, 63] width 74 height 14
click at [453, 314] on h3 "For more information click here" at bounding box center [452, 313] width 285 height 11
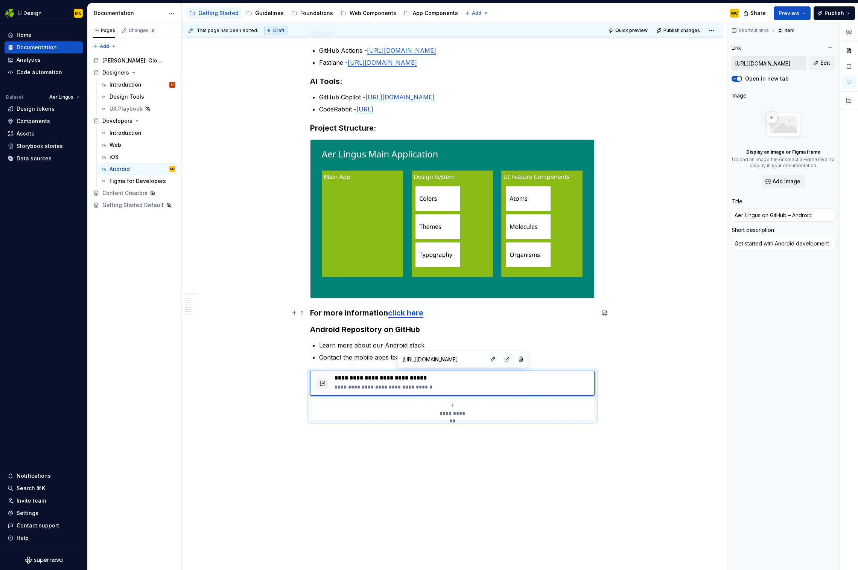
scroll to position [0, 0]
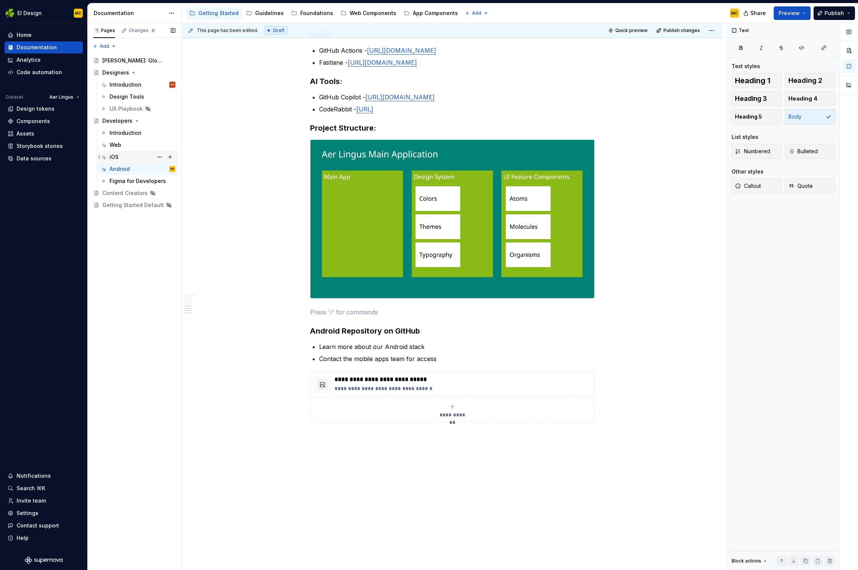
click at [131, 154] on div "iOS" at bounding box center [143, 157] width 66 height 11
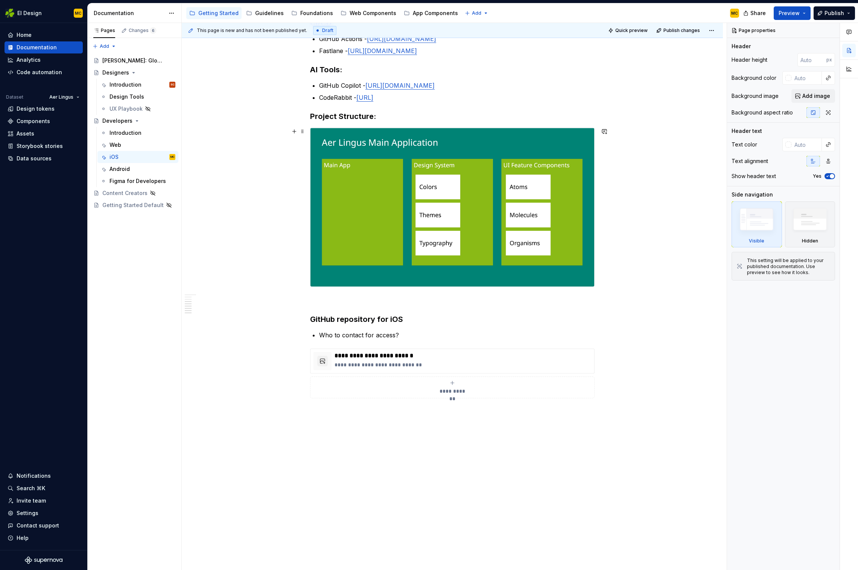
scroll to position [412, 0]
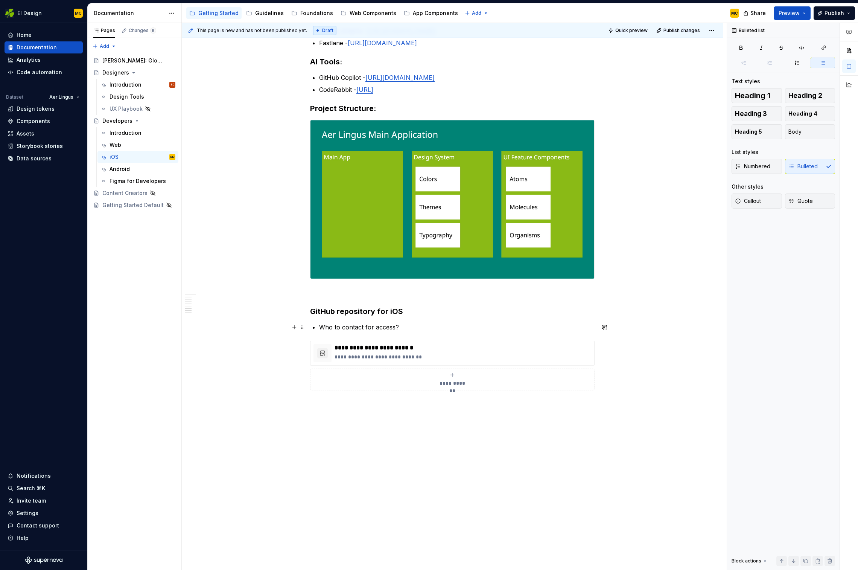
click at [322, 328] on p "Who to contact for access?" at bounding box center [457, 327] width 276 height 9
click at [413, 338] on p "Who to contact for access?" at bounding box center [457, 339] width 276 height 9
click at [497, 360] on p "**********" at bounding box center [463, 369] width 257 height 8
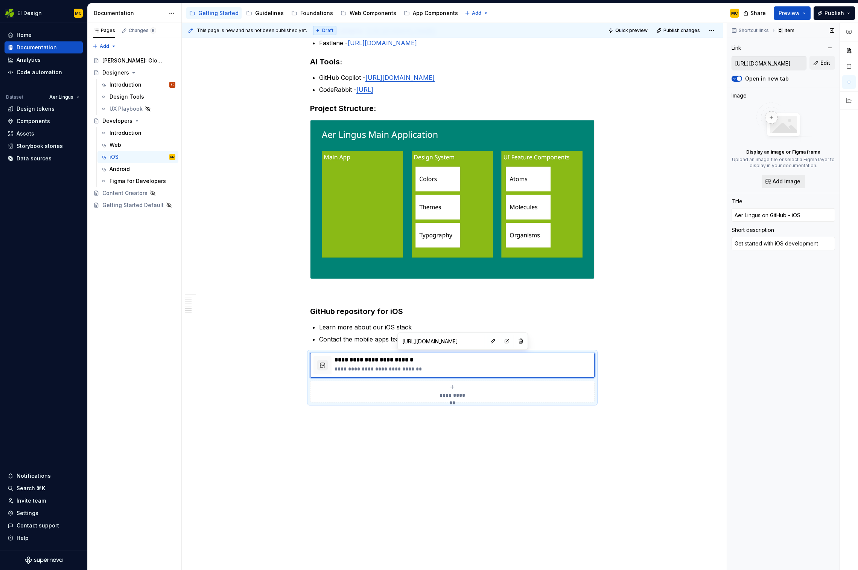
click at [650, 184] on span "Add image" at bounding box center [787, 182] width 28 height 8
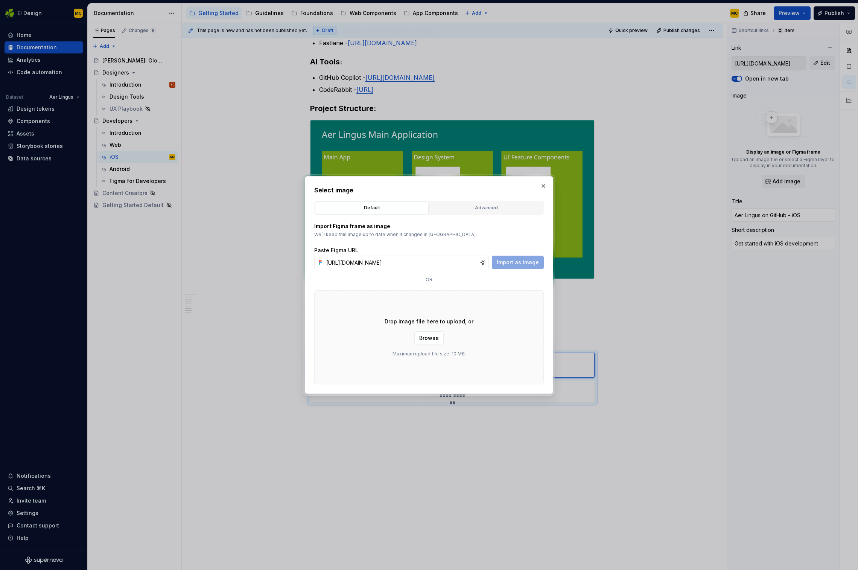
scroll to position [0, 166]
click at [521, 265] on span "Import as image" at bounding box center [518, 263] width 42 height 8
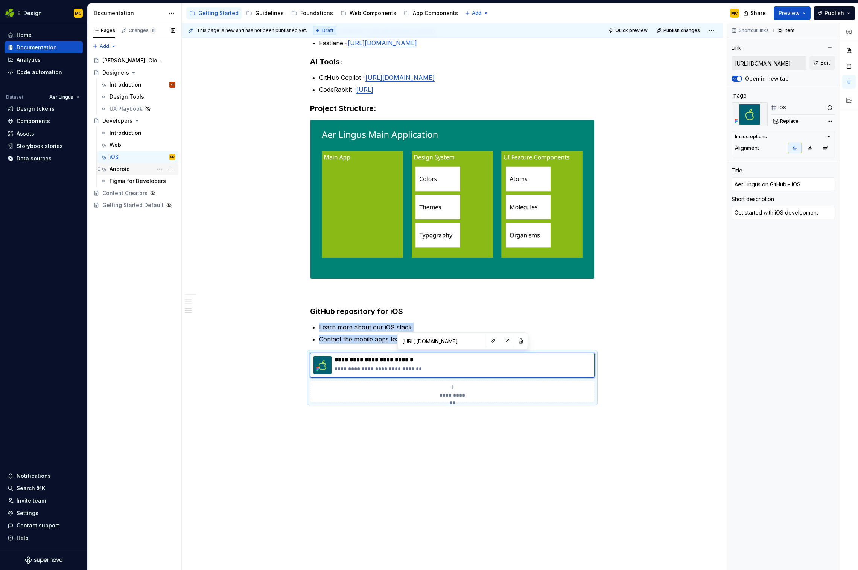
click at [125, 169] on div "Android" at bounding box center [120, 169] width 20 height 8
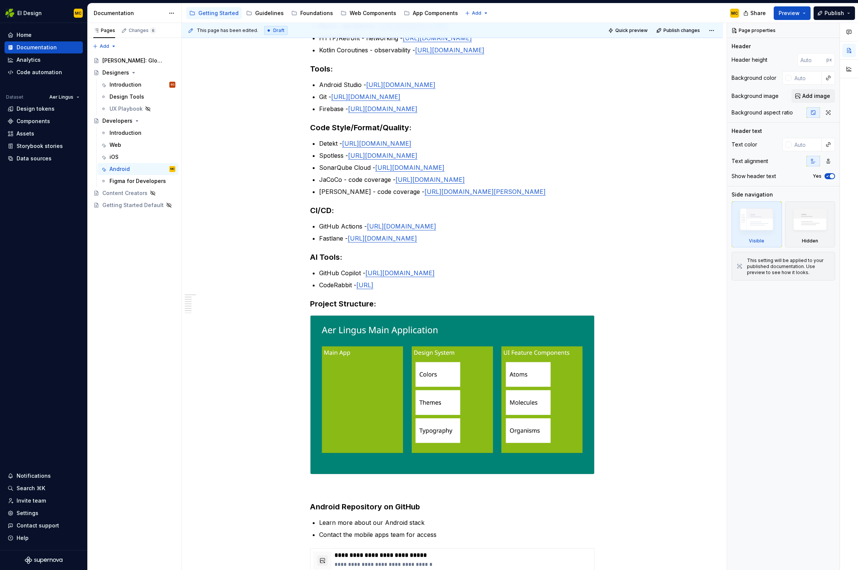
scroll to position [460, 0]
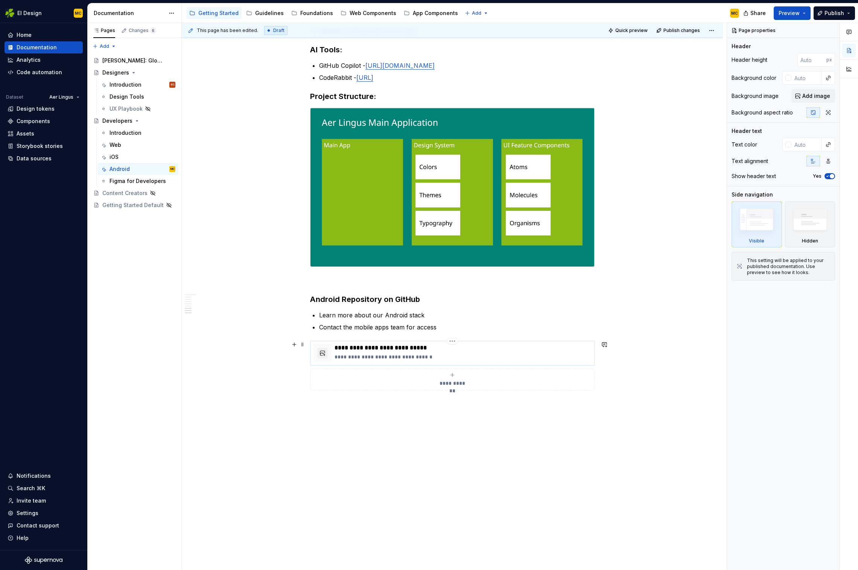
click at [479, 360] on p "**********" at bounding box center [463, 357] width 257 height 8
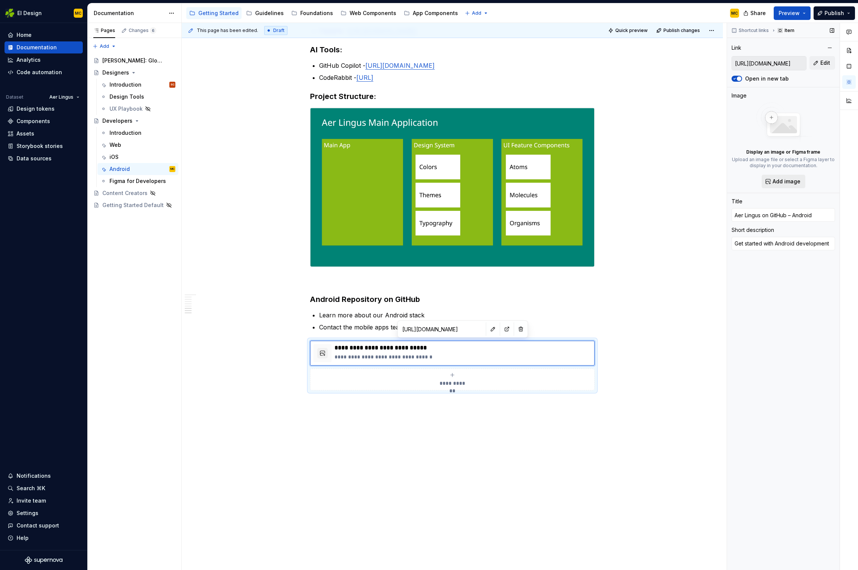
click at [650, 186] on button "Add image" at bounding box center [784, 182] width 44 height 14
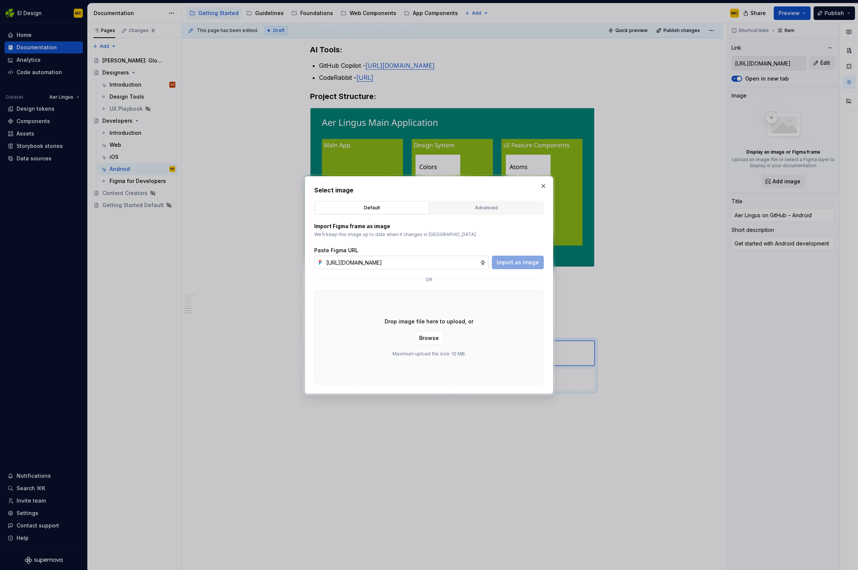
scroll to position [0, 166]
click at [518, 264] on span "Import as image" at bounding box center [518, 263] width 42 height 8
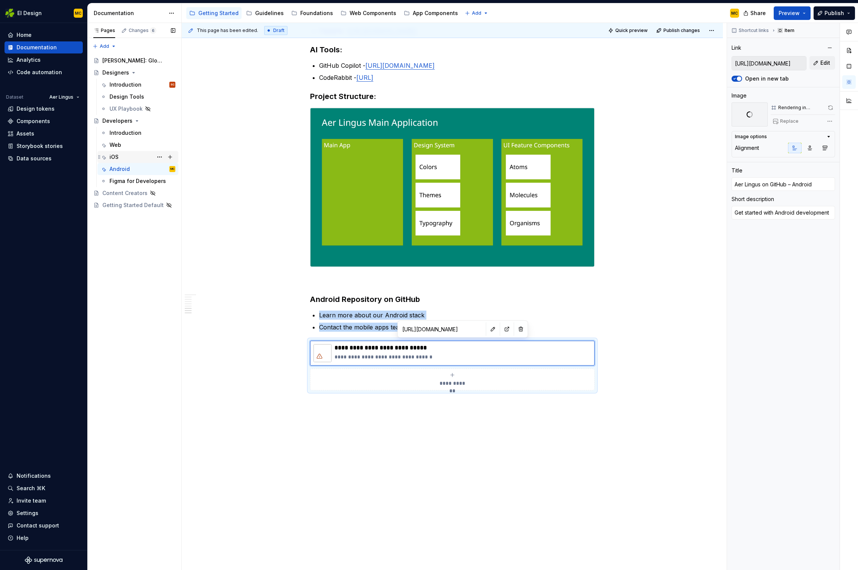
click at [127, 158] on div "iOS" at bounding box center [143, 157] width 66 height 11
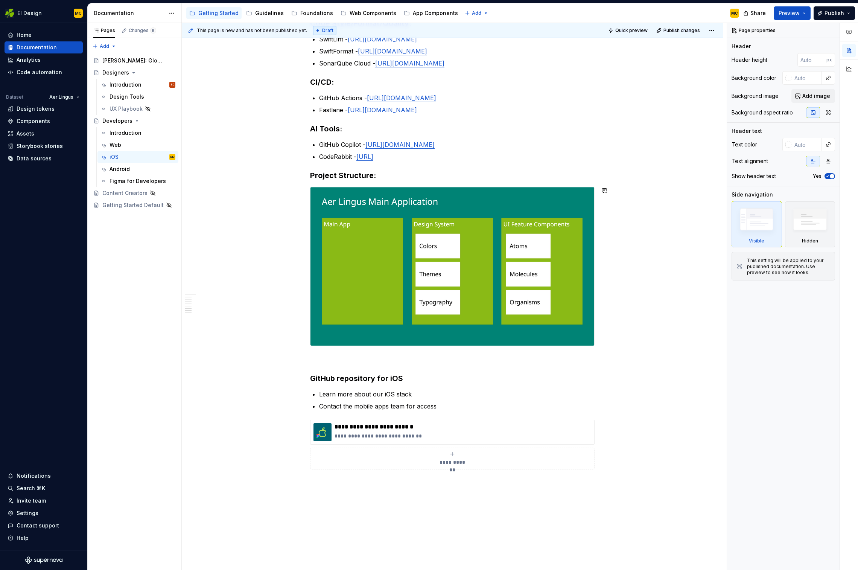
scroll to position [424, 0]
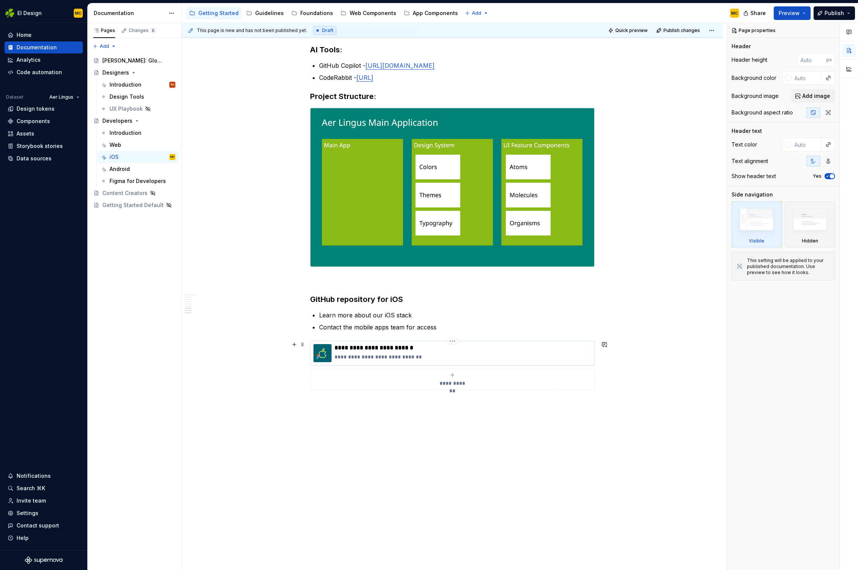
click at [401, 349] on p "**********" at bounding box center [463, 348] width 257 height 8
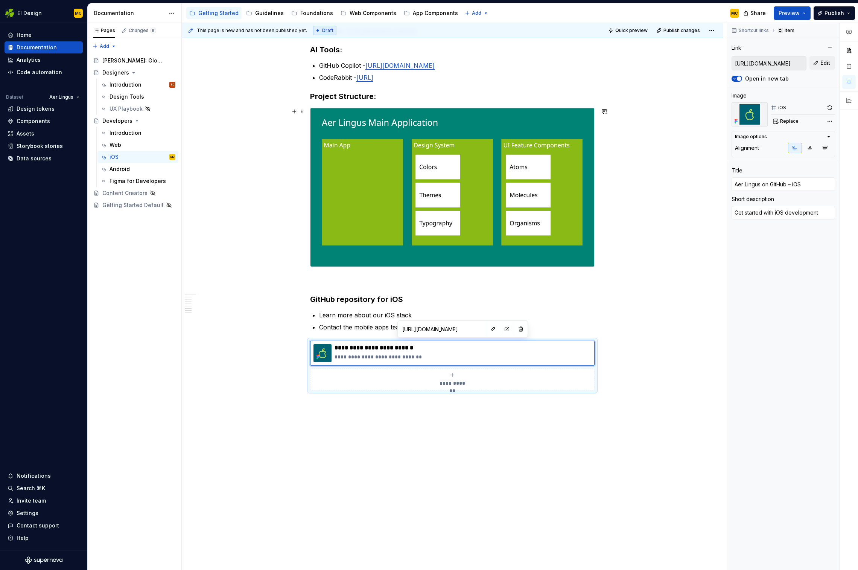
click at [650, 261] on div "**********" at bounding box center [452, 138] width 541 height 863
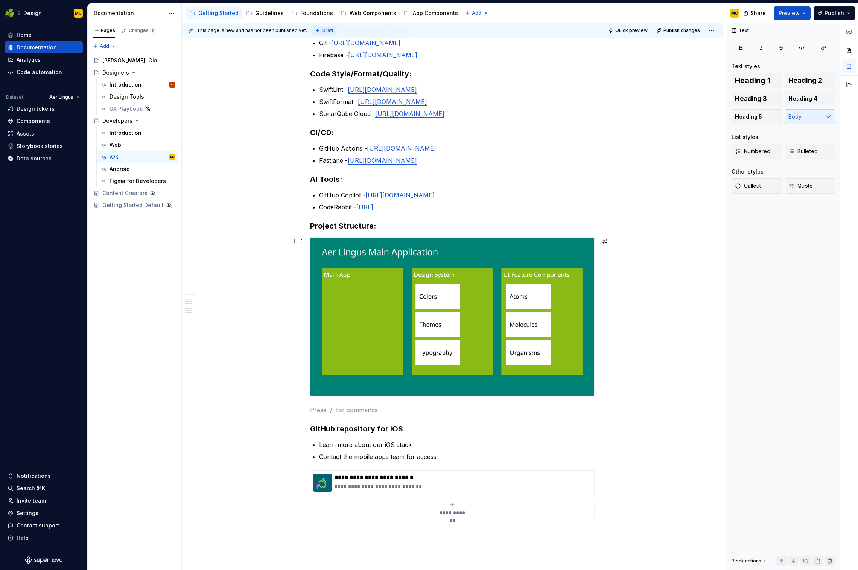
scroll to position [277, 0]
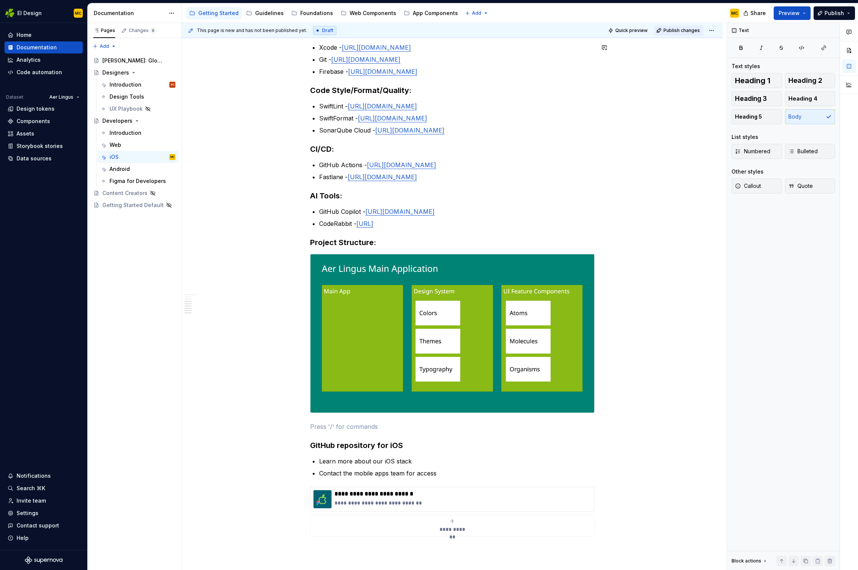
click at [650, 29] on span "Publish changes" at bounding box center [682, 30] width 37 height 6
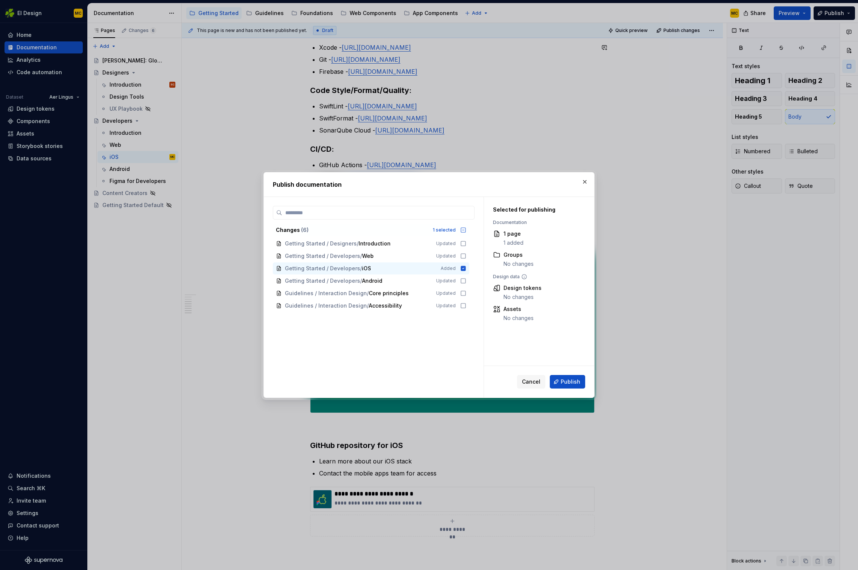
drag, startPoint x: 582, startPoint y: 181, endPoint x: 586, endPoint y: 235, distance: 54.0
click at [582, 182] on button "button" at bounding box center [585, 182] width 11 height 11
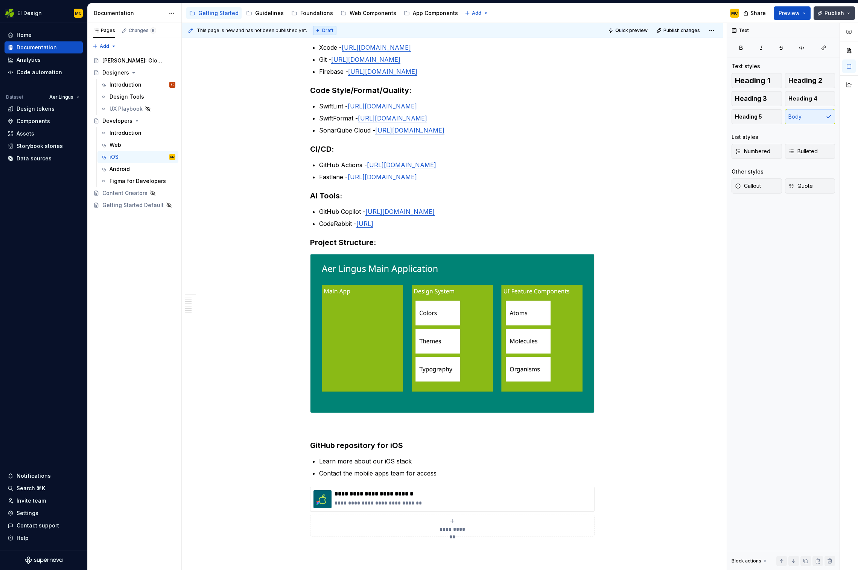
click at [650, 13] on span "Publish" at bounding box center [835, 13] width 20 height 8
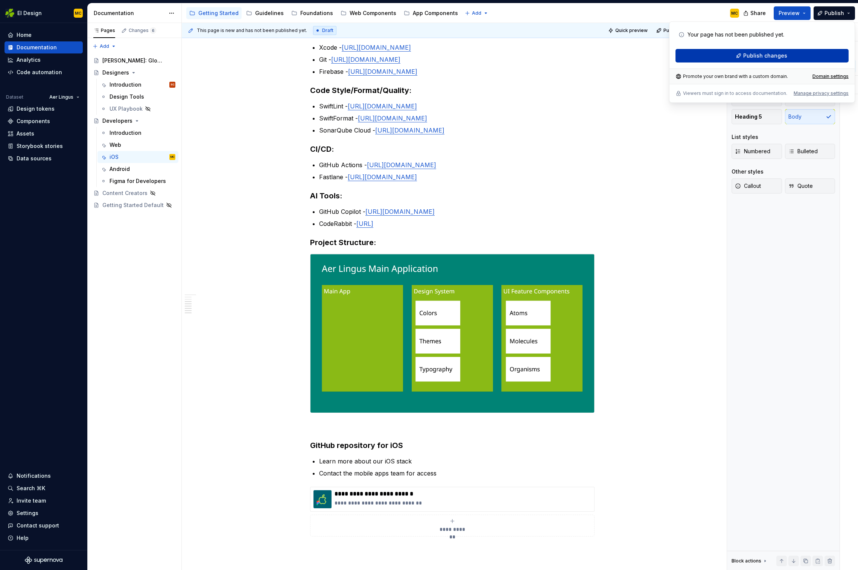
click at [650, 58] on button "Publish changes" at bounding box center [762, 56] width 173 height 14
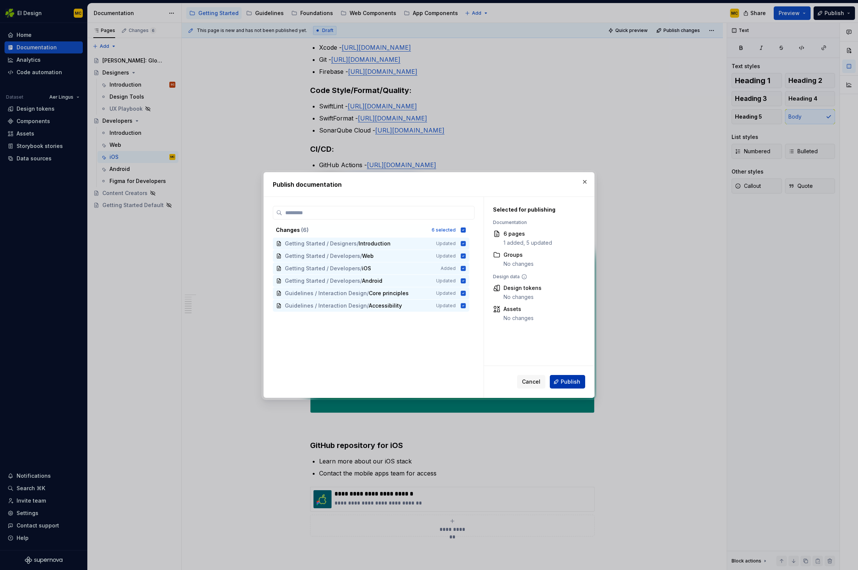
click at [576, 360] on span "Publish" at bounding box center [571, 382] width 20 height 8
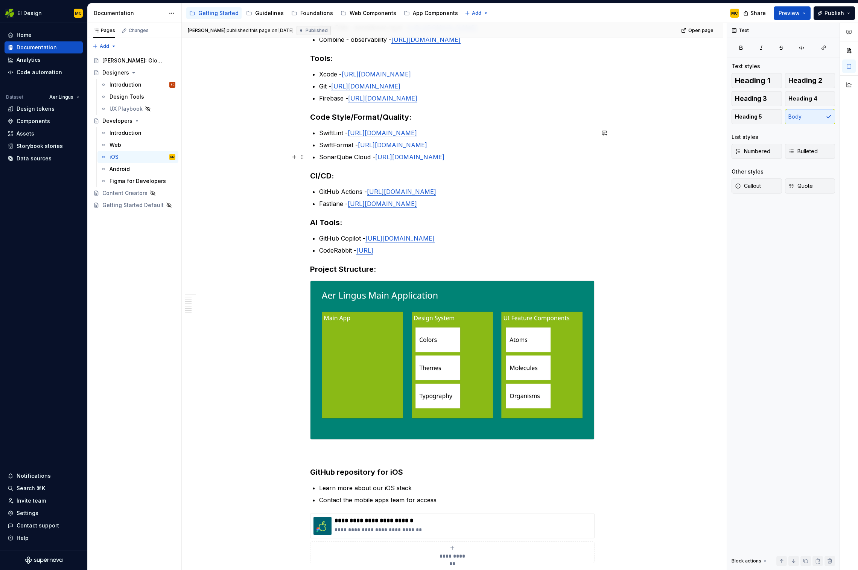
scroll to position [252, 0]
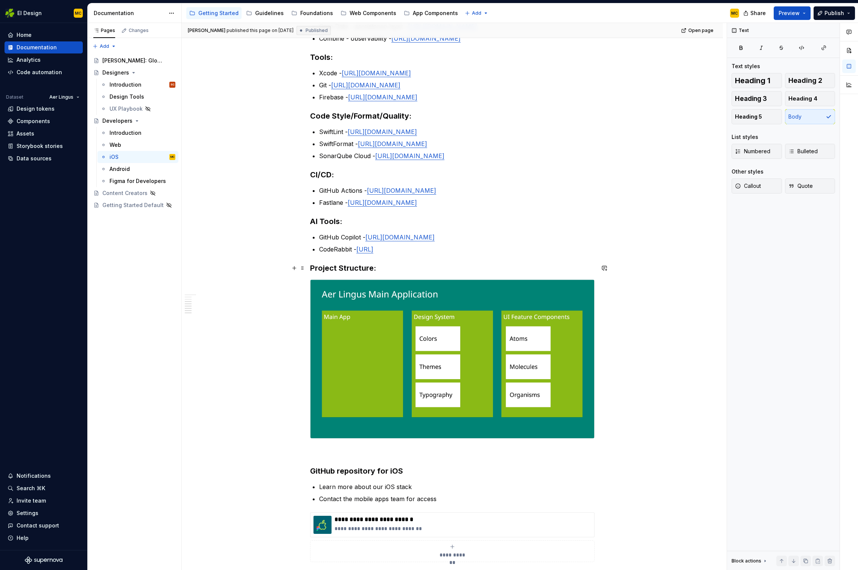
click at [313, 267] on h3 "Project Structure:" at bounding box center [452, 268] width 285 height 11
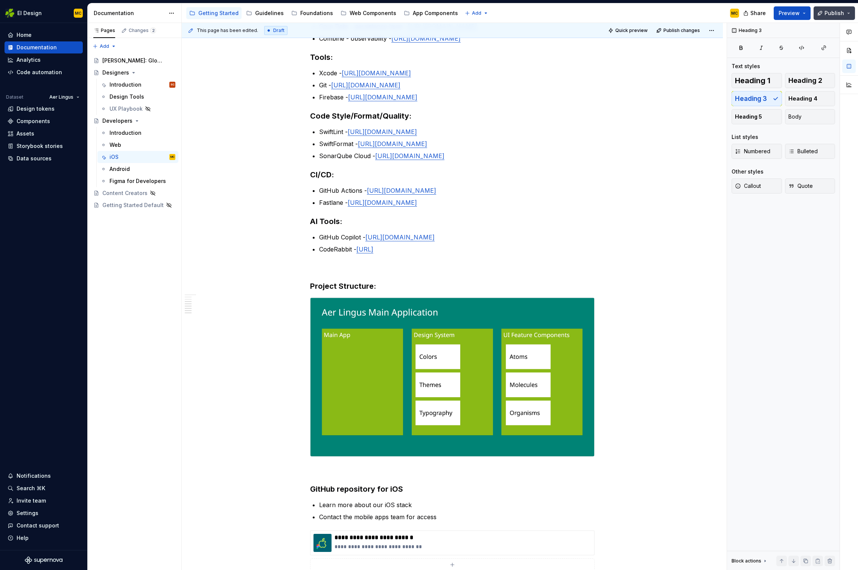
click at [650, 15] on button "Publish" at bounding box center [834, 13] width 41 height 14
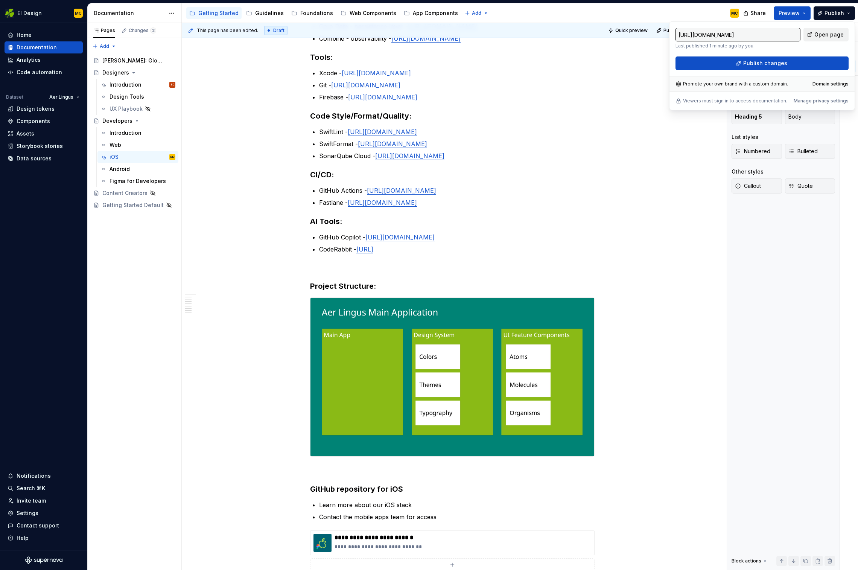
click at [650, 33] on span "Open page" at bounding box center [829, 35] width 29 height 8
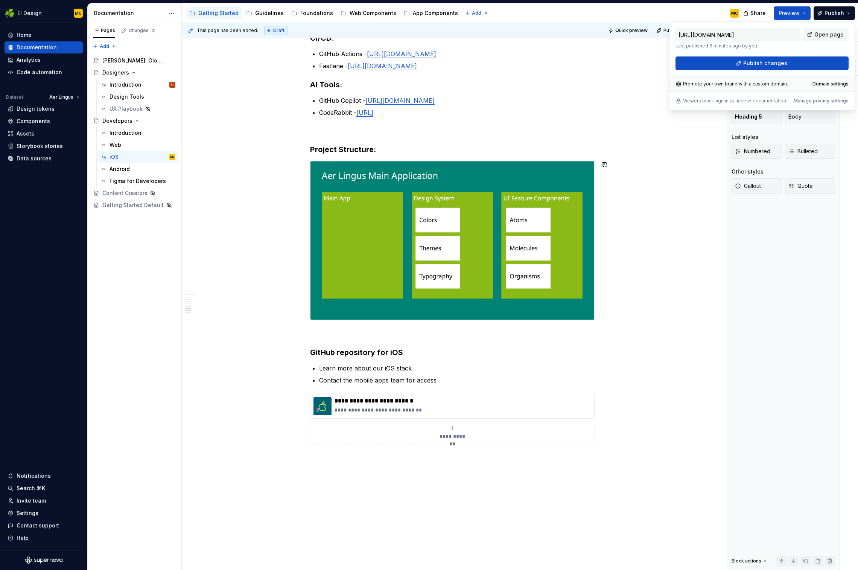
scroll to position [442, 0]
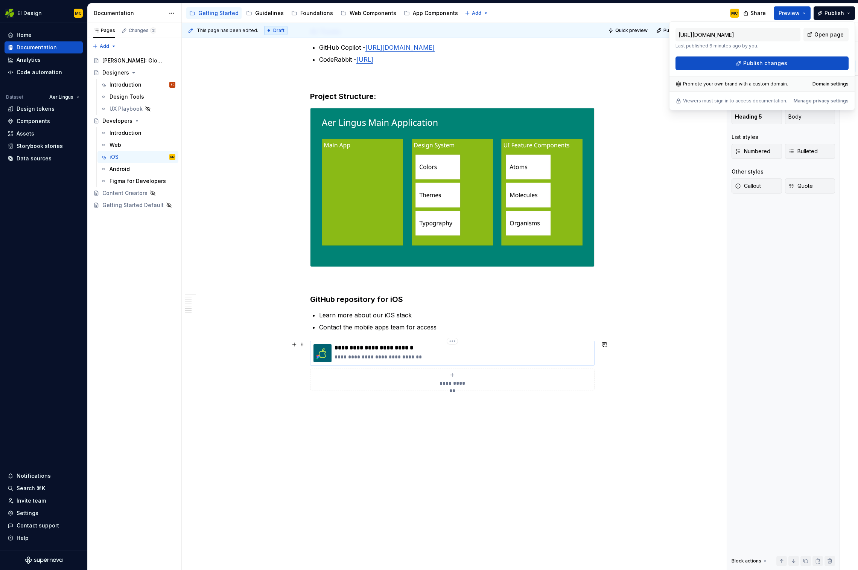
click at [477, 354] on p "**********" at bounding box center [463, 357] width 257 height 8
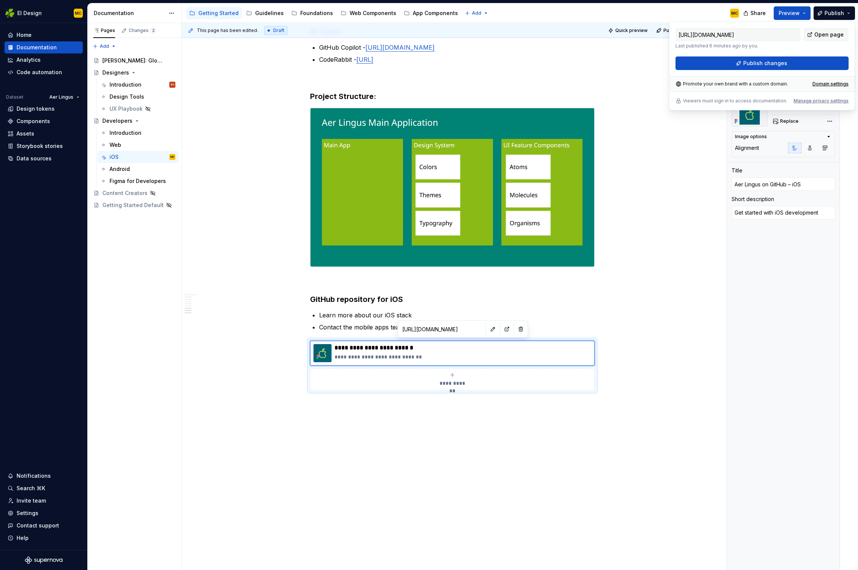
drag, startPoint x: 772, startPoint y: 322, endPoint x: 768, endPoint y: 262, distance: 60.0
click at [650, 317] on div "Shortcut links Item Link [URL][DOMAIN_NAME] Edit Open in new tab Image iOS Repl…" at bounding box center [783, 296] width 113 height 547
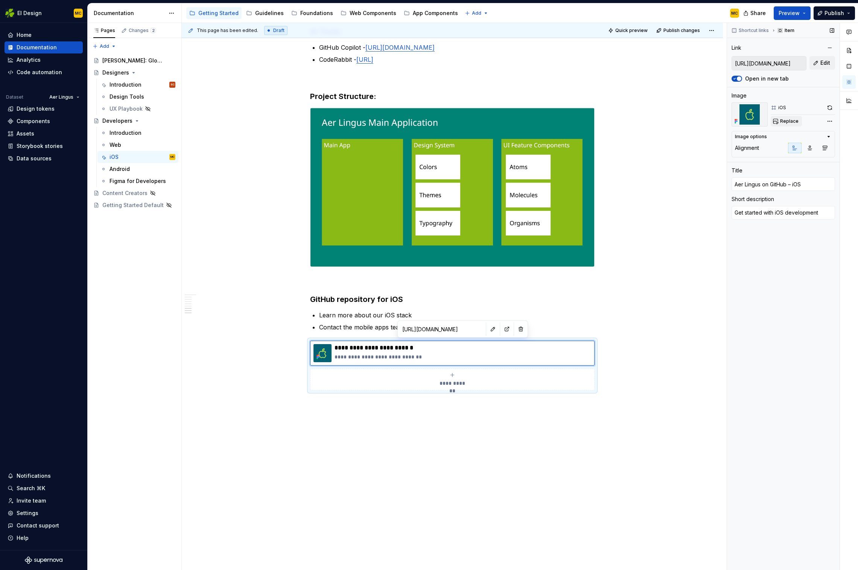
click at [650, 121] on span "Replace" at bounding box center [790, 121] width 18 height 6
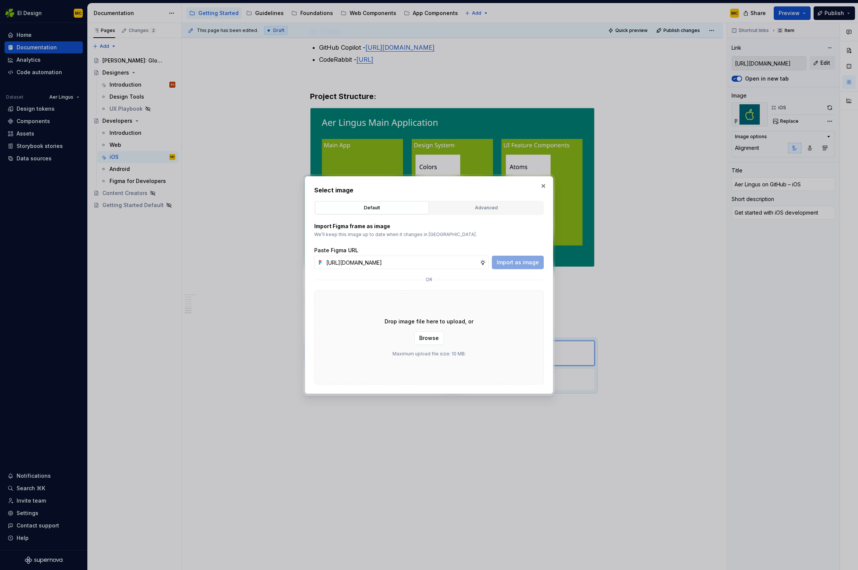
scroll to position [0, 167]
click at [512, 265] on span "Import as image" at bounding box center [518, 263] width 42 height 8
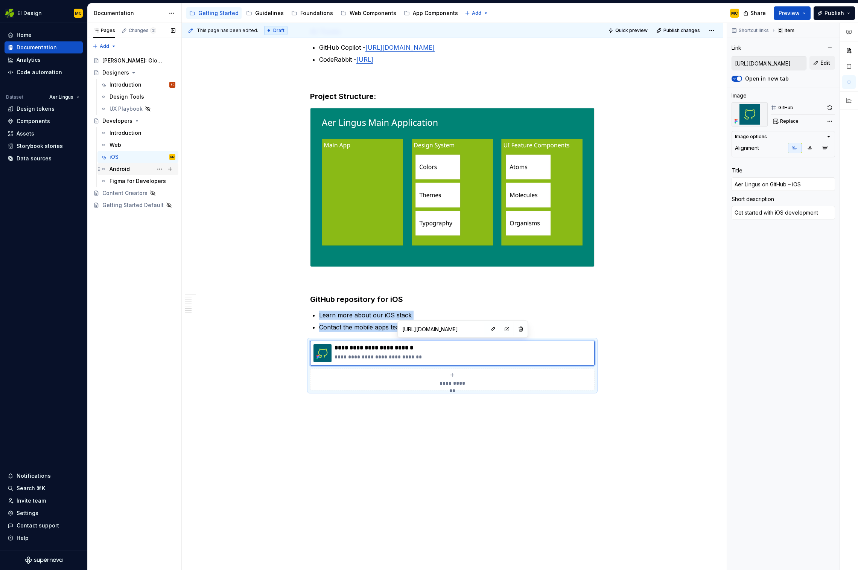
click at [119, 170] on div "Android" at bounding box center [120, 169] width 20 height 8
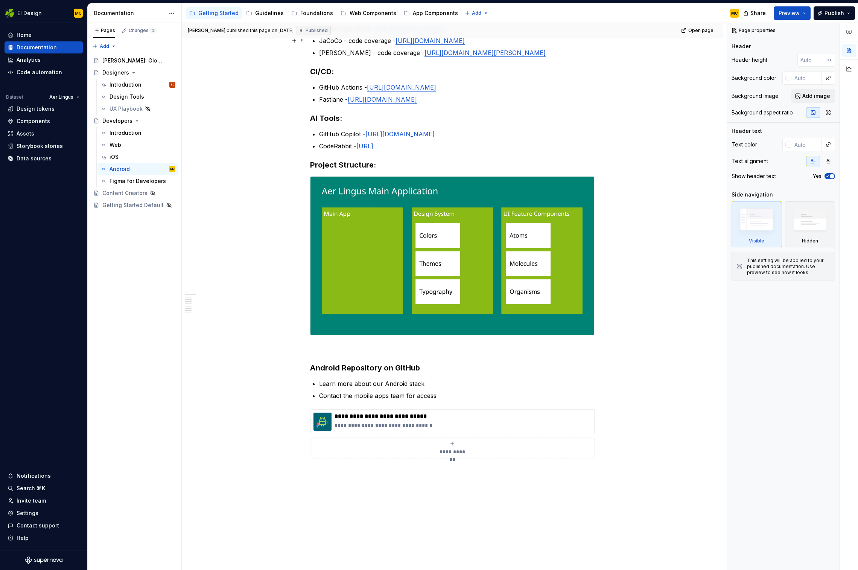
scroll to position [460, 0]
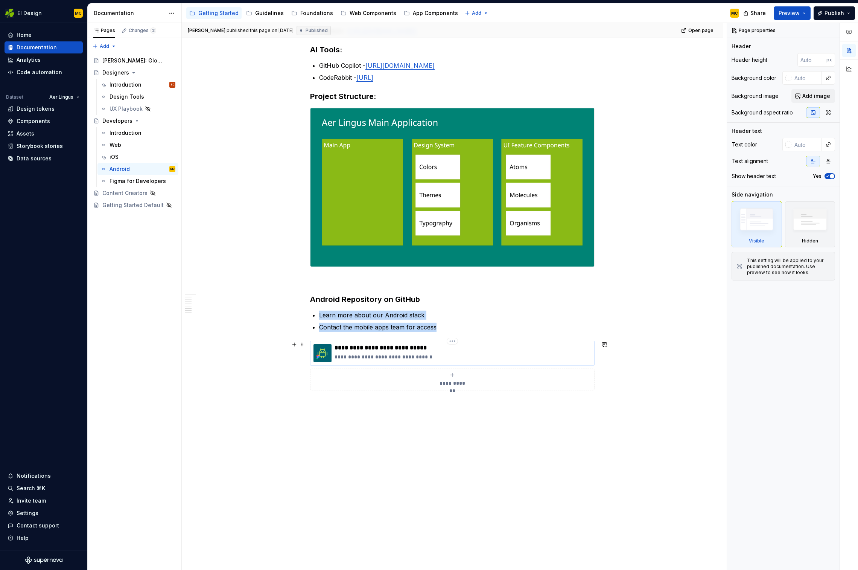
click at [463, 360] on div "**********" at bounding box center [452, 353] width 285 height 25
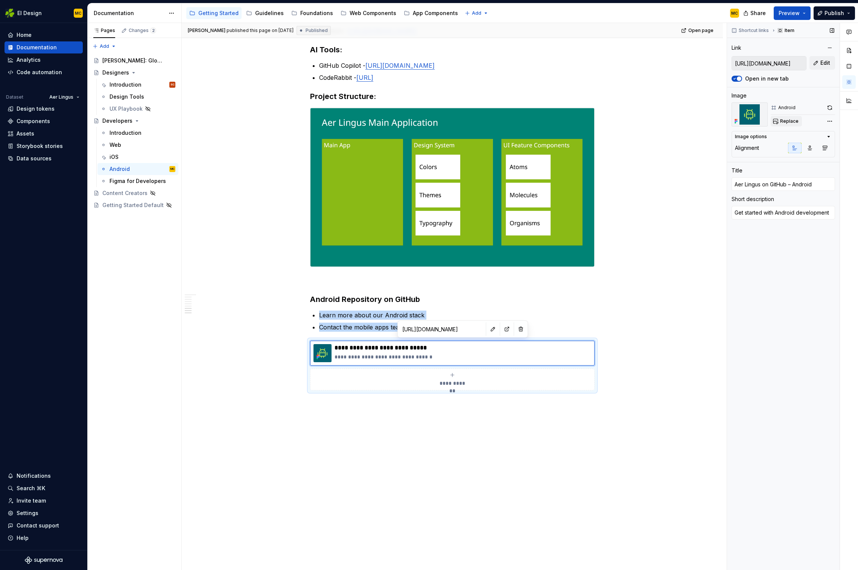
click at [650, 122] on span "Replace" at bounding box center [790, 121] width 18 height 6
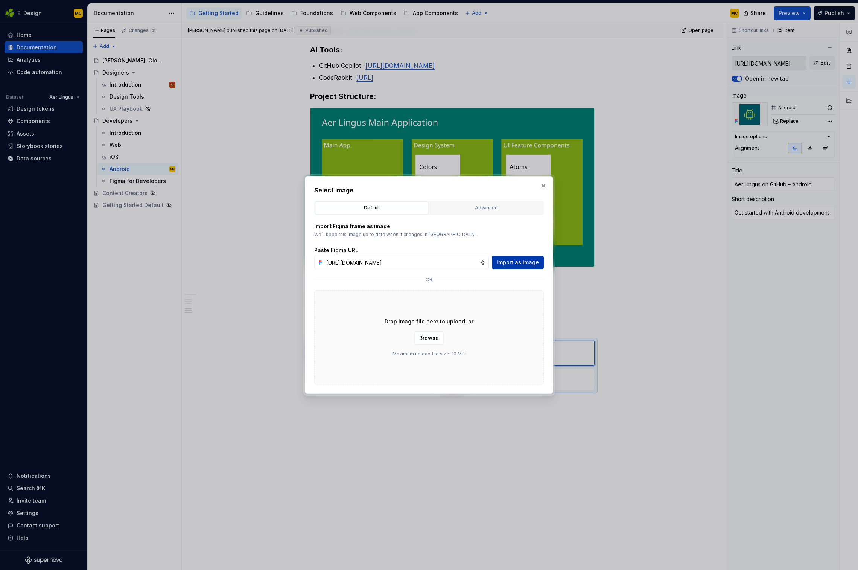
scroll to position [0, 0]
click at [531, 261] on span "Import as image" at bounding box center [518, 263] width 42 height 8
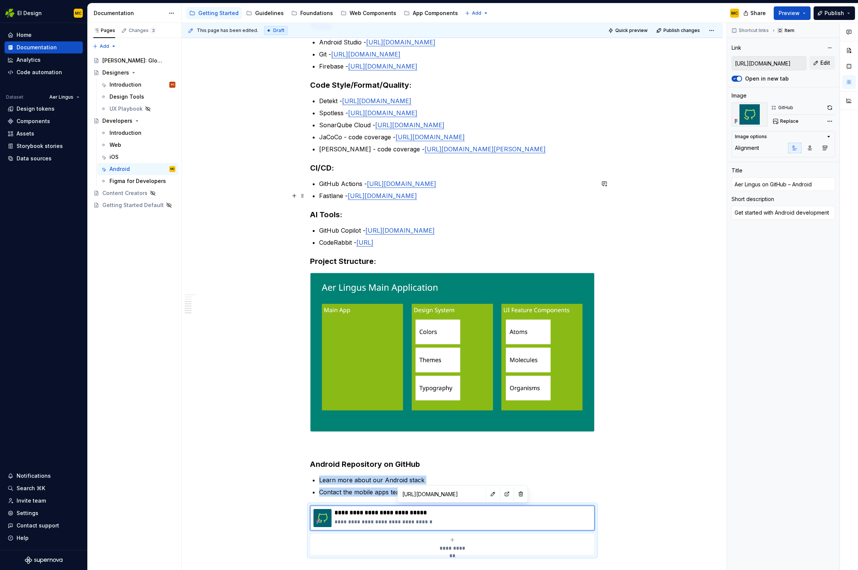
scroll to position [288, 0]
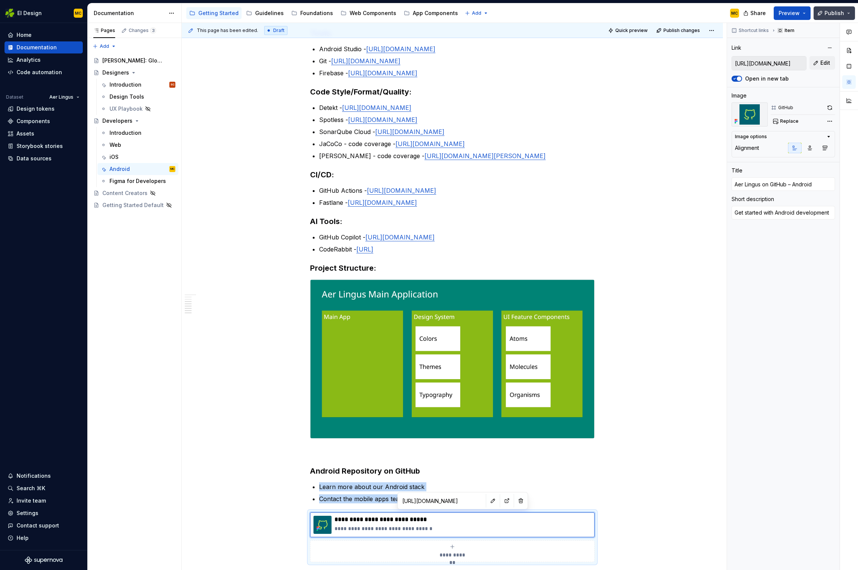
click at [650, 14] on span "Publish" at bounding box center [835, 13] width 20 height 8
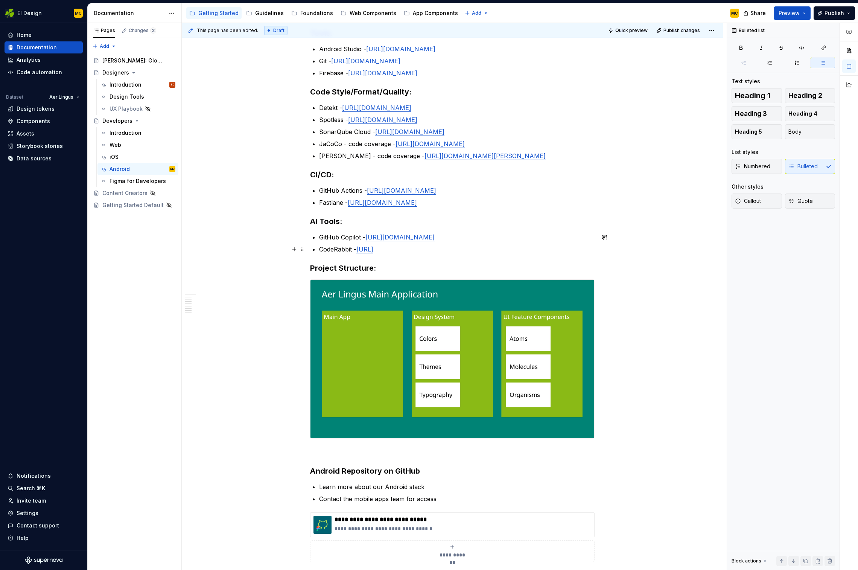
click at [581, 245] on p "CodeRabbit - [URL]" at bounding box center [457, 249] width 276 height 9
click at [422, 271] on h3 "Project Structure:" at bounding box center [452, 268] width 285 height 11
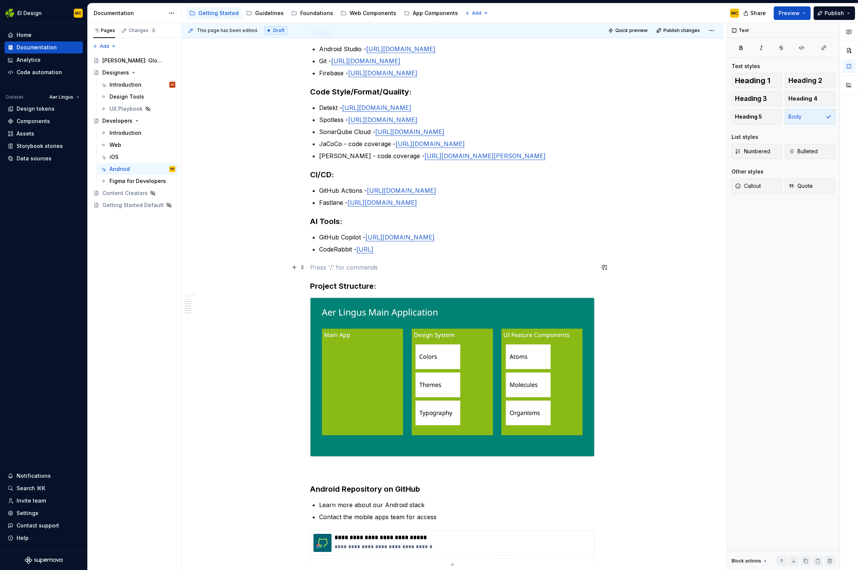
click at [395, 270] on p at bounding box center [452, 267] width 285 height 9
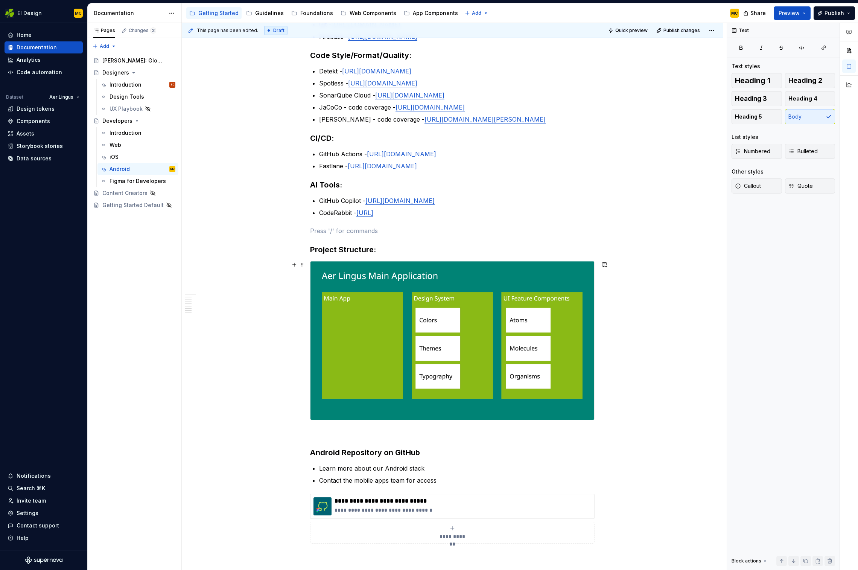
scroll to position [325, 0]
click at [126, 157] on div "iOS" at bounding box center [143, 157] width 66 height 11
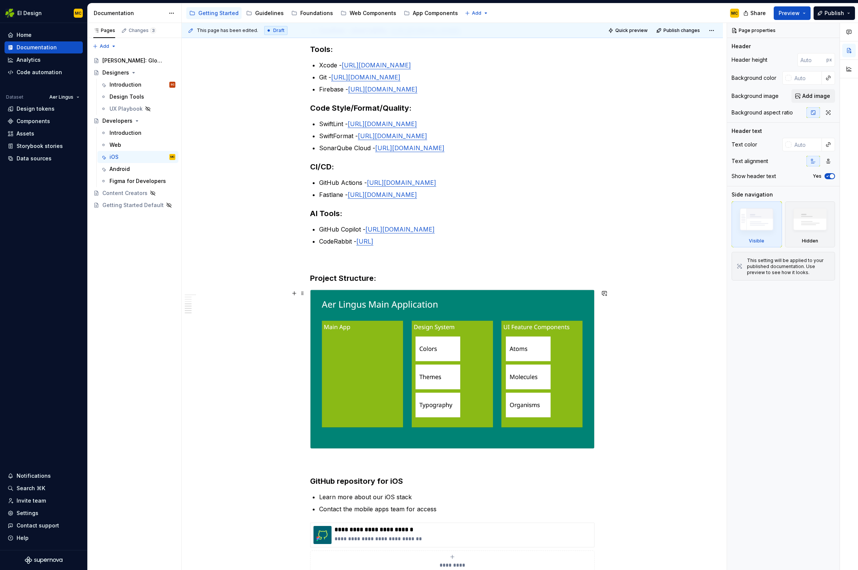
scroll to position [298, 0]
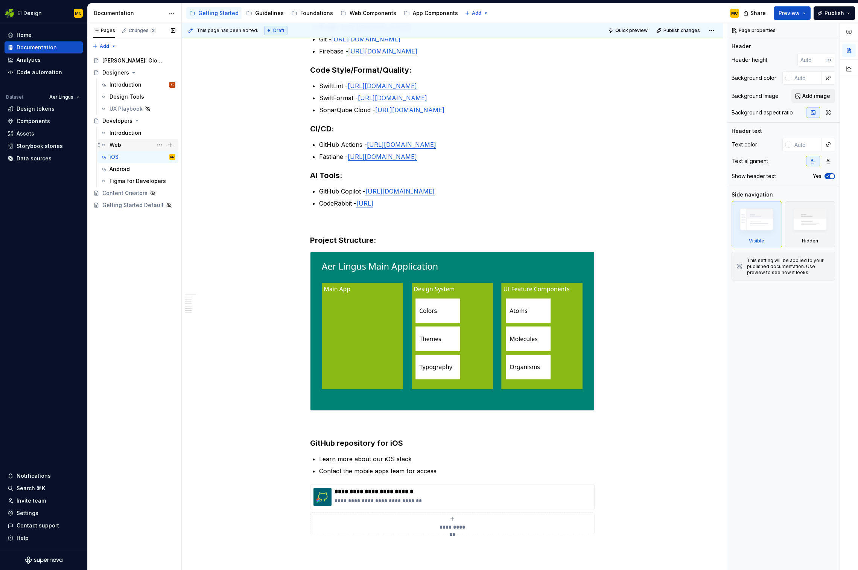
click at [115, 146] on div "Web" at bounding box center [116, 145] width 12 height 8
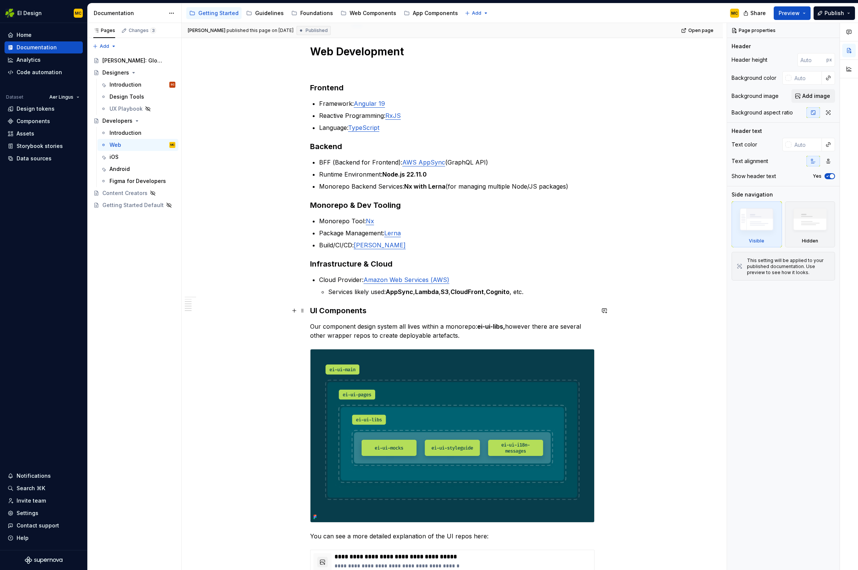
scroll to position [180, 0]
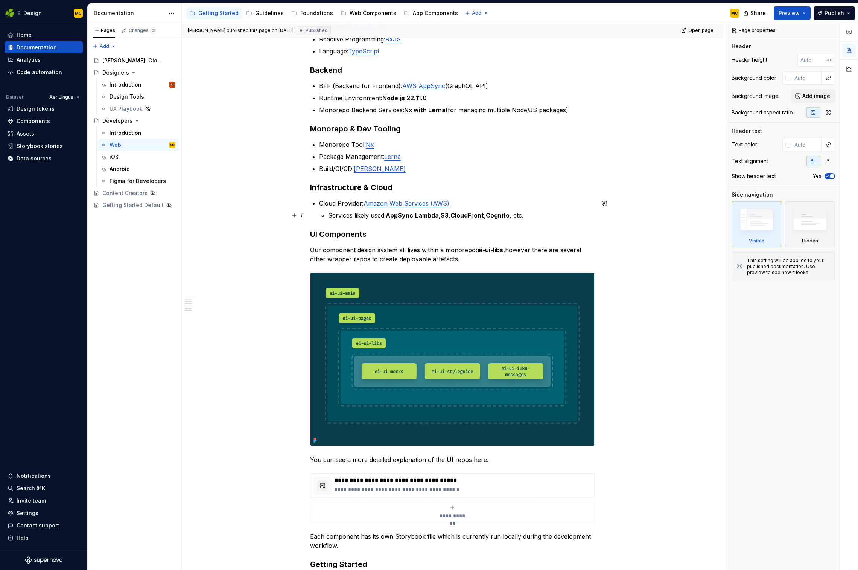
click at [541, 217] on p "Services likely used: AppSync , Lambda , S3 , CloudFront , Cognito , etc." at bounding box center [461, 215] width 267 height 9
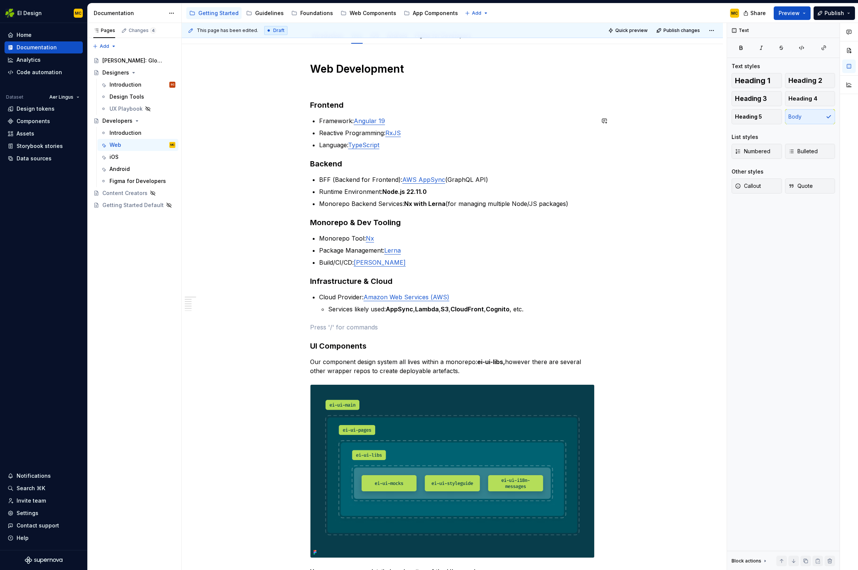
scroll to position [0, 0]
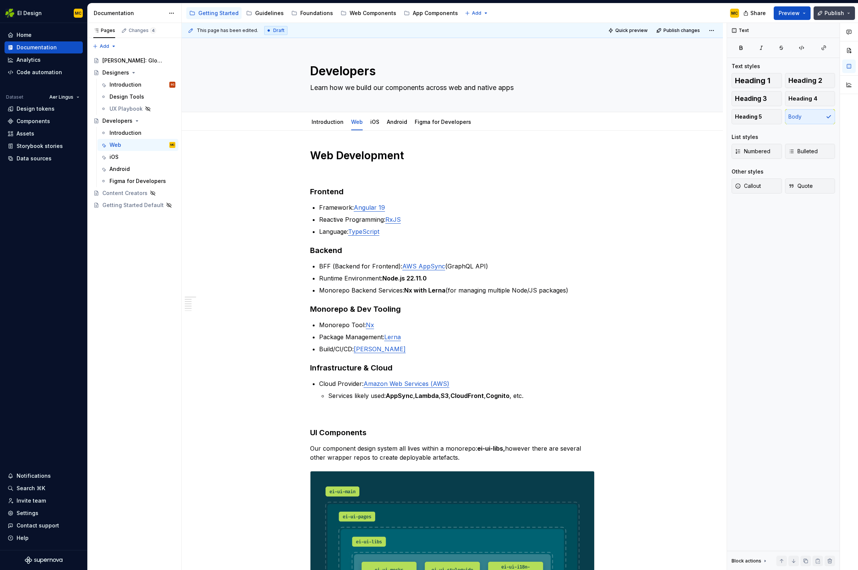
click at [650, 15] on span "Publish" at bounding box center [835, 13] width 20 height 8
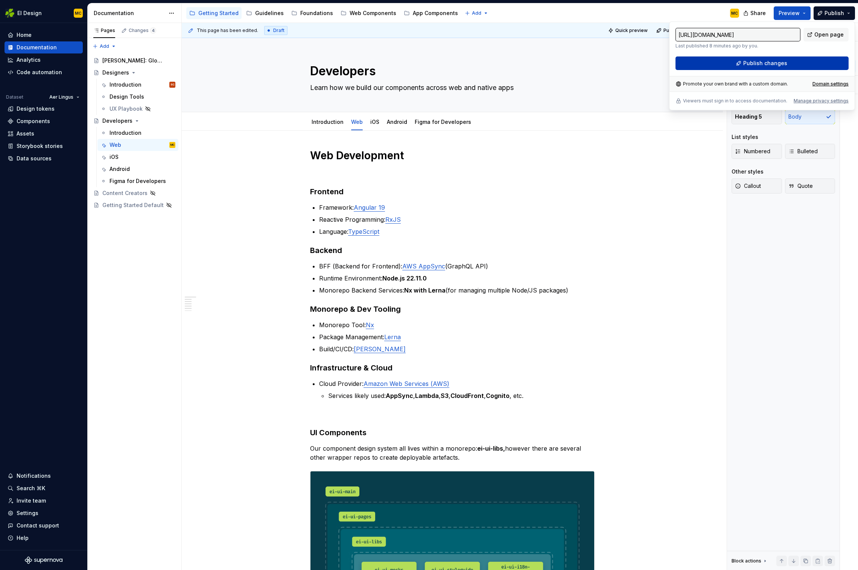
click at [650, 63] on span "Publish changes" at bounding box center [766, 63] width 44 height 8
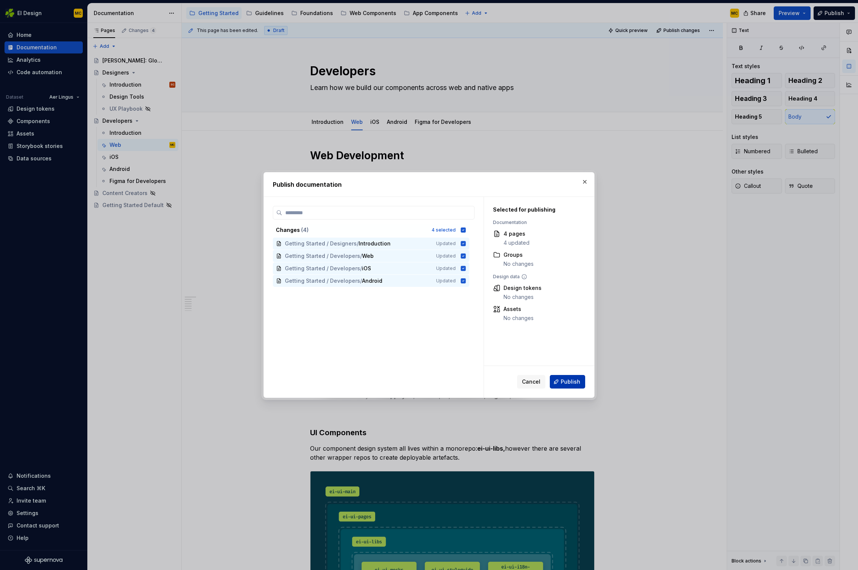
click at [573, 360] on span "Publish" at bounding box center [571, 382] width 20 height 8
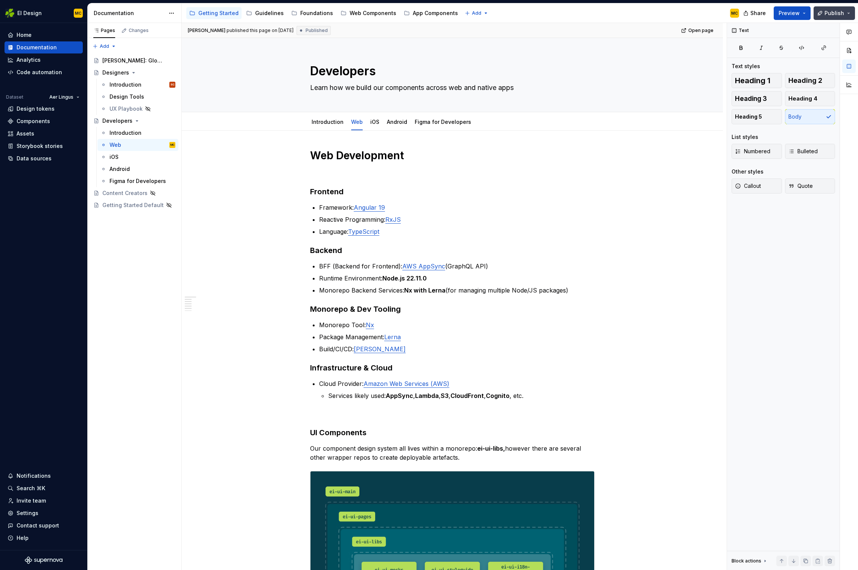
click at [650, 11] on span "Publish" at bounding box center [835, 13] width 20 height 8
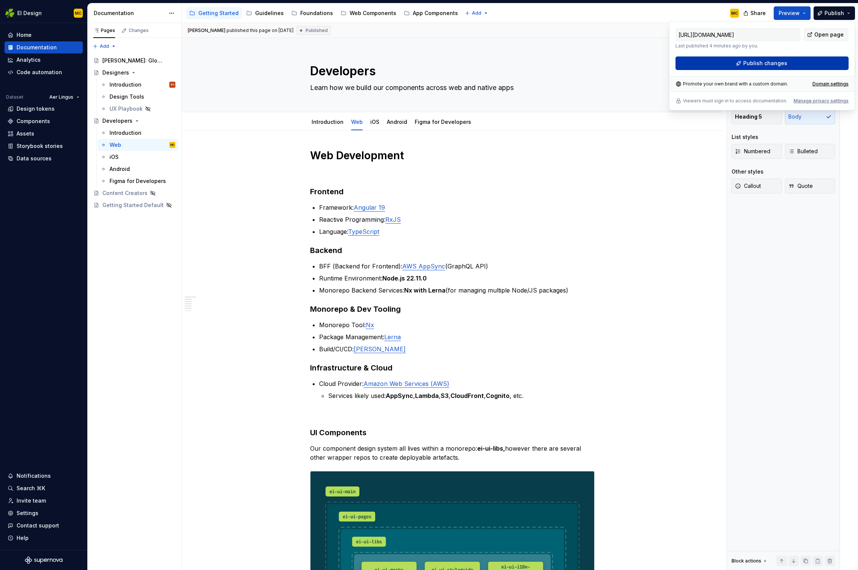
click at [650, 65] on button "Publish changes" at bounding box center [762, 63] width 173 height 14
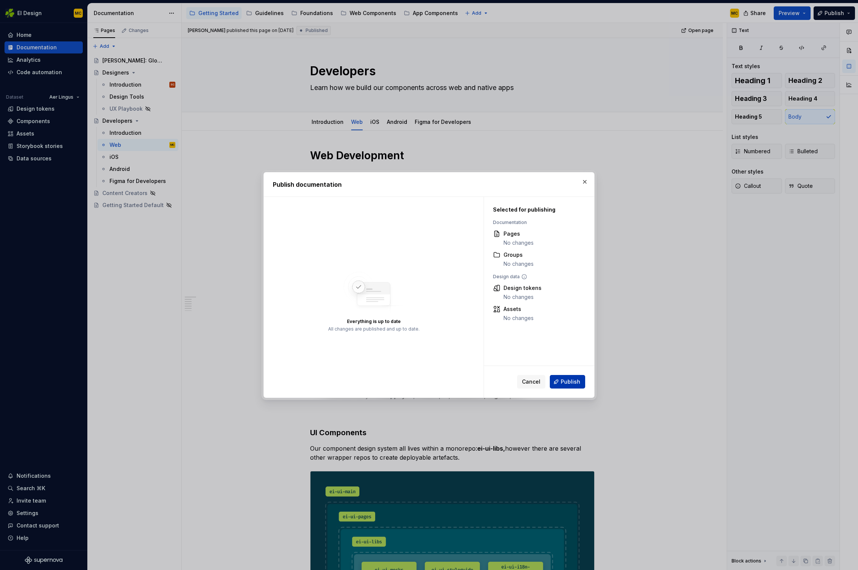
click at [558, 360] on button "Publish" at bounding box center [567, 382] width 35 height 14
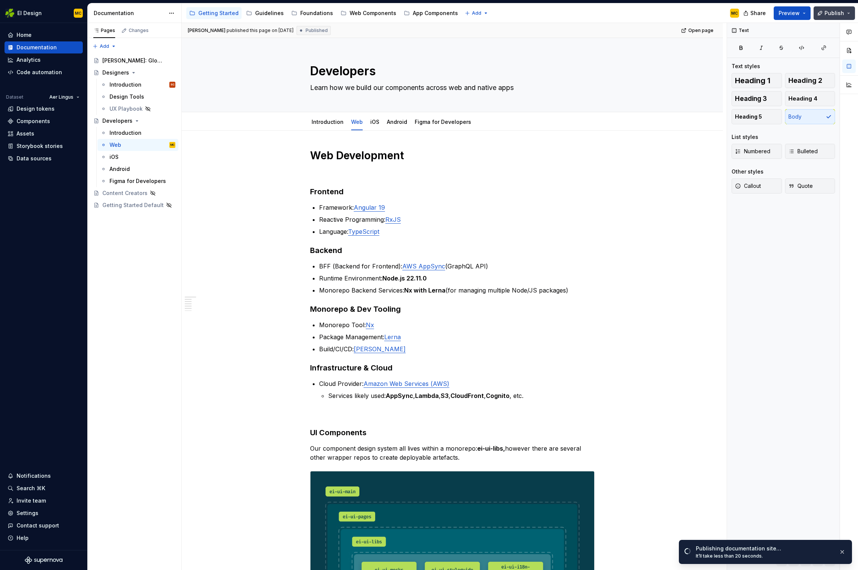
click at [650, 14] on span "Publish" at bounding box center [835, 13] width 20 height 8
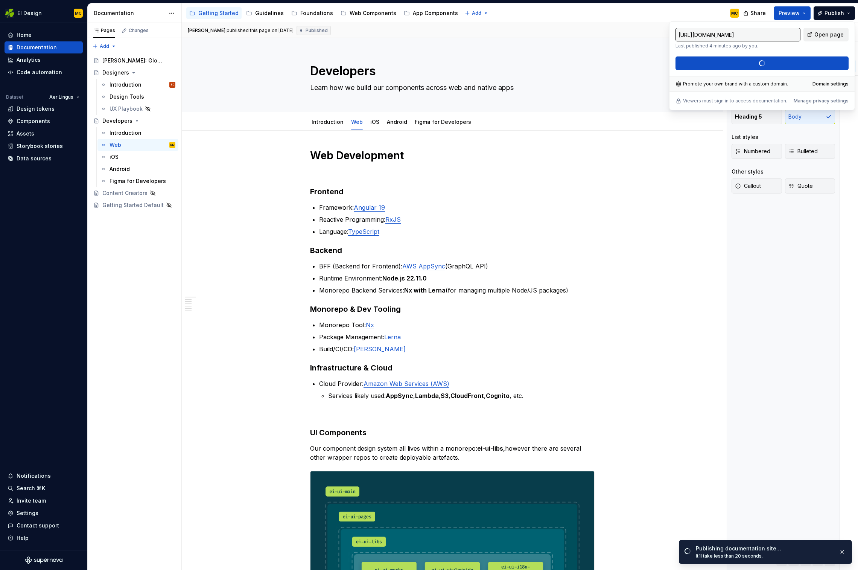
click at [650, 32] on span "Open page" at bounding box center [829, 35] width 29 height 8
click at [128, 159] on div "iOS" at bounding box center [143, 157] width 66 height 11
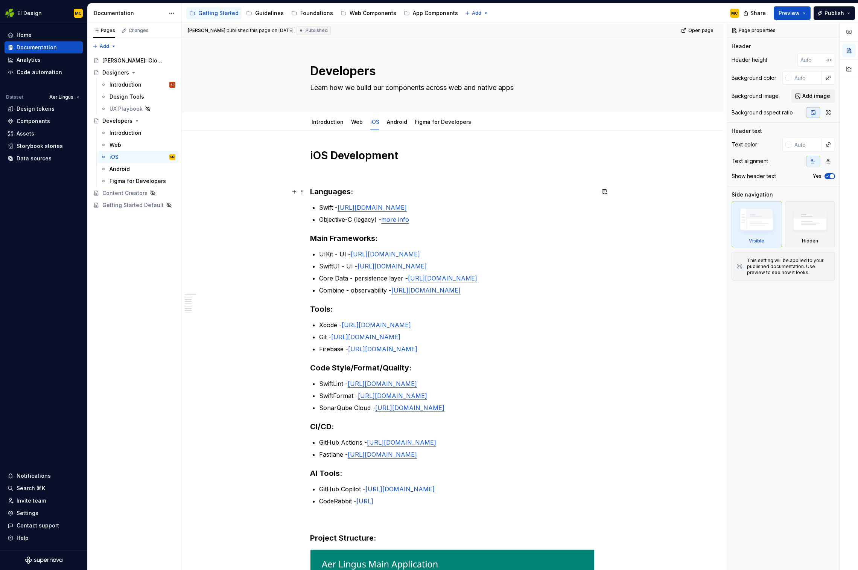
click at [363, 193] on h3 "Languages:" at bounding box center [452, 191] width 285 height 11
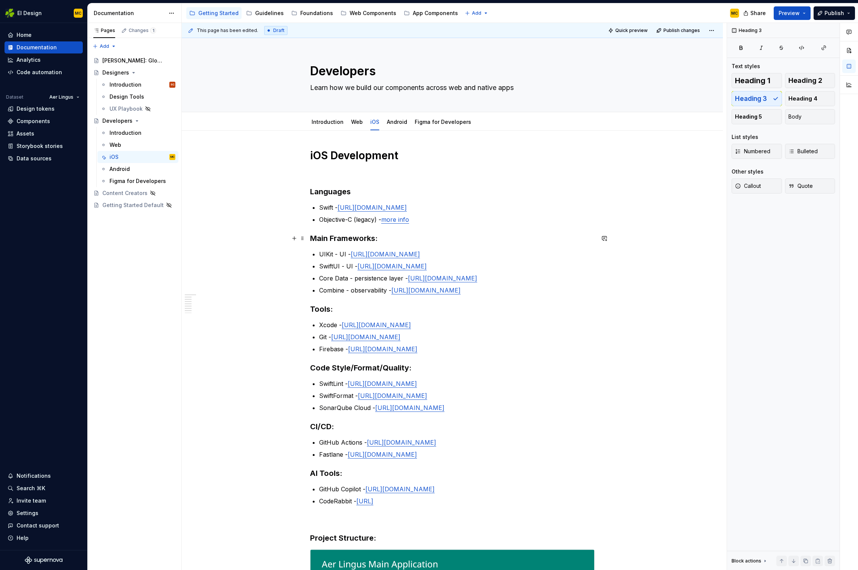
click at [388, 241] on h3 "Main Frameworks:" at bounding box center [452, 238] width 285 height 11
click at [354, 310] on h3 "Tools:" at bounding box center [452, 309] width 285 height 11
click at [417, 360] on h3 "Code Style/Format/Quality:" at bounding box center [452, 368] width 285 height 11
click at [341, 360] on h3 "CI/CD:" at bounding box center [452, 426] width 285 height 11
click at [363, 360] on h3 "AI Tools:" at bounding box center [452, 473] width 285 height 11
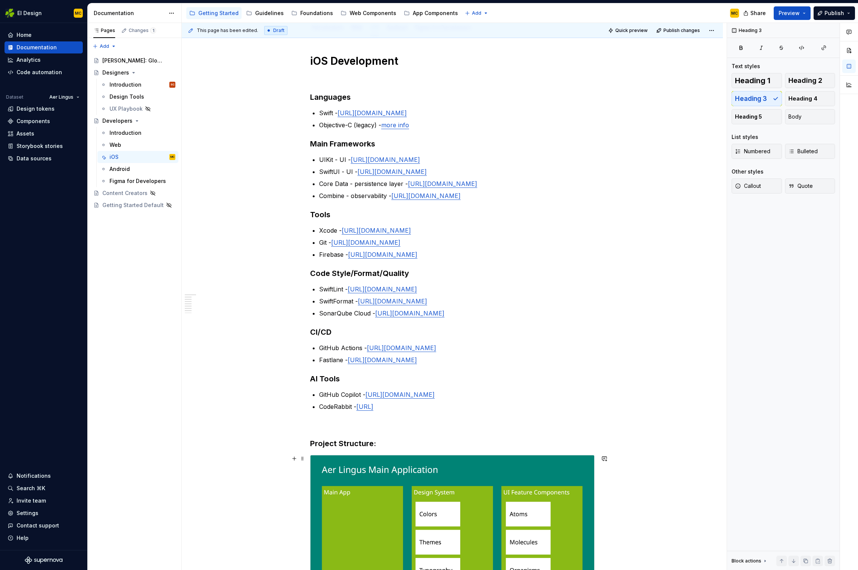
scroll to position [98, 0]
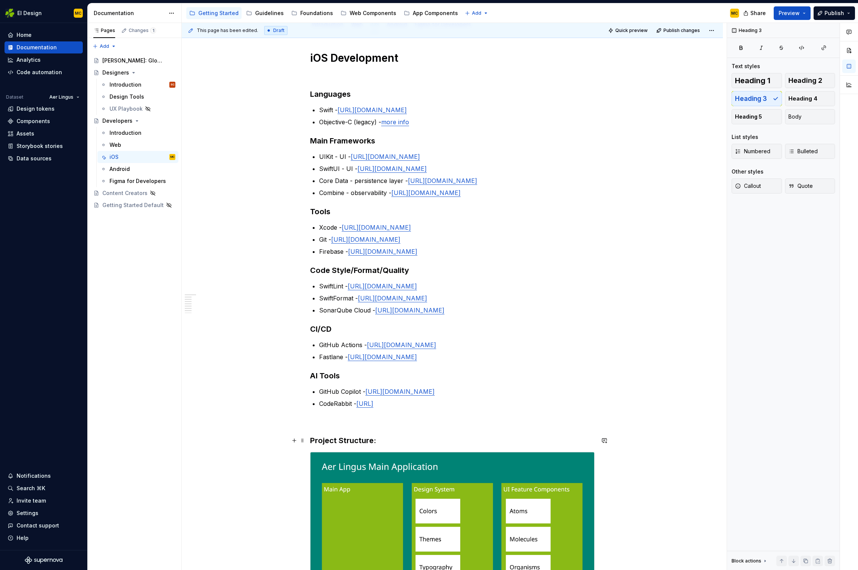
click at [381, 360] on h3 "Project Structure:" at bounding box center [452, 440] width 285 height 11
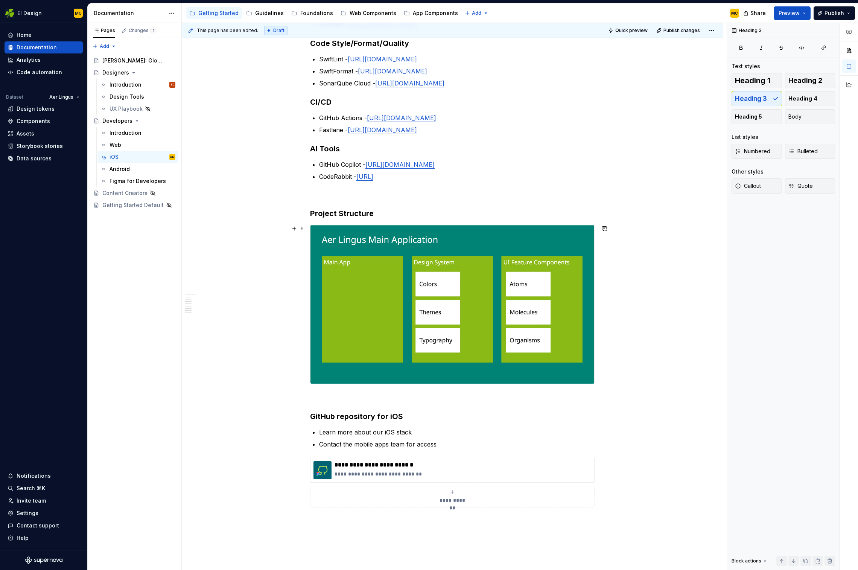
scroll to position [335, 0]
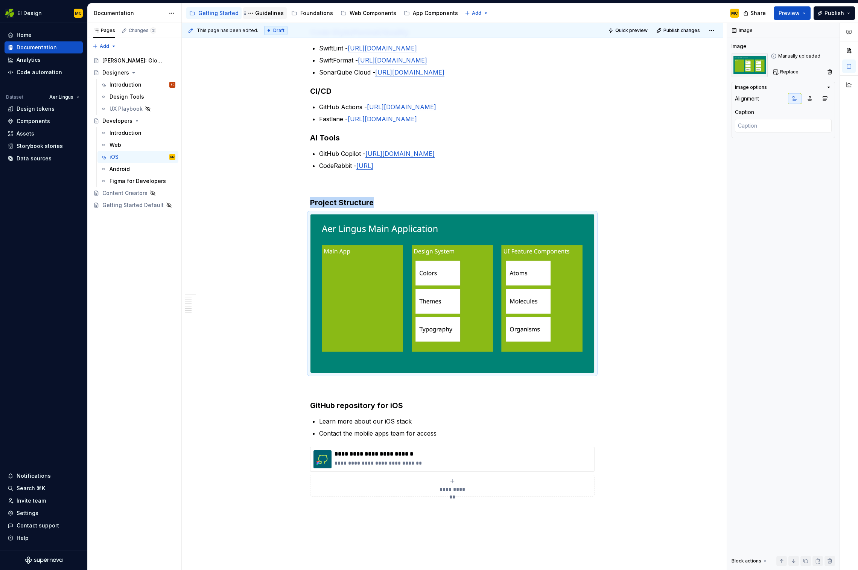
click at [271, 12] on div "Guidelines" at bounding box center [269, 13] width 29 height 8
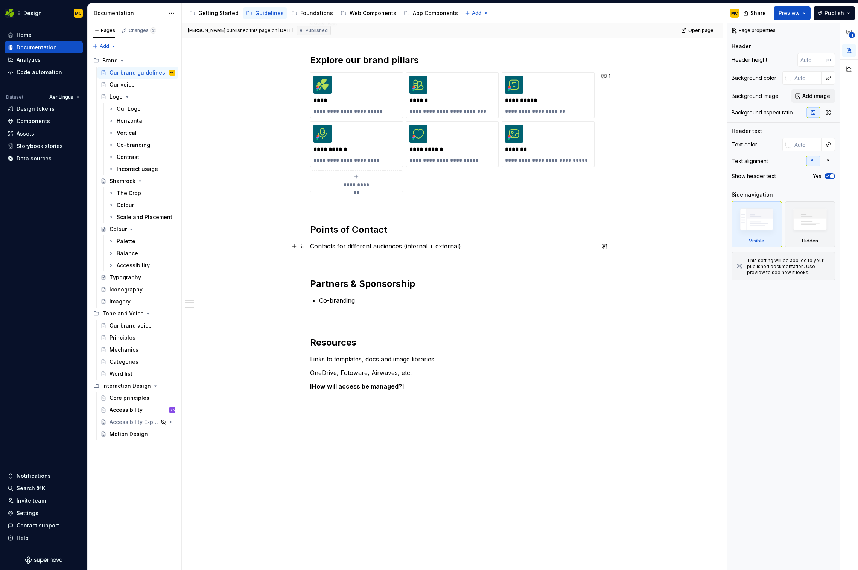
scroll to position [181, 0]
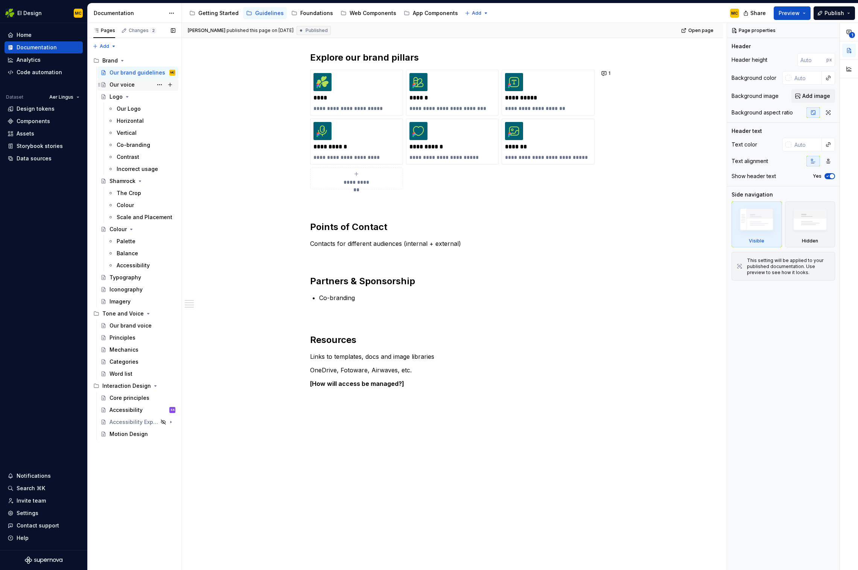
click at [124, 85] on div "Our voice" at bounding box center [122, 85] width 25 height 8
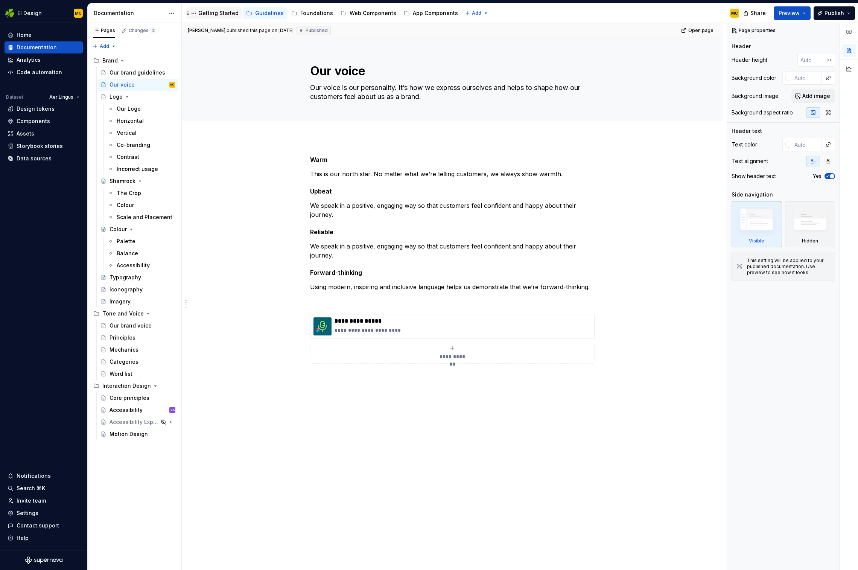
click at [222, 16] on div "Getting Started" at bounding box center [218, 13] width 40 height 8
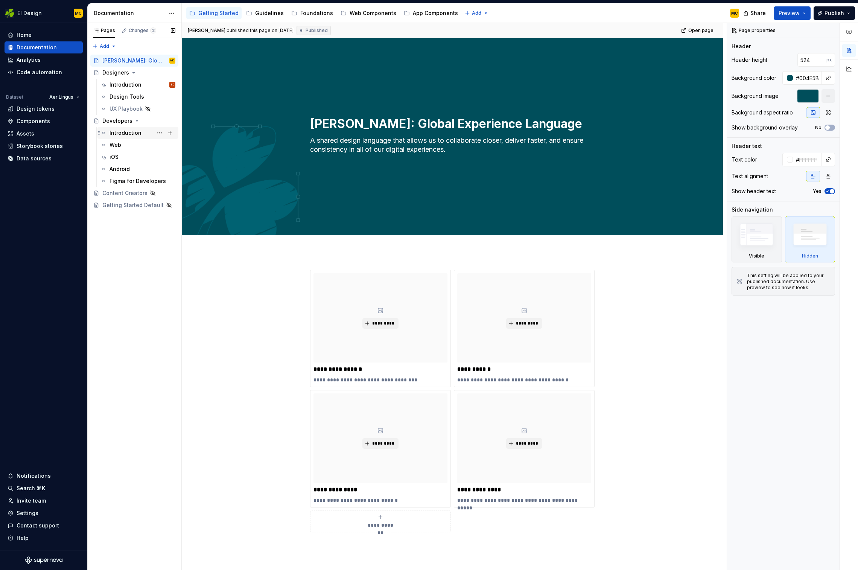
click at [130, 136] on div "Introduction" at bounding box center [126, 133] width 32 height 8
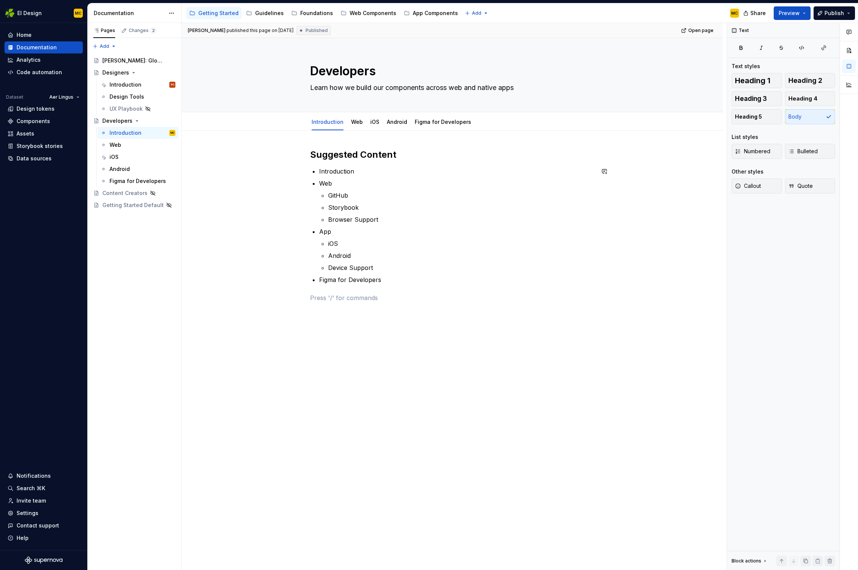
click at [421, 285] on div "Suggested Content Introduction Web GitHub Storybook Browser Support App iOS And…" at bounding box center [452, 226] width 285 height 154
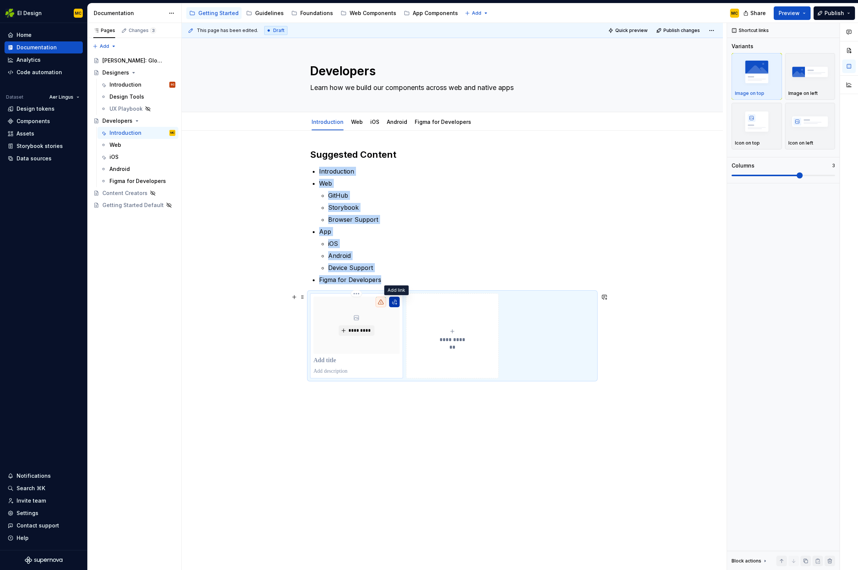
click at [397, 305] on button "button" at bounding box center [394, 302] width 11 height 11
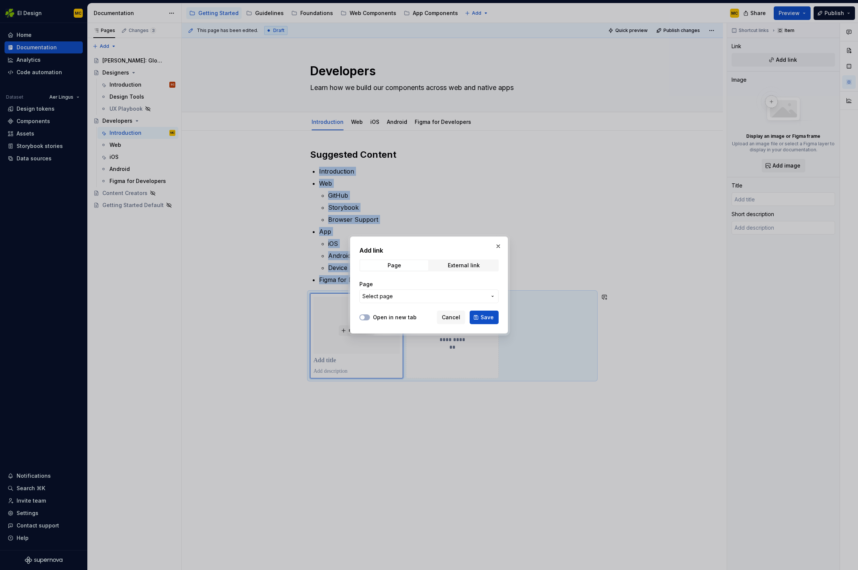
click at [414, 294] on span "Select page" at bounding box center [425, 297] width 124 height 8
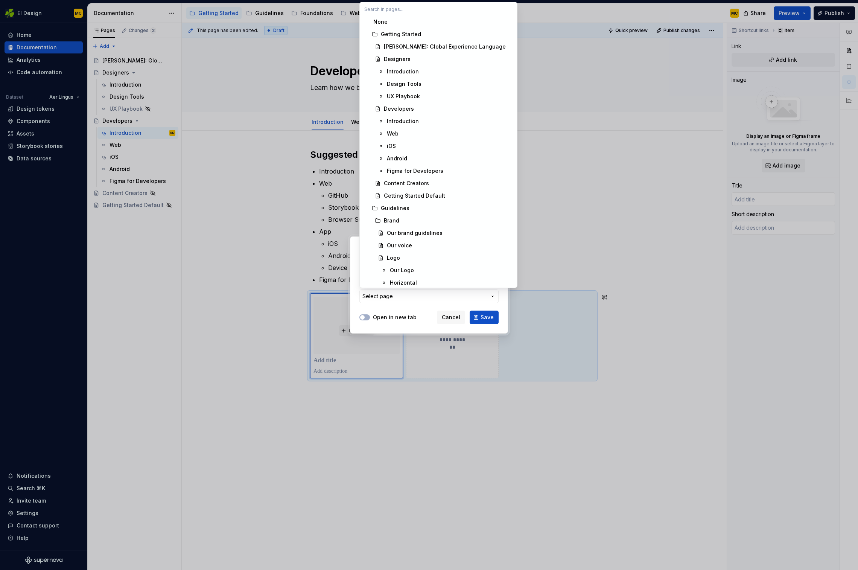
scroll to position [0, 0]
click at [425, 133] on div "Web" at bounding box center [450, 135] width 126 height 8
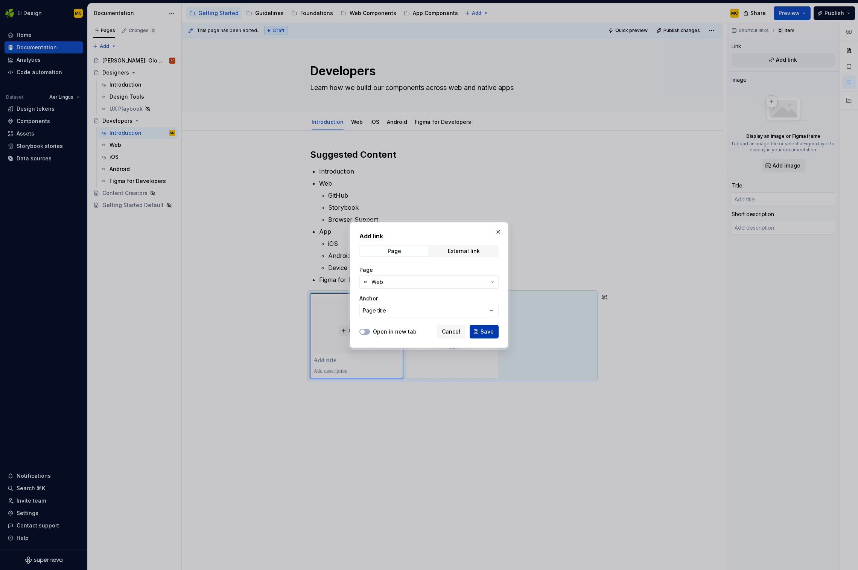
click at [489, 332] on span "Save" at bounding box center [487, 332] width 13 height 8
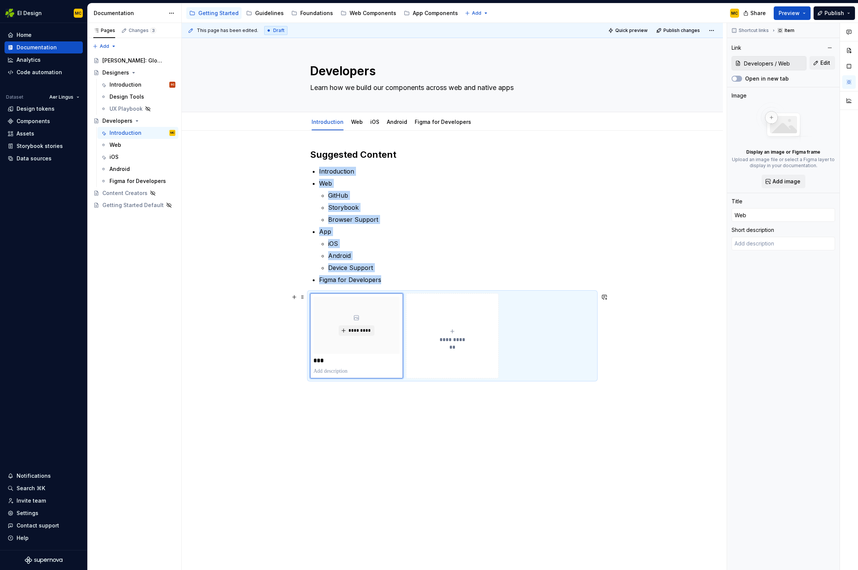
click at [453, 342] on span "**********" at bounding box center [452, 340] width 33 height 8
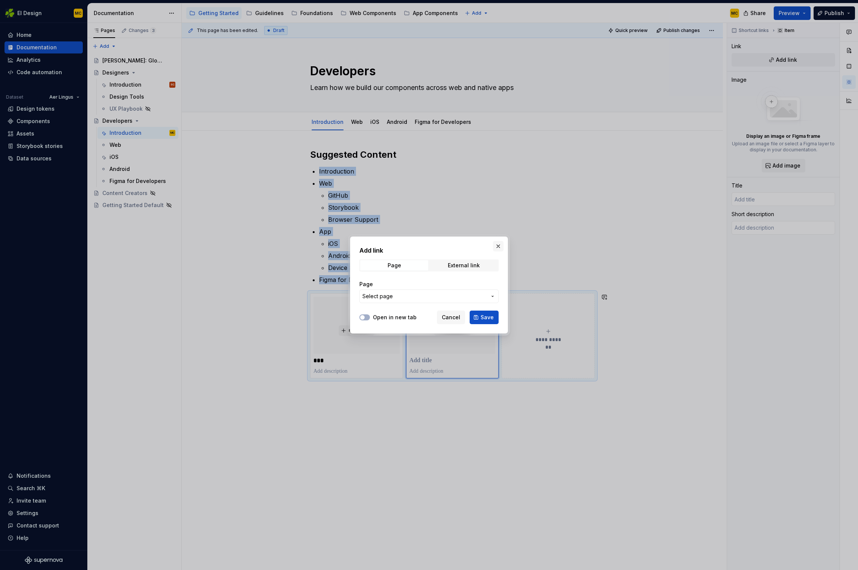
click at [497, 244] on button "button" at bounding box center [498, 246] width 11 height 11
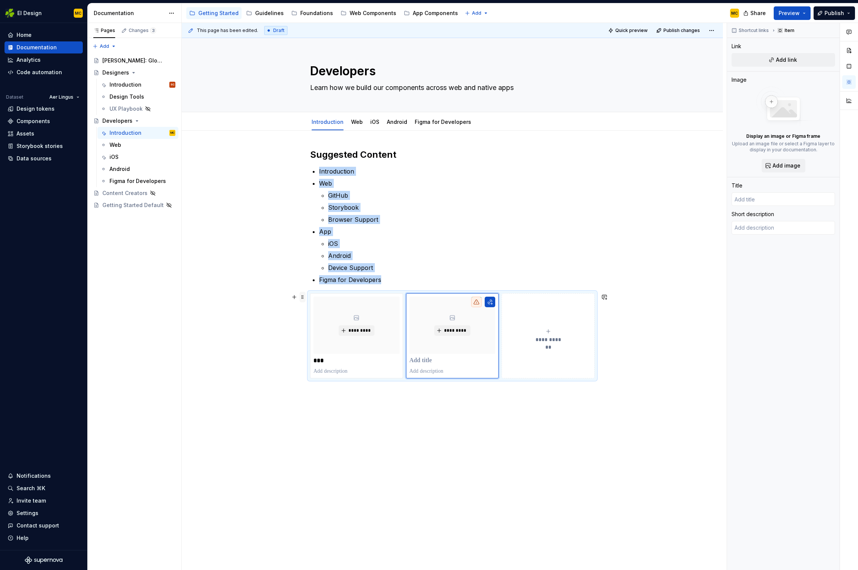
click at [304, 296] on span at bounding box center [303, 297] width 6 height 11
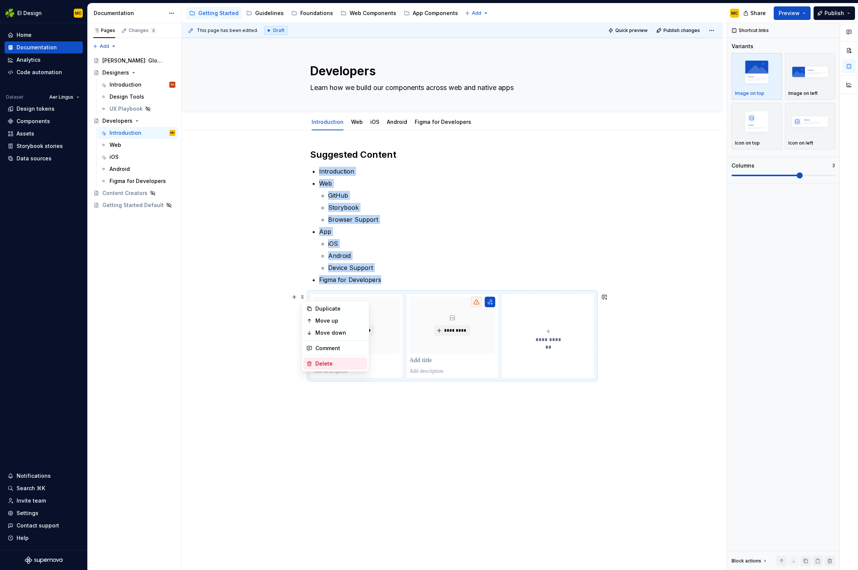
click at [333, 360] on div "Delete" at bounding box center [340, 364] width 49 height 8
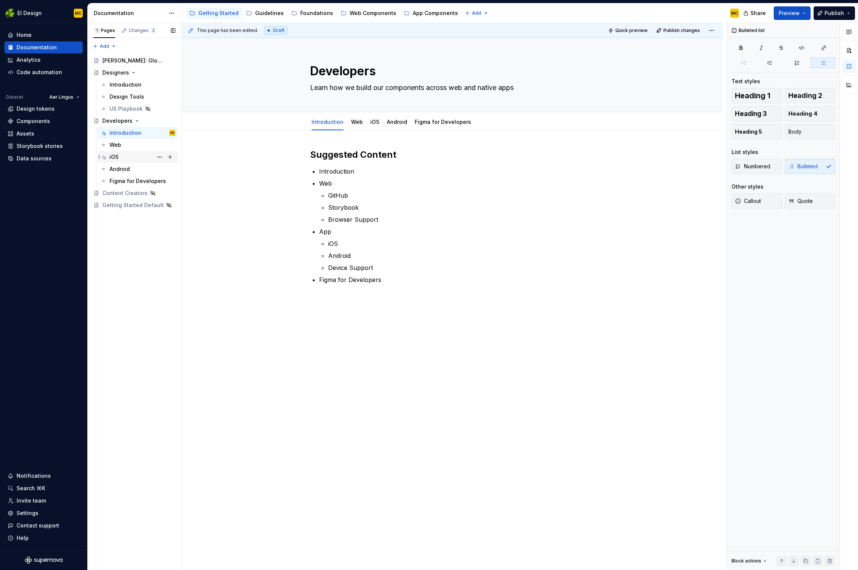
click at [131, 160] on div "iOS" at bounding box center [143, 157] width 66 height 11
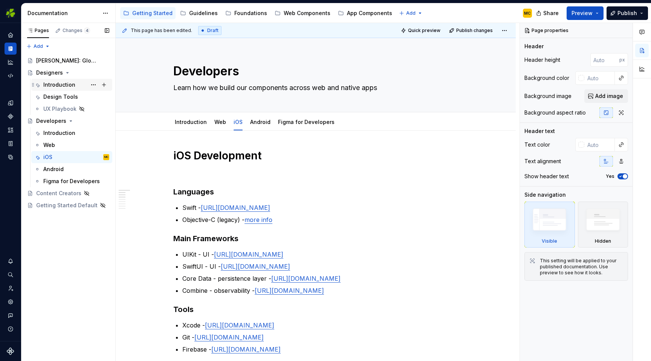
click at [64, 82] on div "Introduction" at bounding box center [59, 85] width 32 height 8
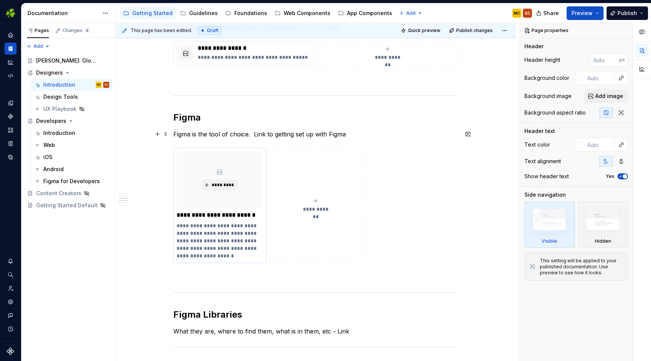
scroll to position [242, 0]
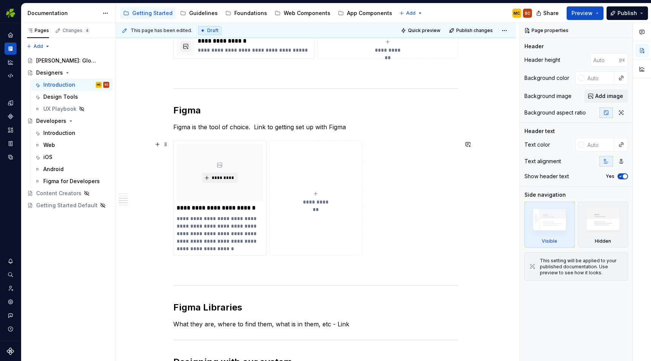
click at [367, 230] on div "**********" at bounding box center [315, 197] width 285 height 115
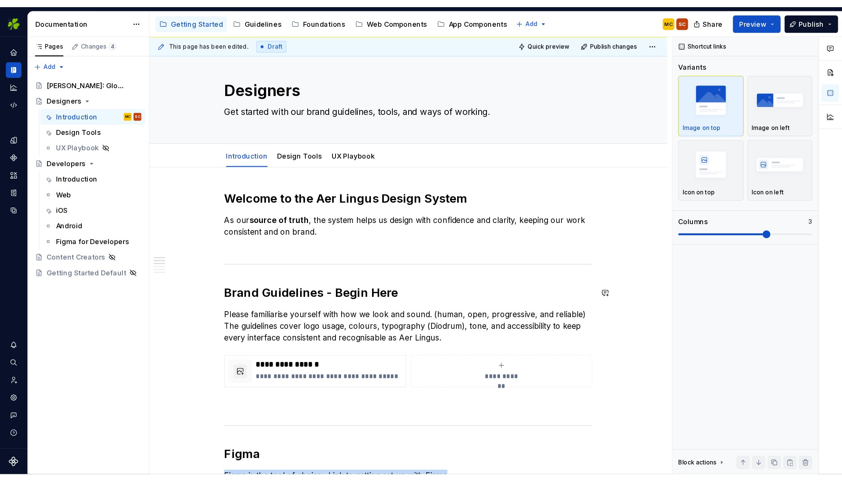
scroll to position [0, 0]
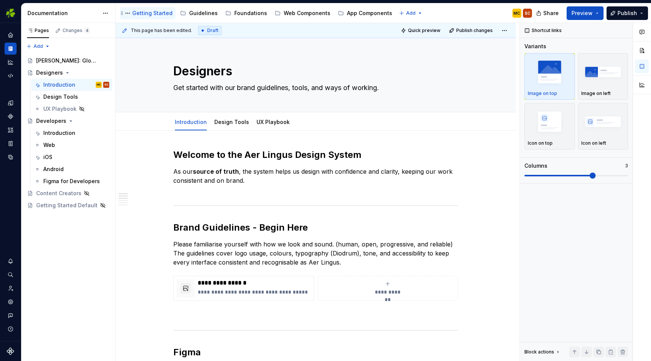
click at [145, 10] on div "Getting Started" at bounding box center [152, 13] width 40 height 8
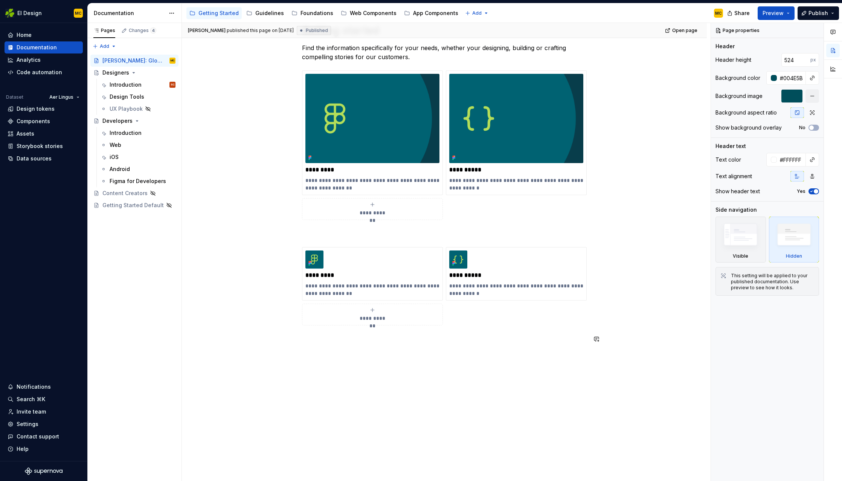
scroll to position [592, 0]
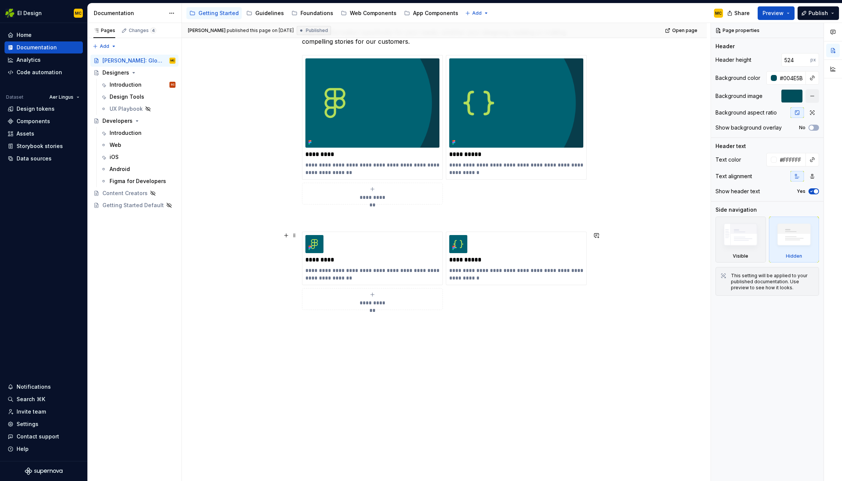
click at [484, 295] on div "**********" at bounding box center [444, 271] width 285 height 78
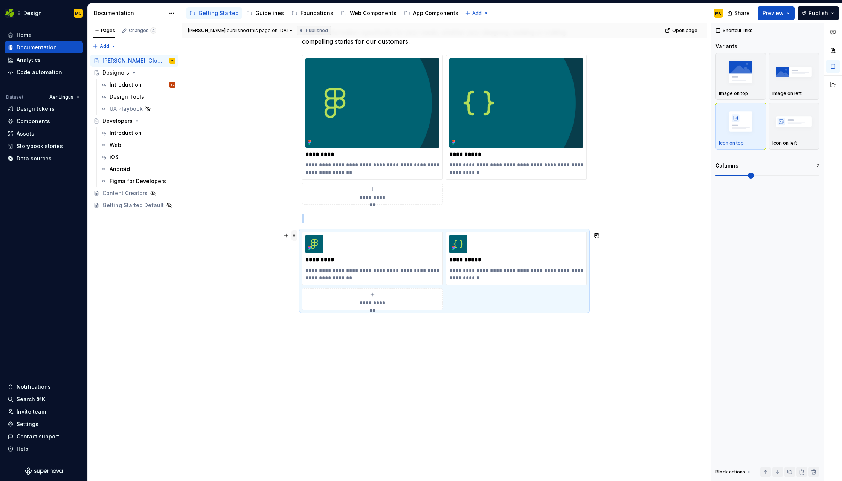
click at [296, 236] on span at bounding box center [294, 235] width 6 height 11
click at [314, 300] on div "Delete" at bounding box center [331, 302] width 49 height 8
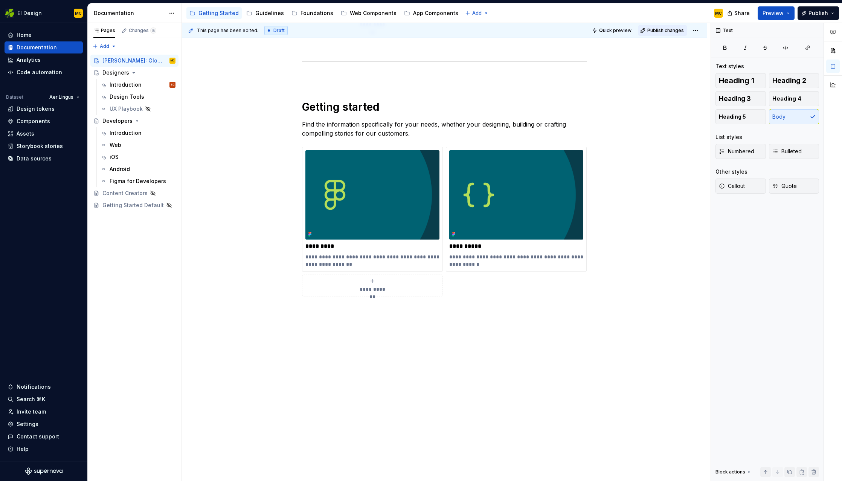
click at [650, 30] on span "Publish changes" at bounding box center [665, 30] width 37 height 6
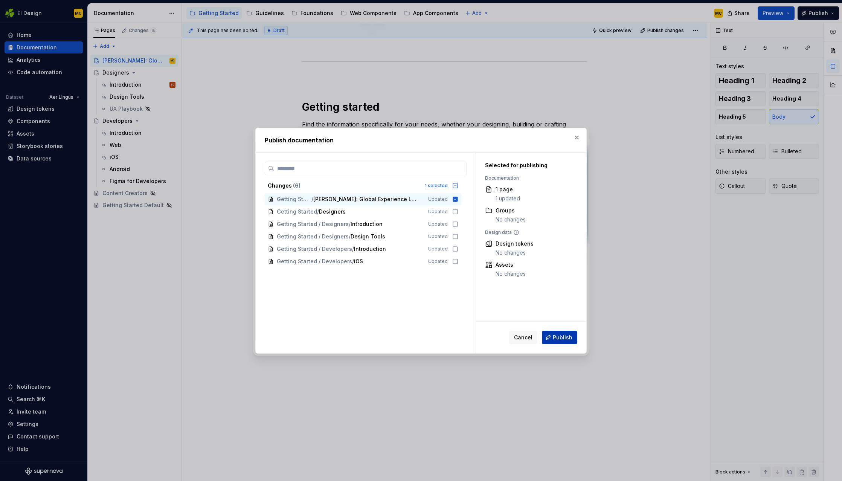
click at [562, 336] on span "Publish" at bounding box center [563, 338] width 20 height 8
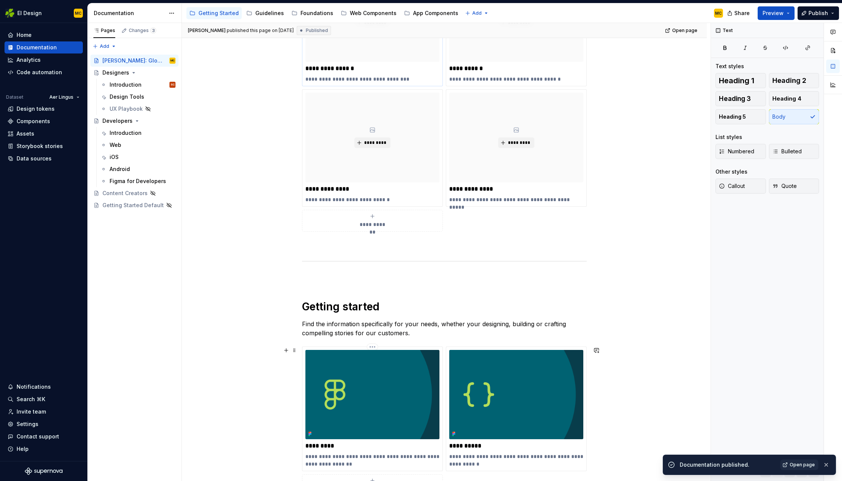
scroll to position [111, 0]
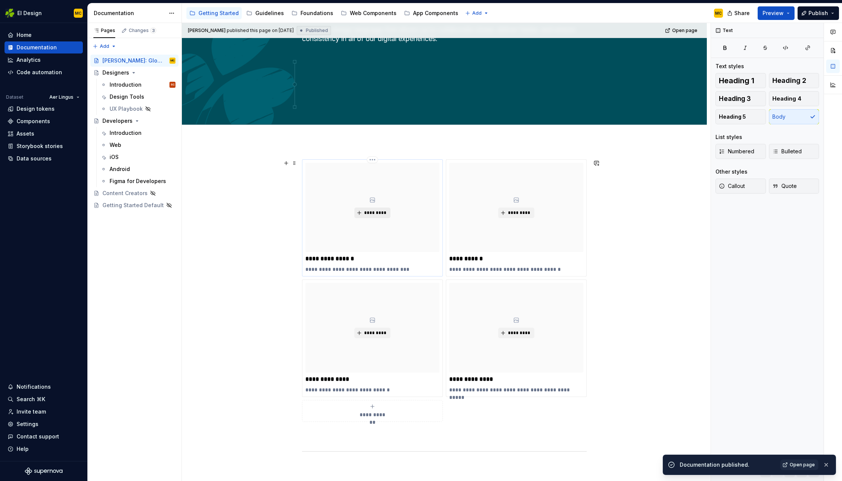
click at [381, 214] on span "*********" at bounding box center [375, 213] width 23 height 6
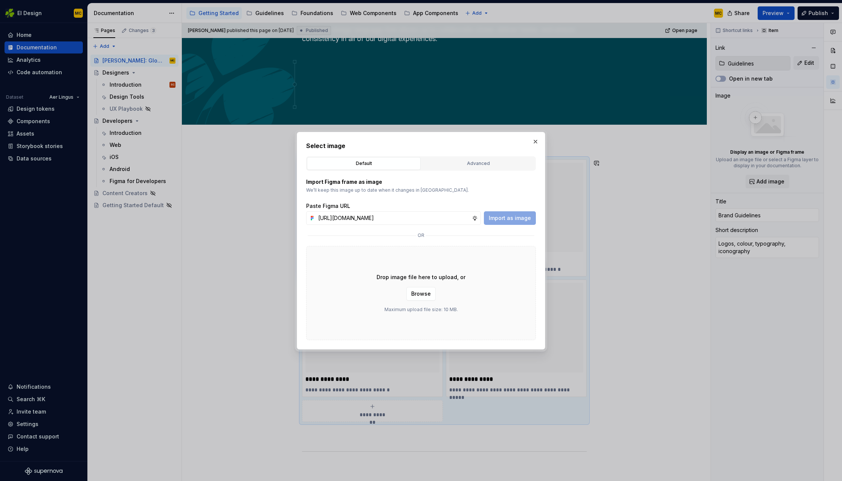
scroll to position [0, 167]
click at [506, 216] on span "Import as image" at bounding box center [510, 218] width 42 height 8
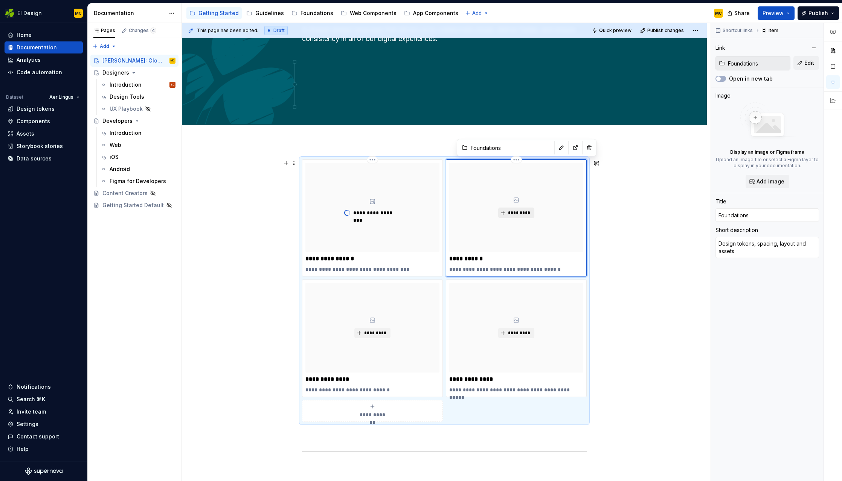
click at [517, 213] on span "*********" at bounding box center [519, 213] width 23 height 6
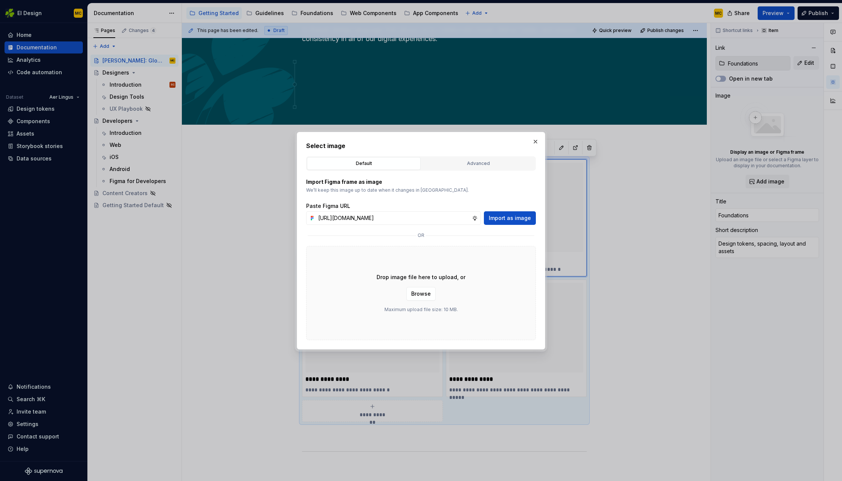
scroll to position [0, 168]
click at [508, 218] on span "Import as image" at bounding box center [510, 218] width 42 height 8
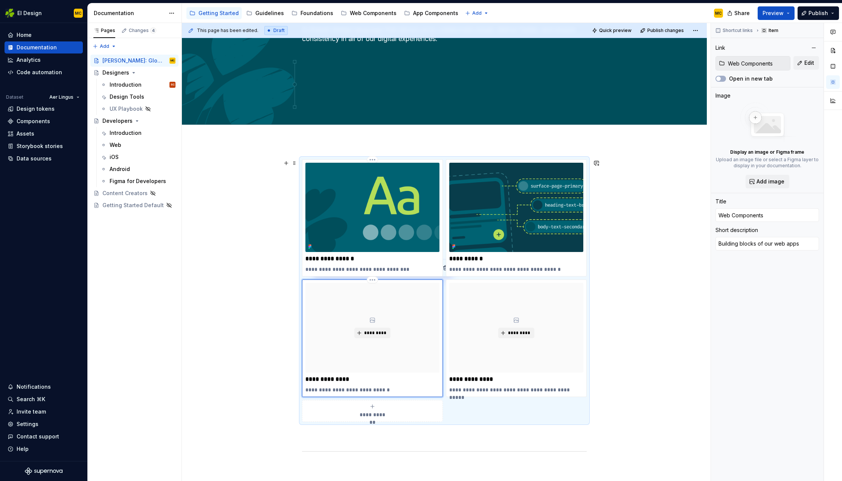
click at [407, 322] on div "*********" at bounding box center [372, 327] width 134 height 89
click at [383, 332] on span "*********" at bounding box center [375, 333] width 23 height 6
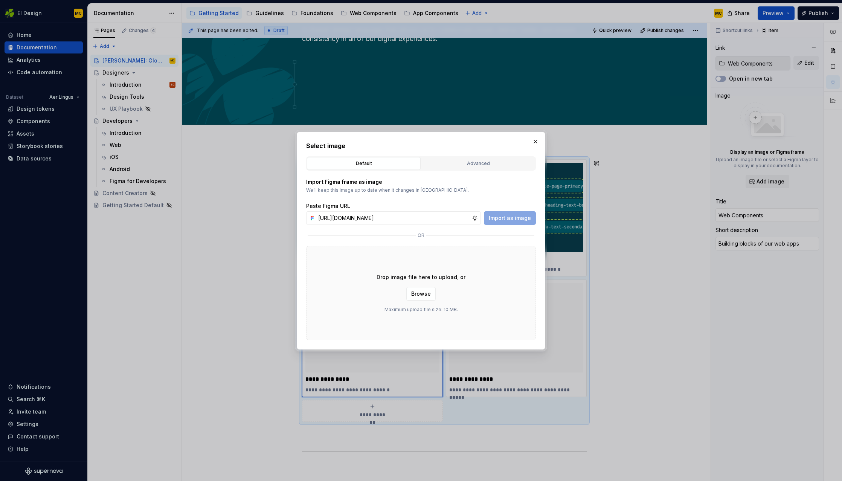
scroll to position [0, 168]
click at [521, 217] on span "Import as image" at bounding box center [510, 218] width 42 height 8
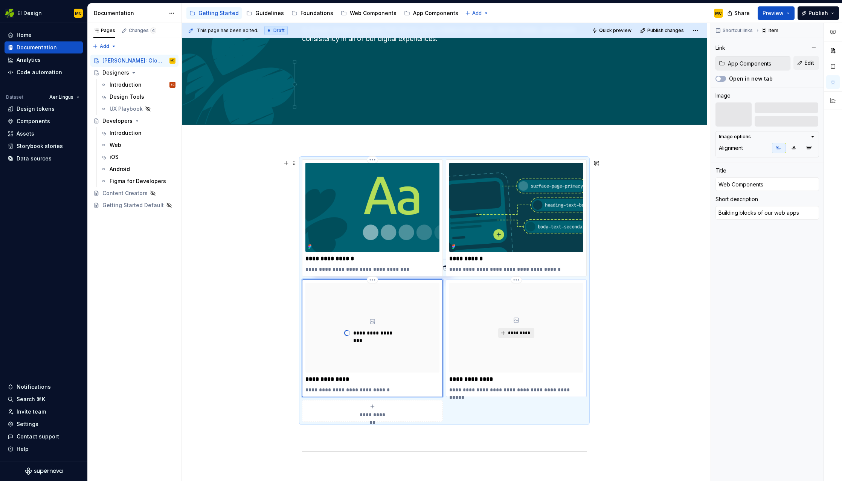
click at [527, 334] on span "*********" at bounding box center [519, 333] width 23 height 6
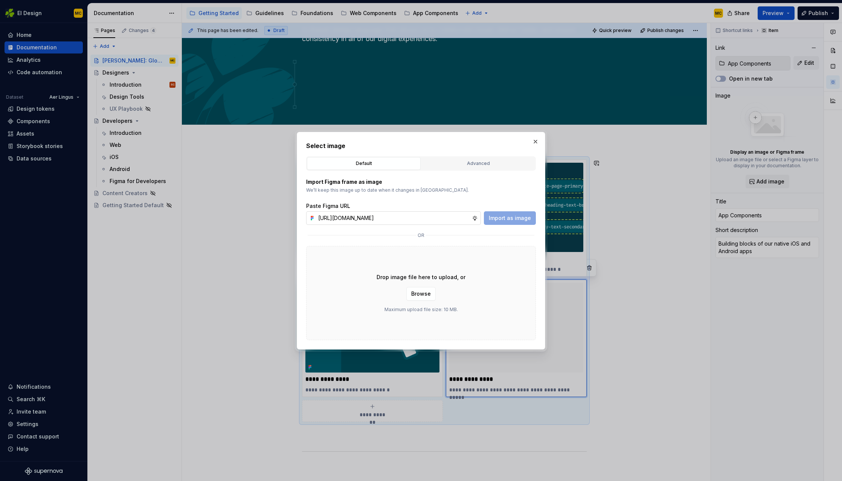
scroll to position [0, 168]
click at [505, 216] on span "Import as image" at bounding box center [510, 218] width 42 height 8
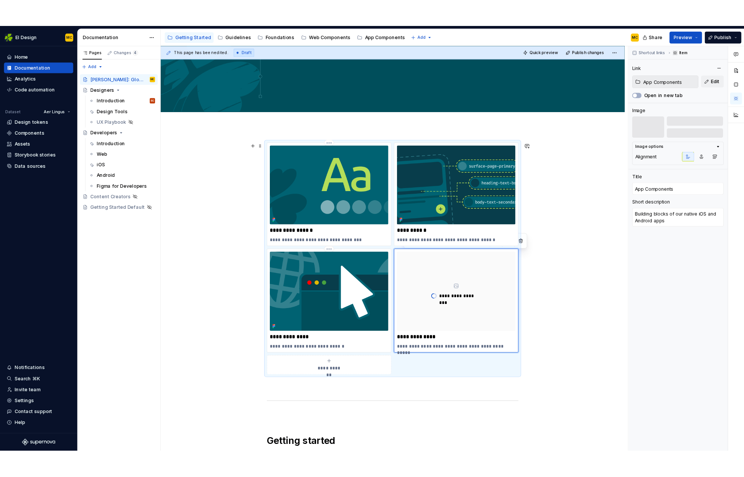
scroll to position [140, 0]
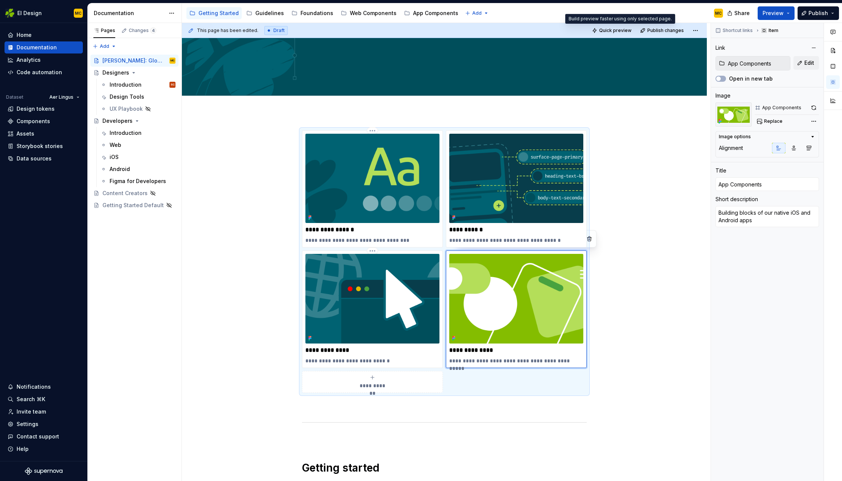
click at [622, 32] on span "Quick preview" at bounding box center [615, 30] width 32 height 6
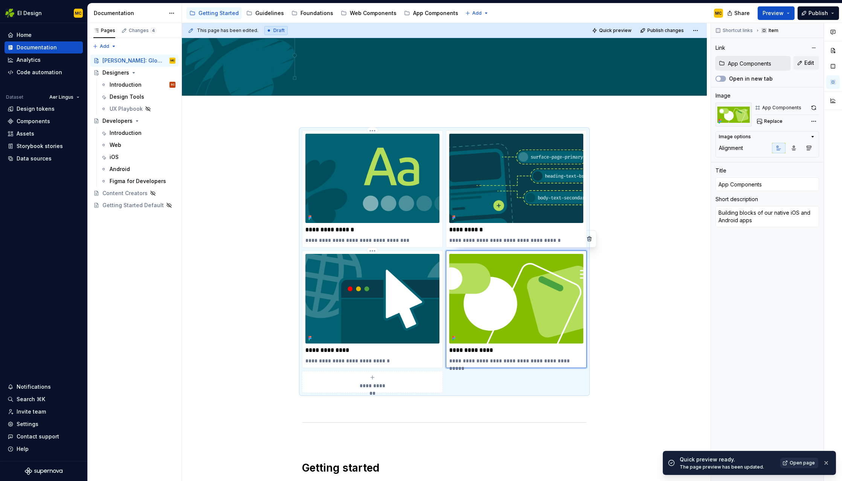
click at [650, 360] on span "Open page" at bounding box center [802, 463] width 25 height 6
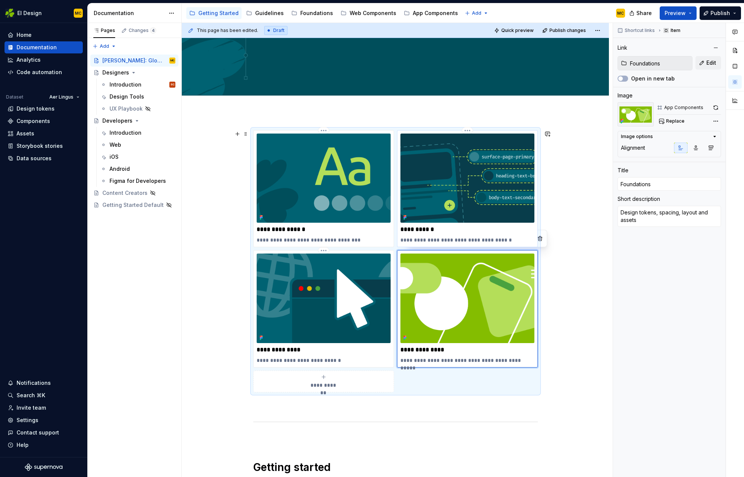
click at [500, 171] on img at bounding box center [468, 178] width 134 height 89
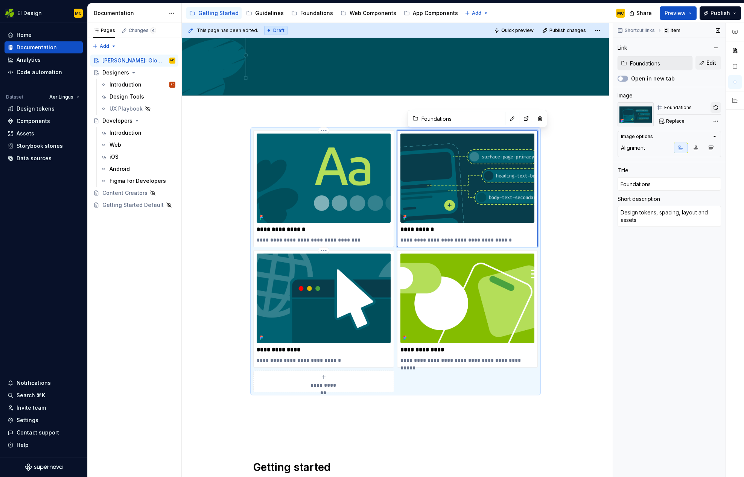
click at [650, 107] on button "button" at bounding box center [716, 107] width 11 height 11
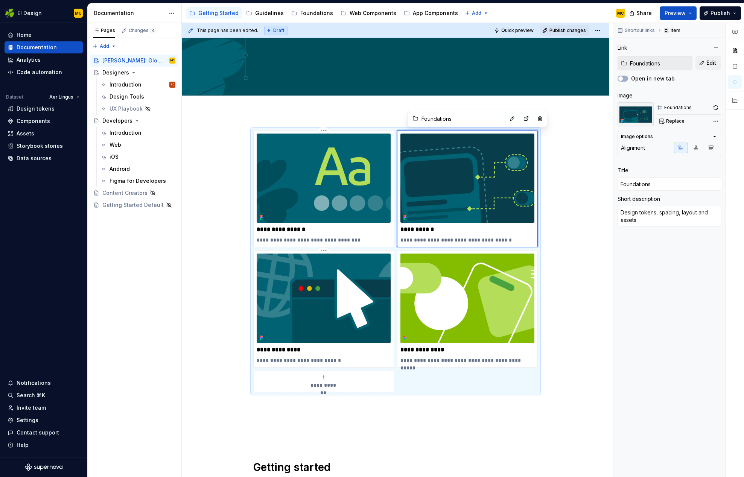
click at [560, 28] on span "Publish changes" at bounding box center [568, 30] width 37 height 6
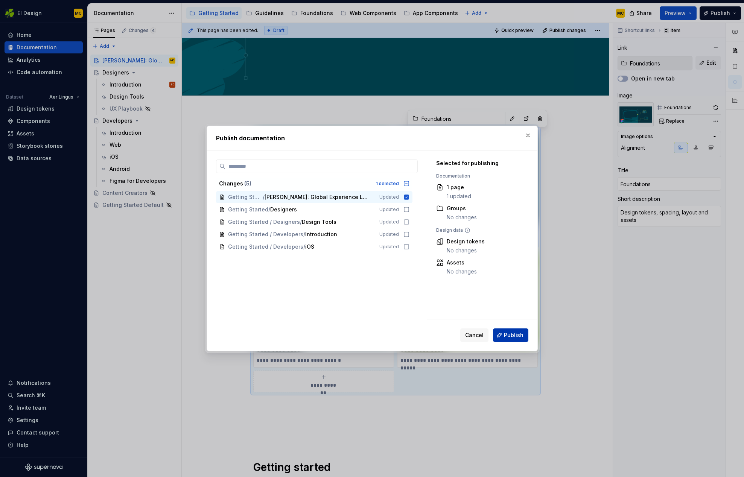
click at [516, 329] on button "Publish" at bounding box center [510, 336] width 35 height 14
